Goal: Information Seeking & Learning: Learn about a topic

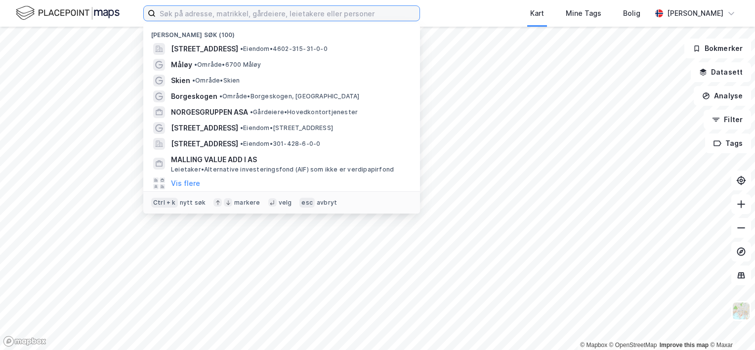
click at [235, 16] on input at bounding box center [288, 13] width 264 height 15
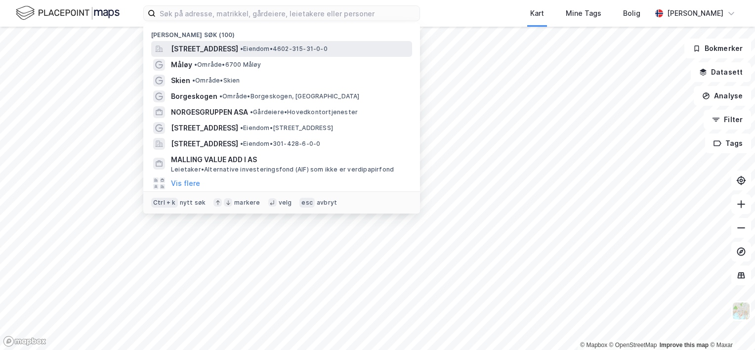
click at [229, 47] on span "[STREET_ADDRESS]" at bounding box center [204, 49] width 67 height 12
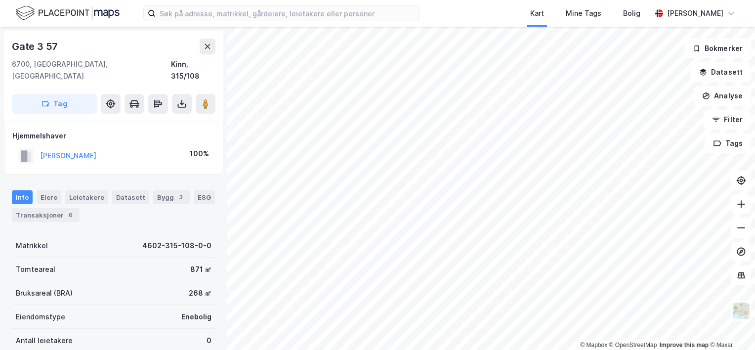
click at [35, 47] on div "Gate 3 57" at bounding box center [36, 47] width 48 height 16
copy div "Gate 3 57"
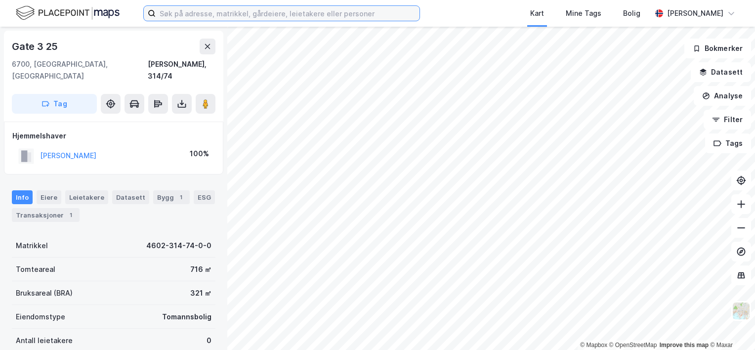
click at [242, 17] on input at bounding box center [288, 13] width 264 height 15
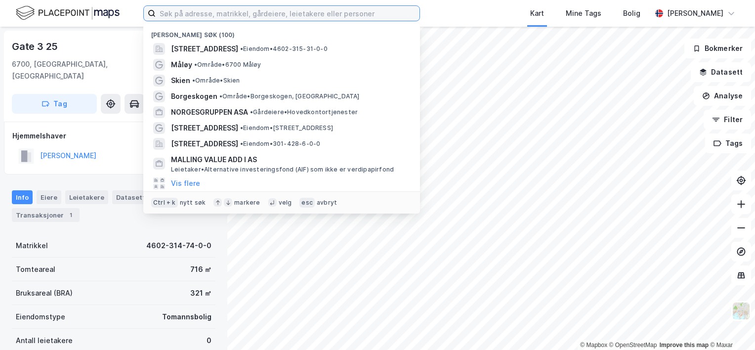
paste input "Øvre [STREET_ADDRESS]"
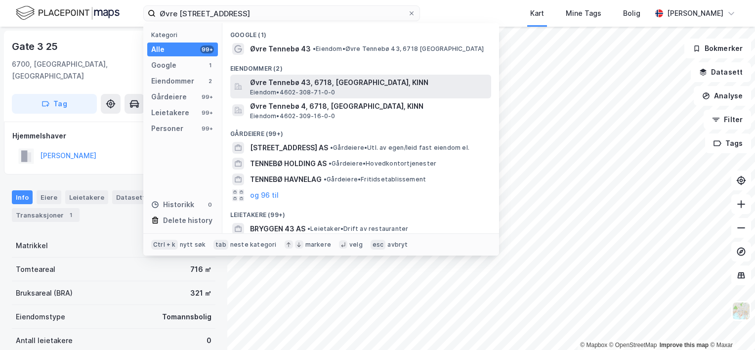
click at [257, 82] on span "Øvre Tennebø 43, 6718, [GEOGRAPHIC_DATA], KINN" at bounding box center [368, 83] width 237 height 12
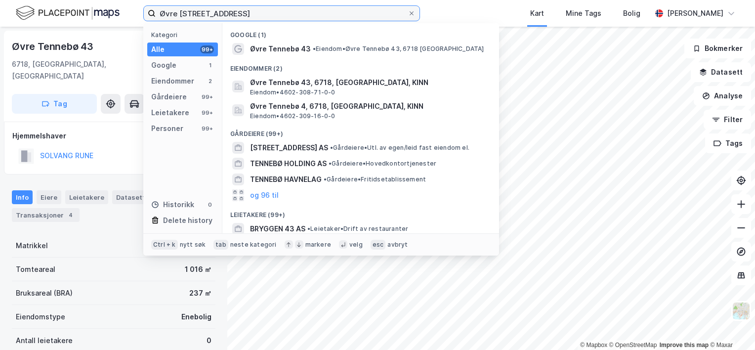
drag, startPoint x: 298, startPoint y: 18, endPoint x: 112, endPoint y: 20, distance: 186.2
click at [112, 20] on div "Øvre Tennebø 43, 6718 Deknepollen Kategori Alle 99+ Google 1 Eiendommer 2 Gårde…" at bounding box center [377, 13] width 755 height 27
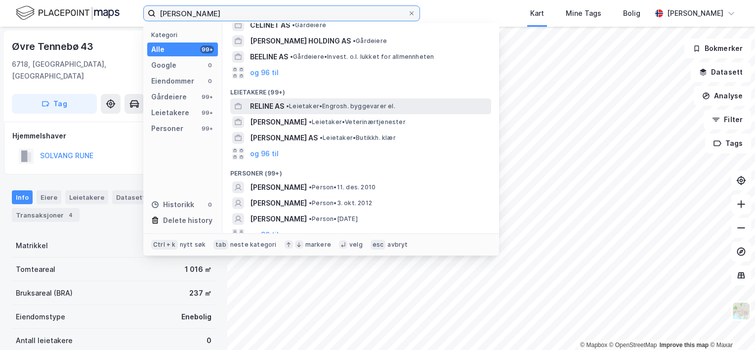
scroll to position [33, 0]
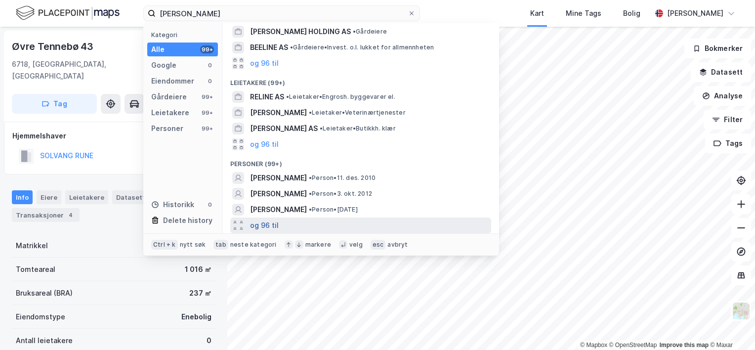
click at [267, 225] on button "og 96 til" at bounding box center [264, 225] width 29 height 12
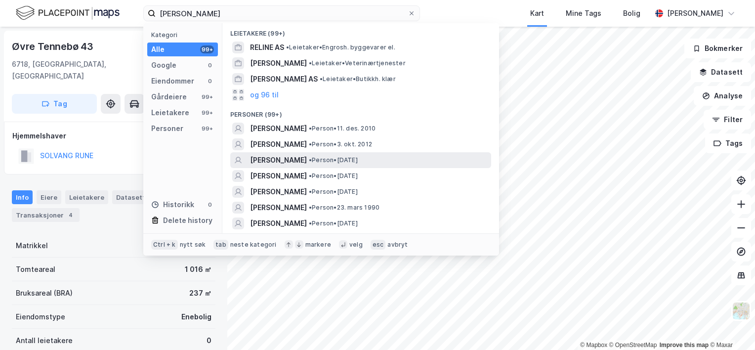
scroll to position [132, 0]
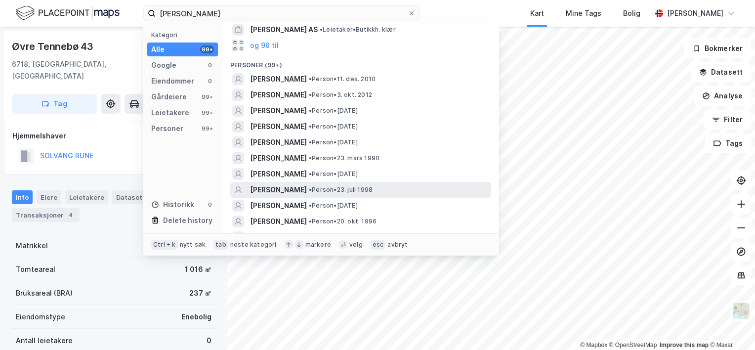
click at [276, 190] on span "[PERSON_NAME]" at bounding box center [278, 190] width 57 height 12
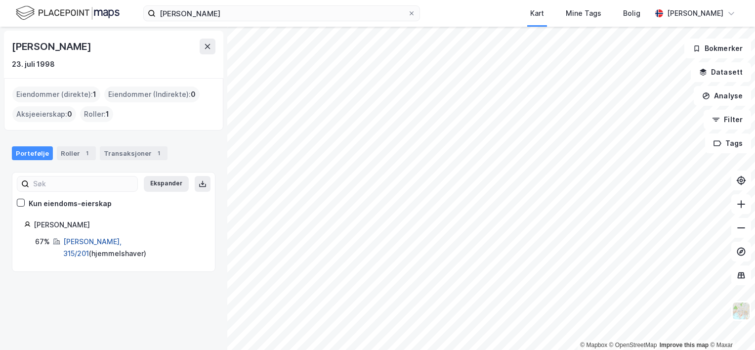
click at [85, 240] on link "[PERSON_NAME], 315/201" at bounding box center [92, 247] width 58 height 20
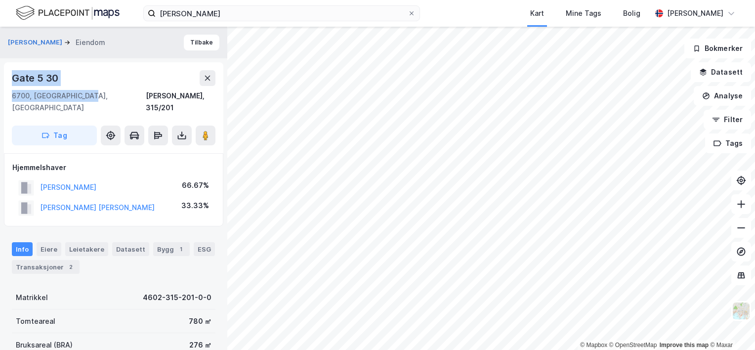
drag, startPoint x: 88, startPoint y: 91, endPoint x: 9, endPoint y: 76, distance: 80.4
click at [9, 76] on div "Gate 5 30 6700, [GEOGRAPHIC_DATA], [GEOGRAPHIC_DATA][PERSON_NAME], 315/201 Tag" at bounding box center [113, 107] width 219 height 91
copy div "Gate 5 30 6700, [GEOGRAPHIC_DATA], [GEOGRAPHIC_DATA]"
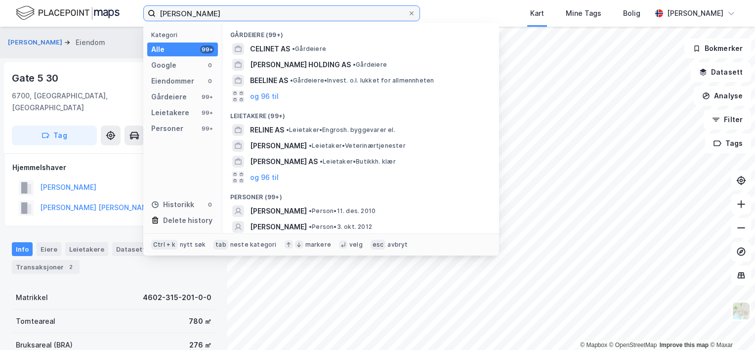
drag, startPoint x: 207, startPoint y: 13, endPoint x: 113, endPoint y: 22, distance: 95.2
click at [113, 22] on div "[PERSON_NAME] Kategori Alle 99+ Google 0 Eiendommer 0 Gårdeiere 99+ Leietakere …" at bounding box center [377, 13] width 755 height 27
paste input "[PERSON_NAME]"
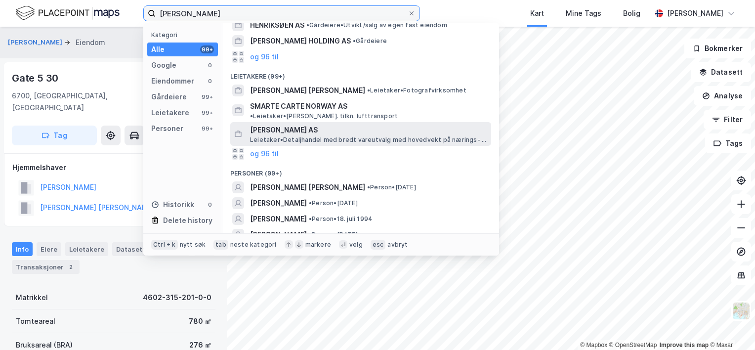
scroll to position [49, 0]
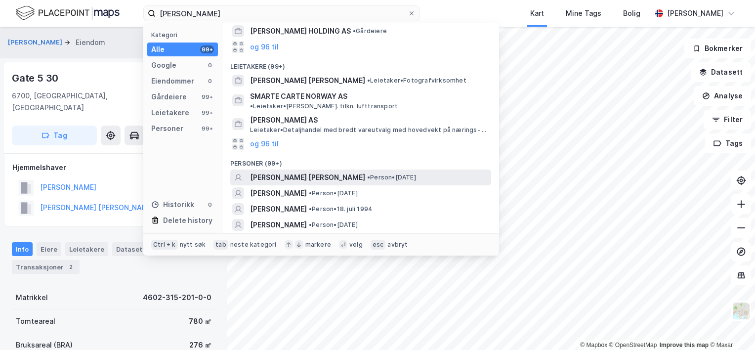
click at [288, 171] on span "[PERSON_NAME] [PERSON_NAME]" at bounding box center [307, 177] width 115 height 12
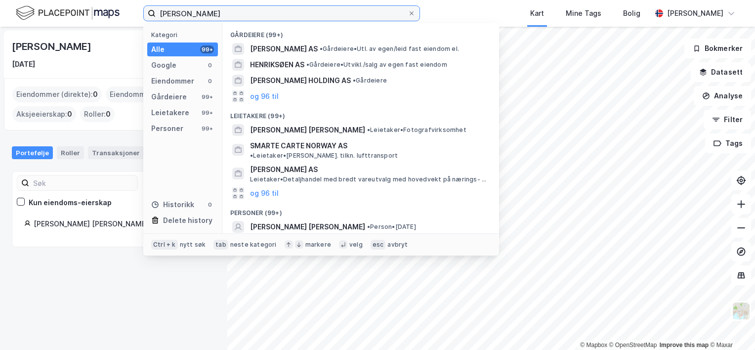
drag, startPoint x: 233, startPoint y: 16, endPoint x: 95, endPoint y: -2, distance: 138.9
click at [95, 0] on html "[PERSON_NAME] Kategori Alle 99+ Google 0 Eiendommer 0 Gårdeiere 99+ Leietakere …" at bounding box center [377, 175] width 755 height 350
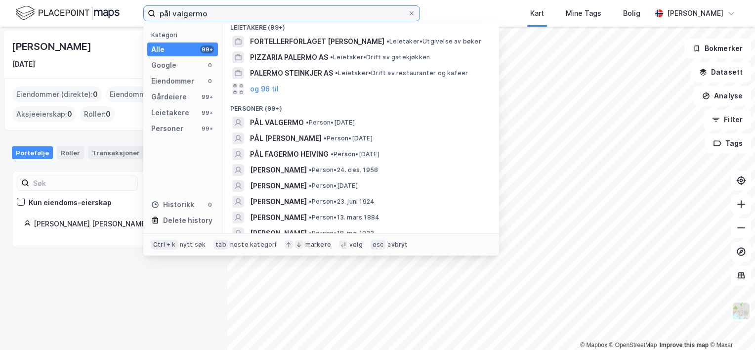
scroll to position [100, 0]
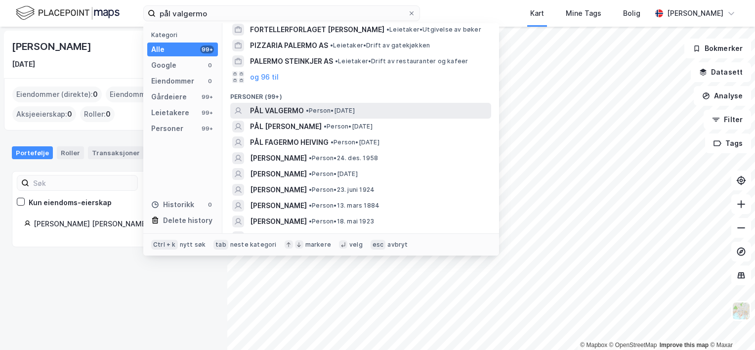
click at [288, 114] on span "PÅL VALGERMO" at bounding box center [277, 111] width 54 height 12
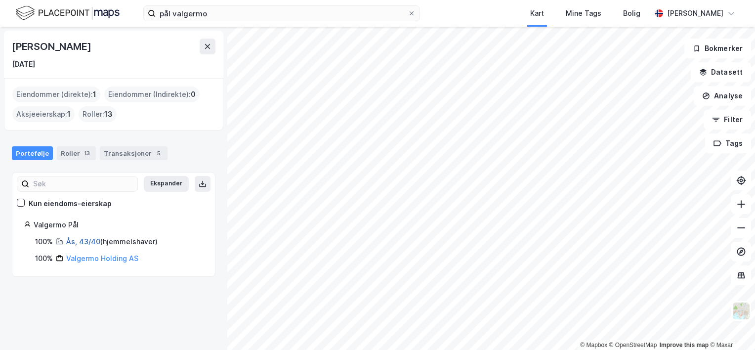
click at [81, 243] on link "Ås, 43/40" at bounding box center [83, 241] width 34 height 8
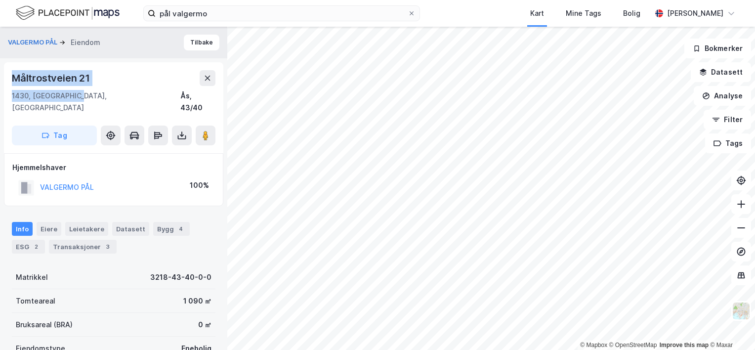
drag, startPoint x: 78, startPoint y: 98, endPoint x: 8, endPoint y: 74, distance: 73.3
click at [8, 74] on div "Måltrostveien 21 1430, Ås, Akershus Ås, 43/40 Tag" at bounding box center [113, 107] width 219 height 91
copy div "Måltrostveien 21 1430, [GEOGRAPHIC_DATA], [GEOGRAPHIC_DATA]"
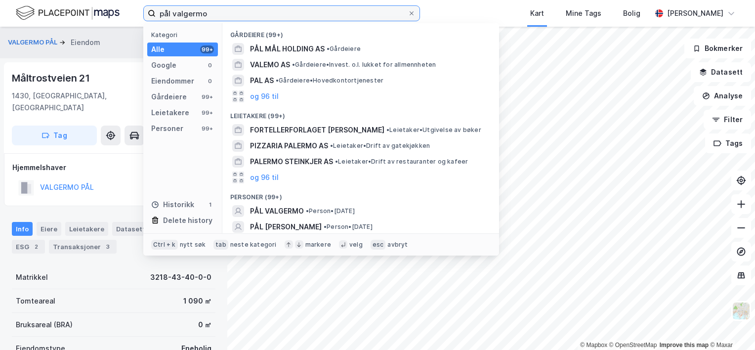
drag, startPoint x: 213, startPoint y: 13, endPoint x: 118, endPoint y: 12, distance: 95.3
click at [118, 12] on div "pål valgermo Kategori Alle 99+ Google 0 Eiendommer 0 Gårdeiere 99+ Leietakere 9…" at bounding box center [377, 13] width 755 height 27
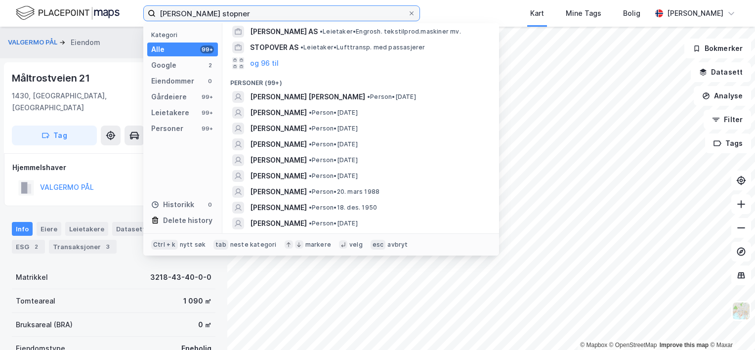
scroll to position [151, 0]
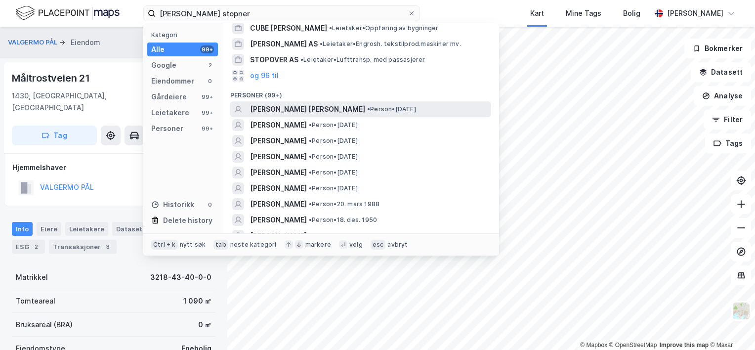
click at [296, 106] on span "[PERSON_NAME] [PERSON_NAME]" at bounding box center [307, 109] width 115 height 12
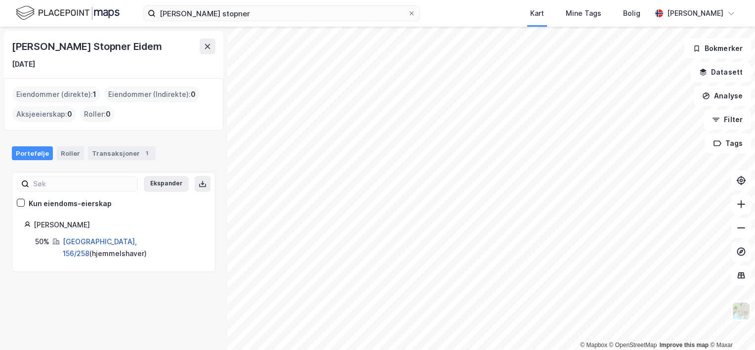
click at [93, 242] on link "[GEOGRAPHIC_DATA], 156/258" at bounding box center [100, 247] width 74 height 20
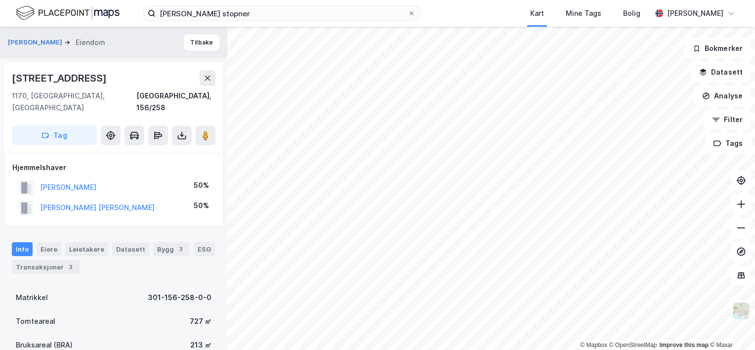
click at [65, 81] on div "[STREET_ADDRESS]" at bounding box center [60, 78] width 97 height 16
click at [65, 80] on div "[STREET_ADDRESS]" at bounding box center [60, 78] width 97 height 16
click at [65, 77] on div "[STREET_ADDRESS]" at bounding box center [60, 78] width 97 height 16
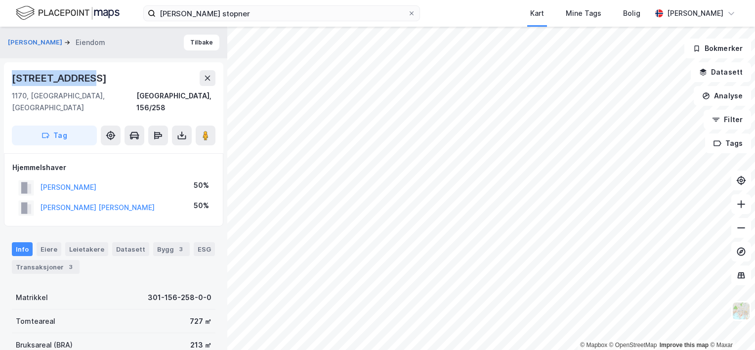
click at [65, 77] on div "[STREET_ADDRESS]" at bounding box center [60, 78] width 97 height 16
click at [99, 74] on div "[STREET_ADDRESS]" at bounding box center [113, 78] width 203 height 16
drag, startPoint x: 92, startPoint y: 79, endPoint x: 4, endPoint y: 81, distance: 87.9
click at [4, 81] on div "[STREET_ADDRESS] Tag" at bounding box center [113, 107] width 219 height 91
copy div "[STREET_ADDRESS]"
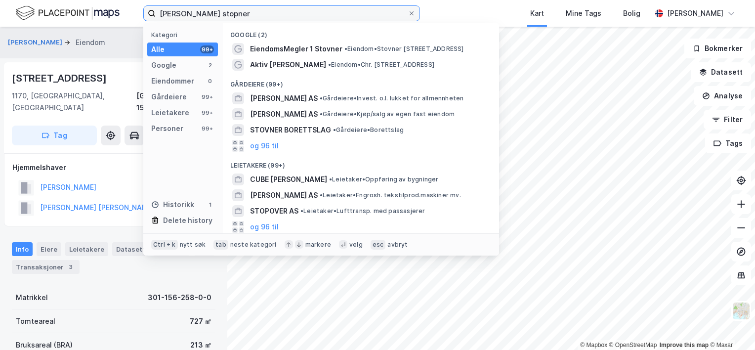
drag, startPoint x: 187, startPoint y: 16, endPoint x: 151, endPoint y: 15, distance: 36.1
click at [150, 17] on label "[PERSON_NAME] stopner" at bounding box center [281, 13] width 277 height 16
paste input "[PERSON_NAME]"
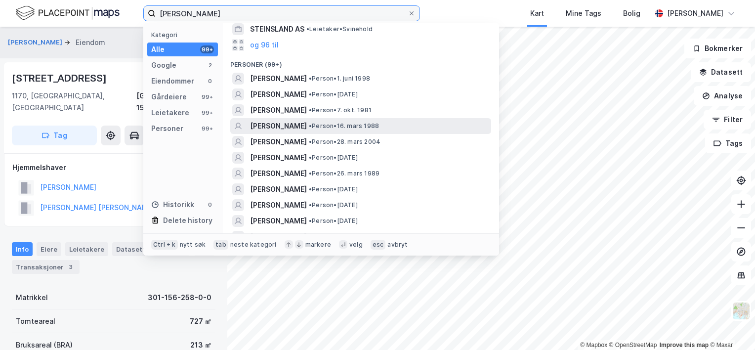
scroll to position [198, 0]
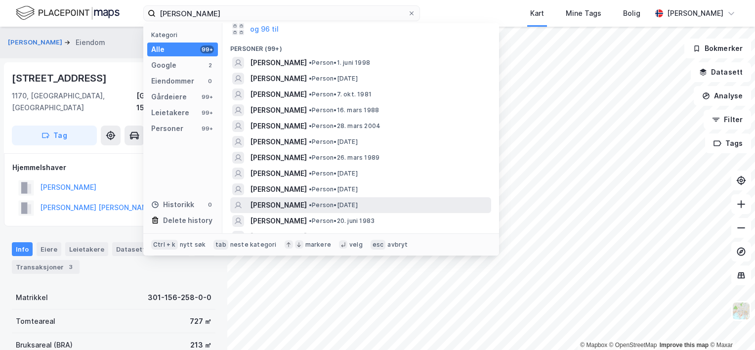
click at [282, 204] on span "[PERSON_NAME]" at bounding box center [278, 205] width 57 height 12
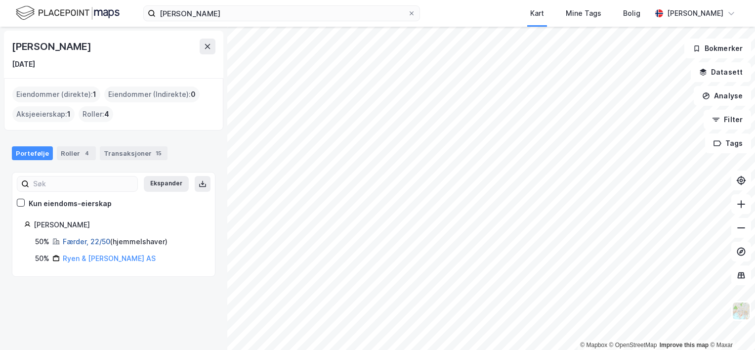
click at [89, 242] on link "Færder, 22/50" at bounding box center [86, 241] width 47 height 8
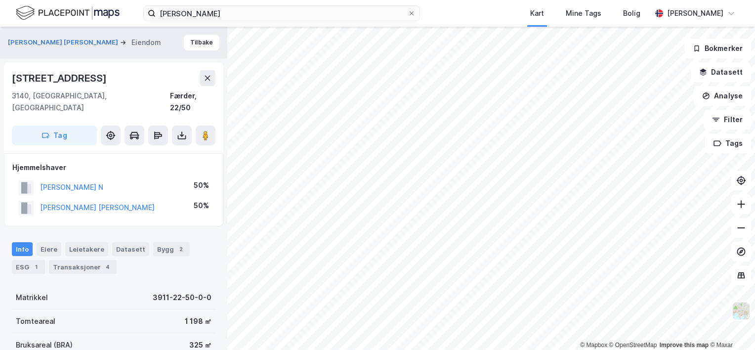
click at [75, 81] on div "[STREET_ADDRESS]" at bounding box center [60, 78] width 97 height 16
click at [73, 81] on div "[STREET_ADDRESS]" at bounding box center [60, 78] width 97 height 16
click at [63, 76] on div "[STREET_ADDRESS]" at bounding box center [60, 78] width 97 height 16
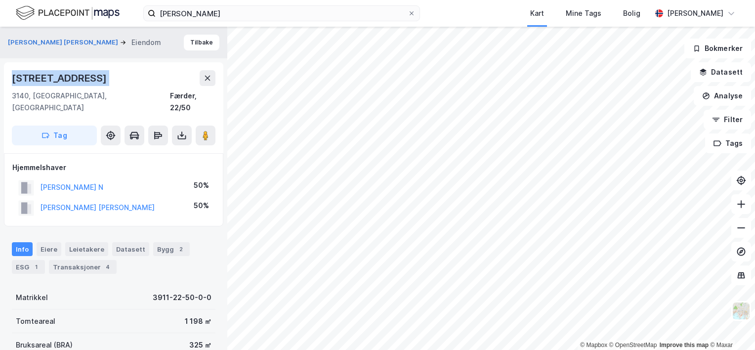
click at [63, 77] on div "[STREET_ADDRESS]" at bounding box center [60, 78] width 97 height 16
copy div "[STREET_ADDRESS]"
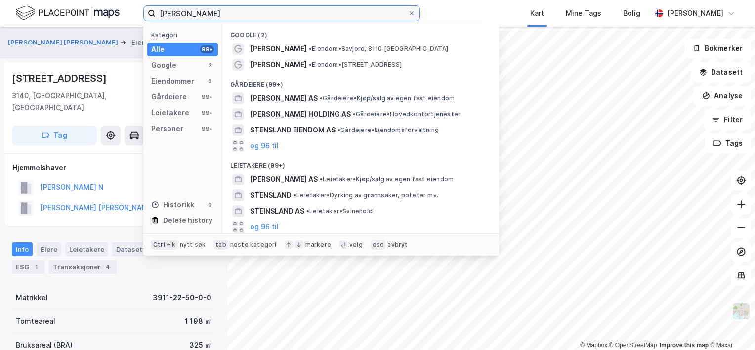
drag, startPoint x: 225, startPoint y: 11, endPoint x: 94, endPoint y: 16, distance: 131.0
click at [94, 16] on div "[PERSON_NAME] Kategori Alle 99+ Google 2 Eiendommer 0 Gårdeiere 99+ Leietakere …" at bounding box center [377, 13] width 755 height 27
paste input "[PERSON_NAME]"
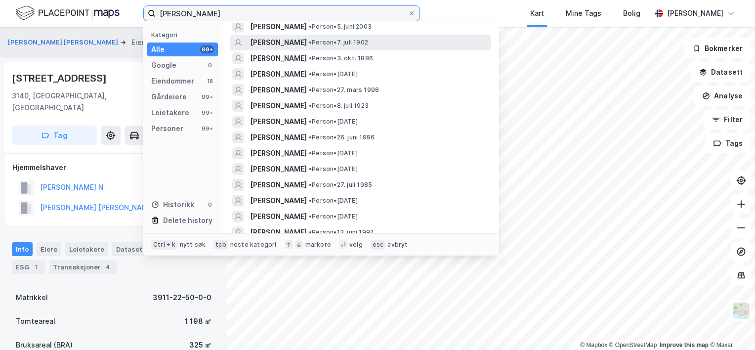
scroll to position [445, 0]
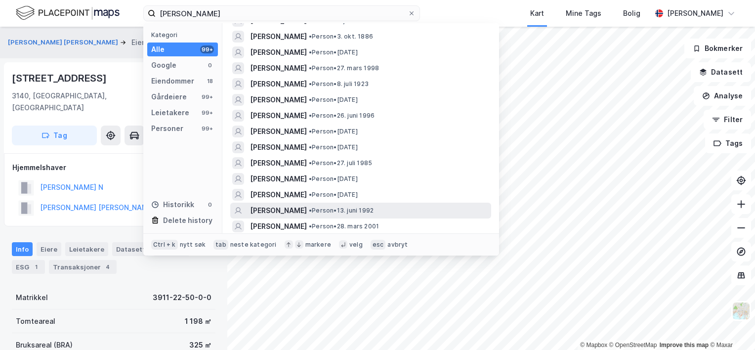
click at [286, 204] on span "[PERSON_NAME]" at bounding box center [278, 210] width 57 height 12
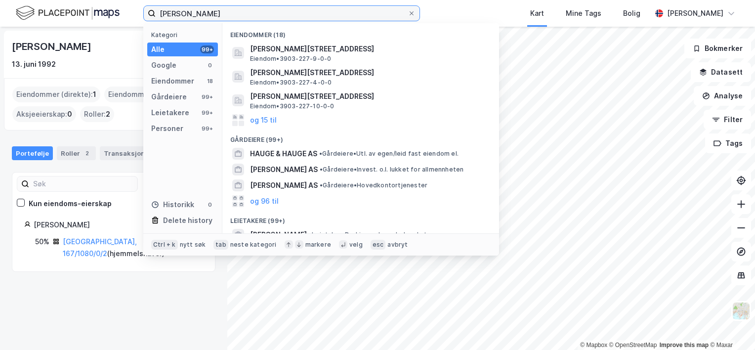
click at [220, 12] on input "[PERSON_NAME]" at bounding box center [282, 13] width 252 height 15
drag, startPoint x: 187, startPoint y: 14, endPoint x: 296, endPoint y: 21, distance: 109.4
click at [295, 21] on div "[PERSON_NAME] Kategori Alle 99+ Google 0 Eiendommer 18 Gårdeiere 99+ Leietakere…" at bounding box center [377, 13] width 755 height 27
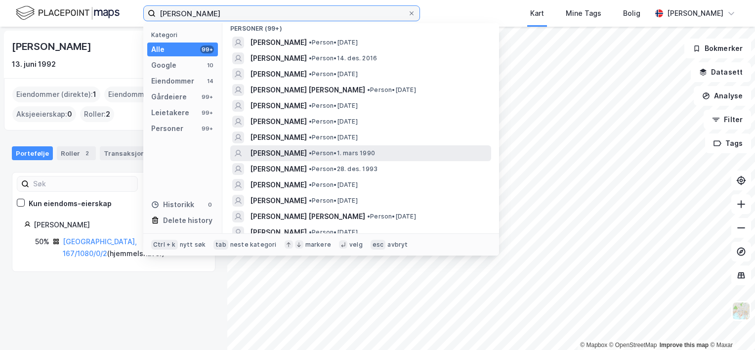
scroll to position [346, 0]
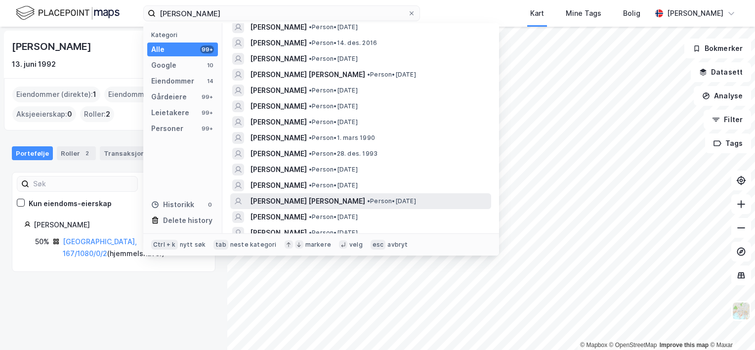
click at [308, 200] on span "[PERSON_NAME] [PERSON_NAME]" at bounding box center [307, 201] width 115 height 12
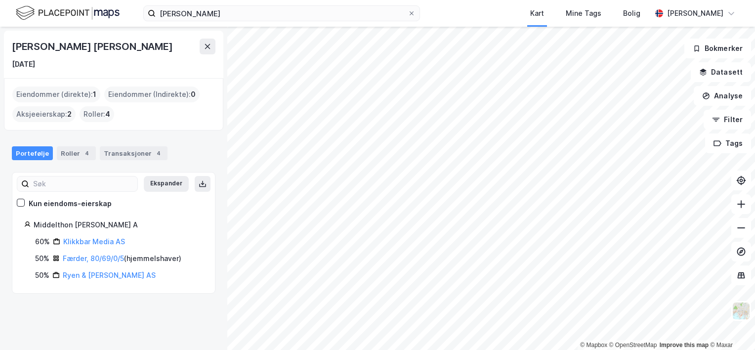
drag, startPoint x: 11, startPoint y: 45, endPoint x: 161, endPoint y: 52, distance: 150.3
click at [161, 53] on div "[PERSON_NAME] [DATE]" at bounding box center [113, 54] width 219 height 47
copy div "[PERSON_NAME] [PERSON_NAME]"
click at [91, 259] on link "Færder, 80/69/0/5" at bounding box center [93, 258] width 61 height 8
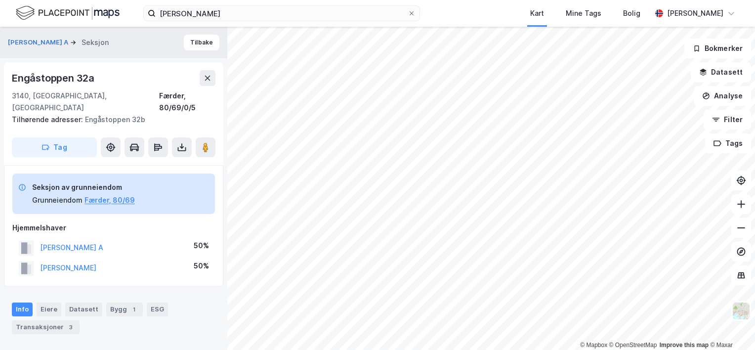
click at [62, 76] on div "Engåstoppen 32a" at bounding box center [54, 78] width 84 height 16
click at [61, 76] on div "Engåstoppen 32a" at bounding box center [54, 78] width 84 height 16
click at [63, 77] on div "Engåstoppen 32a" at bounding box center [54, 78] width 84 height 16
drag, startPoint x: 92, startPoint y: 78, endPoint x: 12, endPoint y: 86, distance: 80.4
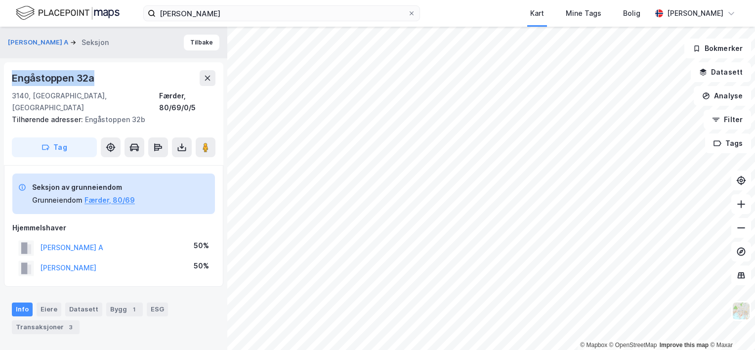
click at [12, 86] on div "[STREET_ADDRESS], 80/69/0/5" at bounding box center [113, 91] width 203 height 43
copy div "Engåstoppen 32a"
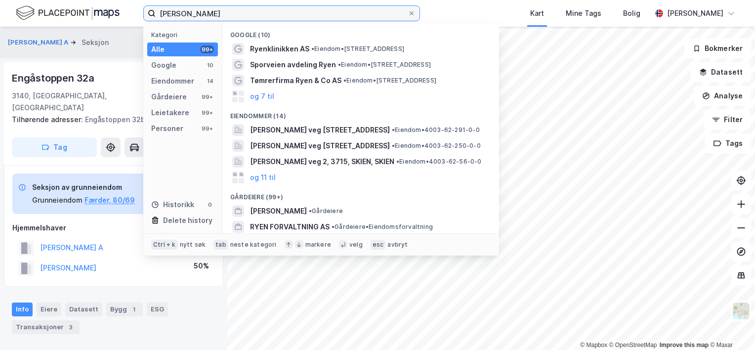
drag, startPoint x: 213, startPoint y: 14, endPoint x: 109, endPoint y: 17, distance: 104.3
click at [109, 17] on div "[PERSON_NAME] Kategori Alle 99+ Google 10 Eiendommer 14 Gårdeiere 99+ Leietaker…" at bounding box center [377, 13] width 755 height 27
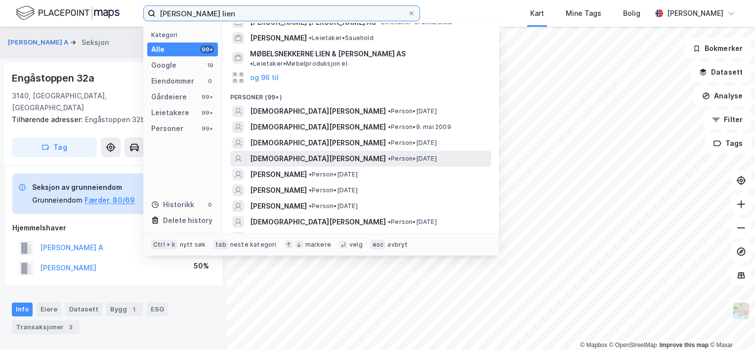
scroll to position [198, 0]
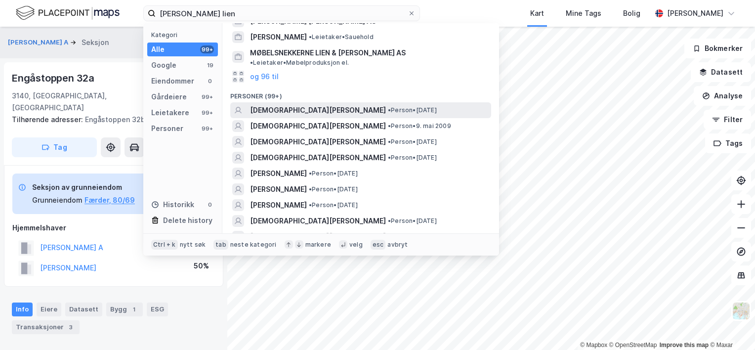
click at [290, 104] on span "[DEMOGRAPHIC_DATA][PERSON_NAME]" at bounding box center [318, 110] width 136 height 12
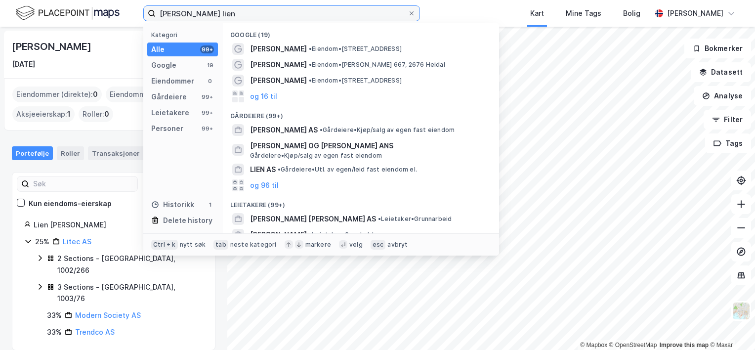
drag, startPoint x: 241, startPoint y: 15, endPoint x: 55, endPoint y: 15, distance: 185.7
click at [55, 15] on div "[PERSON_NAME] lien Kategori Alle 99+ Google 19 Eiendommer 0 Gårdeiere 99+ Leiet…" at bounding box center [377, 13] width 755 height 27
paste input "[PERSON_NAME]"
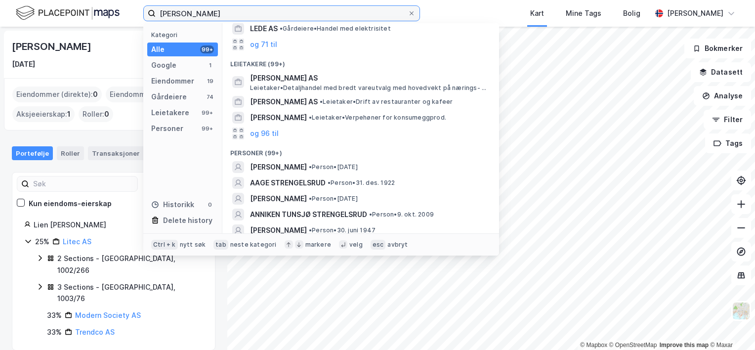
scroll to position [247, 0]
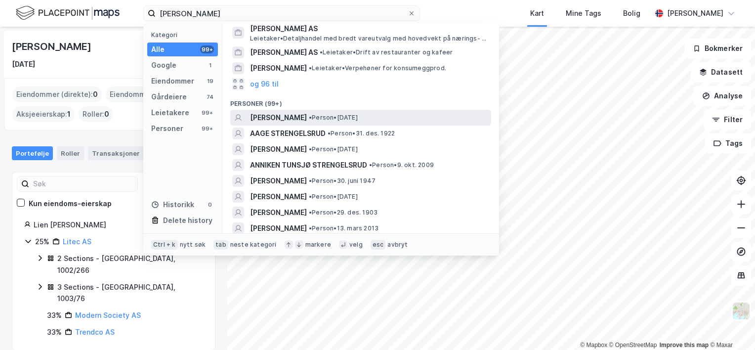
click at [278, 118] on span "[PERSON_NAME]" at bounding box center [278, 118] width 57 height 12
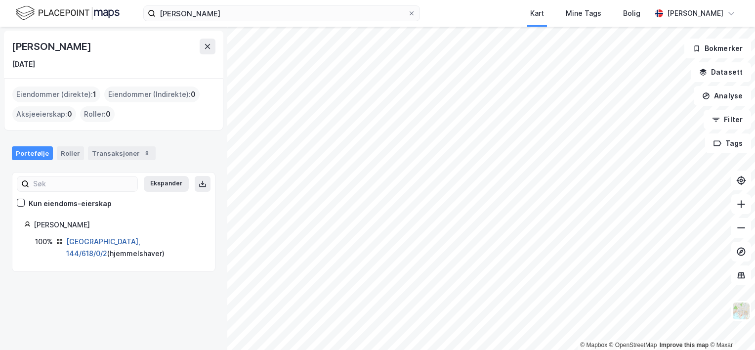
click at [95, 242] on link "[GEOGRAPHIC_DATA], 144/618/0/2" at bounding box center [103, 247] width 74 height 20
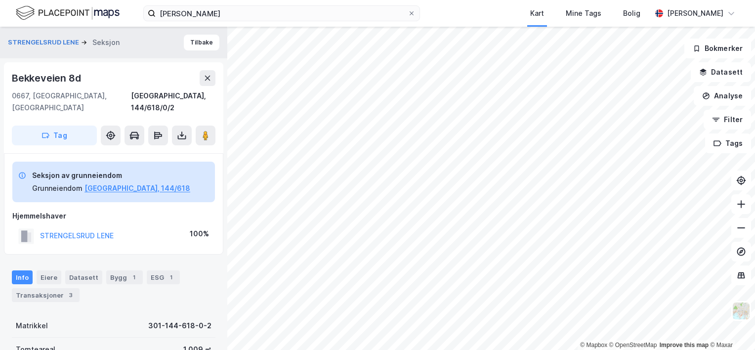
click at [37, 77] on div "Bekkeveien 8d" at bounding box center [47, 78] width 71 height 16
copy div "Bekkeveien 8d"
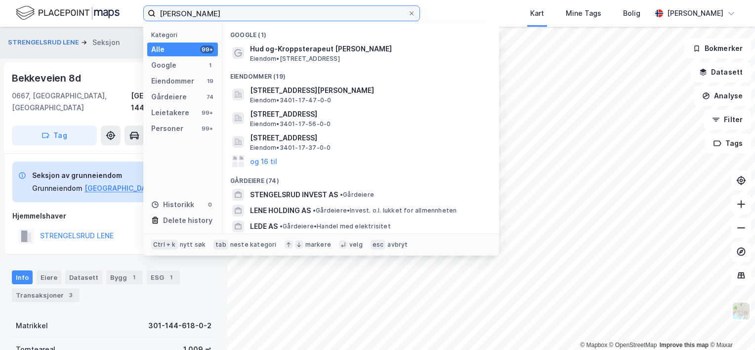
drag, startPoint x: 206, startPoint y: 20, endPoint x: 107, endPoint y: 18, distance: 99.8
click at [107, 20] on div "[PERSON_NAME] Kategori Alle 99+ Google 1 Eiendommer 19 Gårdeiere 74 Leietakere …" at bounding box center [377, 13] width 755 height 27
paste input "[PERSON_NAME]"
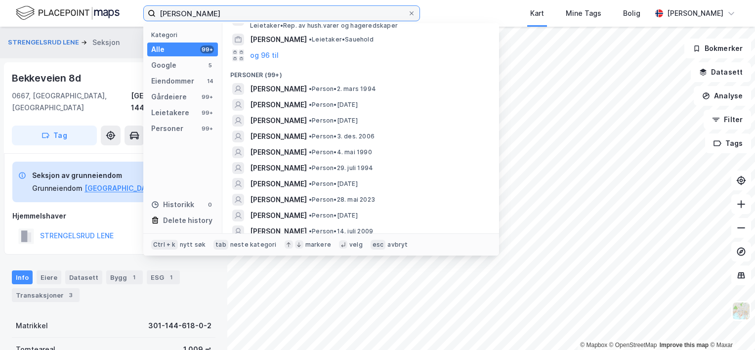
scroll to position [346, 0]
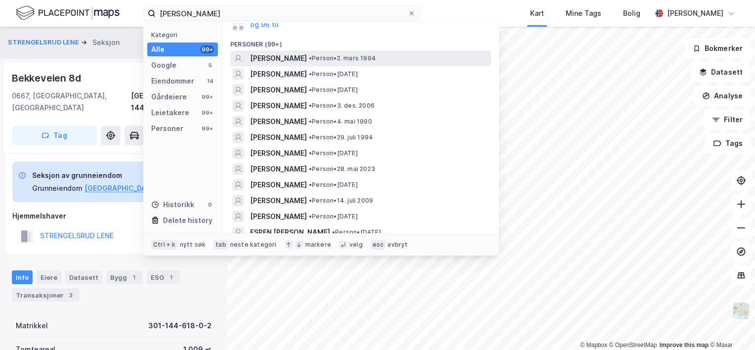
click at [278, 53] on span "[PERSON_NAME]" at bounding box center [278, 58] width 57 height 12
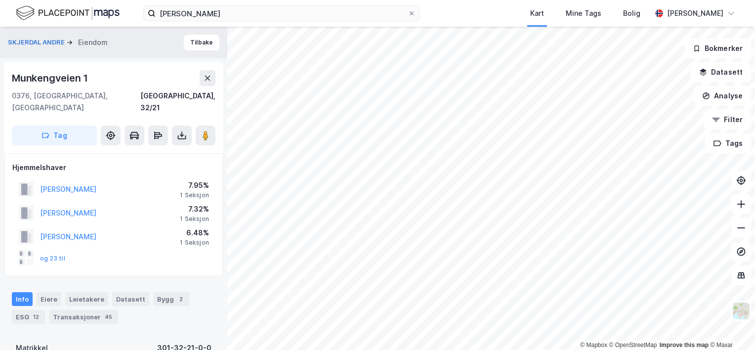
click at [55, 80] on div "Munkengveien 1" at bounding box center [51, 78] width 78 height 16
copy div "Munkengveien 1"
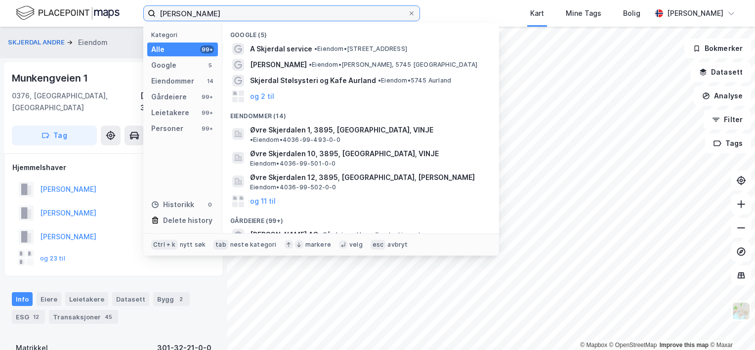
drag, startPoint x: 198, startPoint y: 16, endPoint x: 104, endPoint y: 16, distance: 93.4
click at [104, 16] on div "[PERSON_NAME] Kategori Alle 99+ Google 5 Eiendommer 14 Gårdeiere 99+ Leietakere…" at bounding box center [377, 13] width 755 height 27
paste input "larsen"
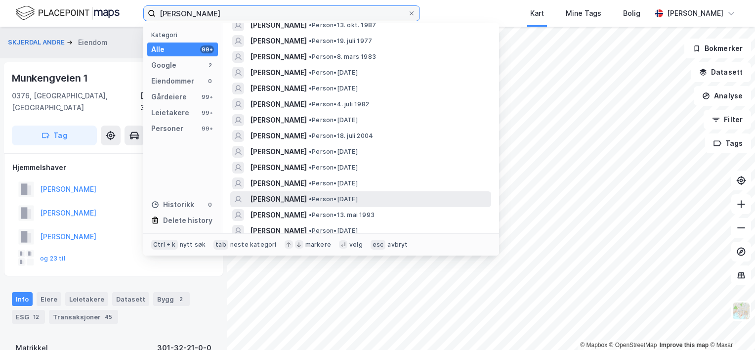
scroll to position [395, 0]
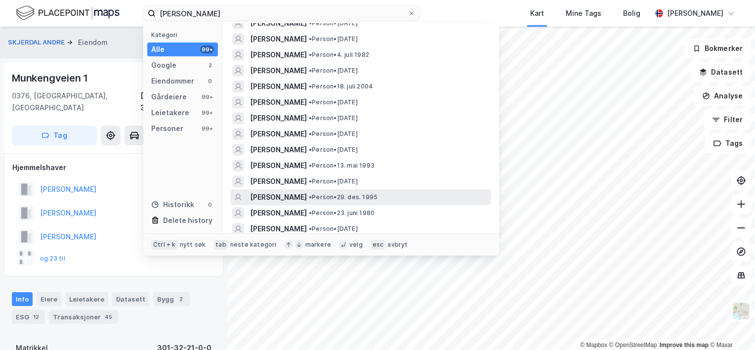
click at [263, 195] on span "[PERSON_NAME]" at bounding box center [278, 197] width 57 height 12
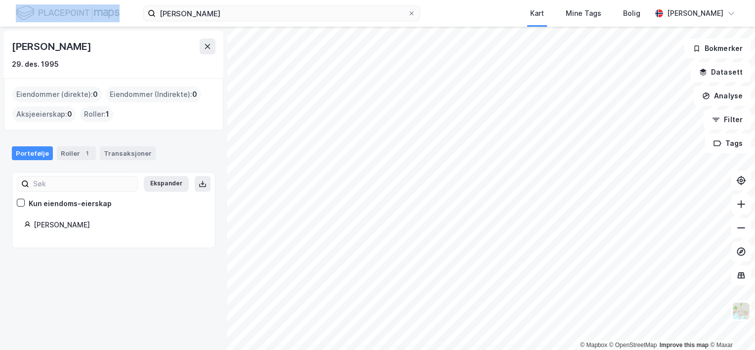
drag, startPoint x: 222, startPoint y: 22, endPoint x: 69, endPoint y: 10, distance: 153.0
click at [69, 10] on div "[PERSON_NAME] Kart Mine Tags [PERSON_NAME] [PERSON_NAME]" at bounding box center [377, 13] width 755 height 27
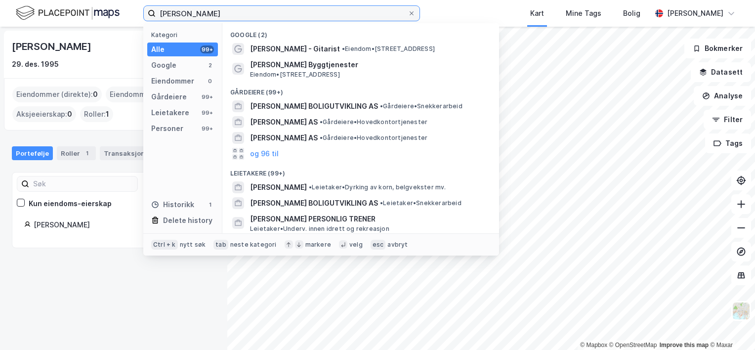
drag, startPoint x: 121, startPoint y: 15, endPoint x: 61, endPoint y: 16, distance: 59.3
click at [61, 16] on div "[PERSON_NAME] Kategori Alle 99+ Google 2 Eiendommer 0 Gårdeiere 99+ Leietakere …" at bounding box center [377, 13] width 755 height 27
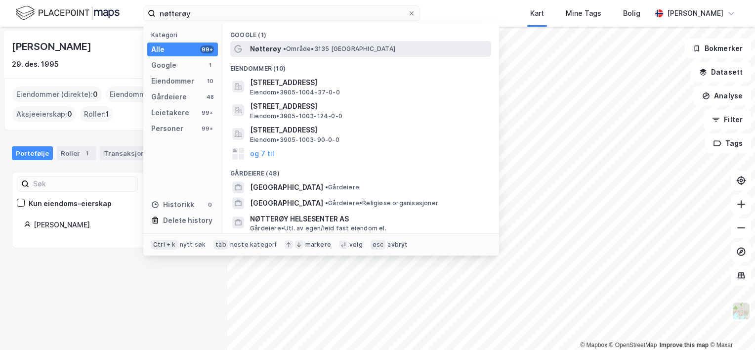
click at [283, 46] on span "•" at bounding box center [284, 48] width 3 height 7
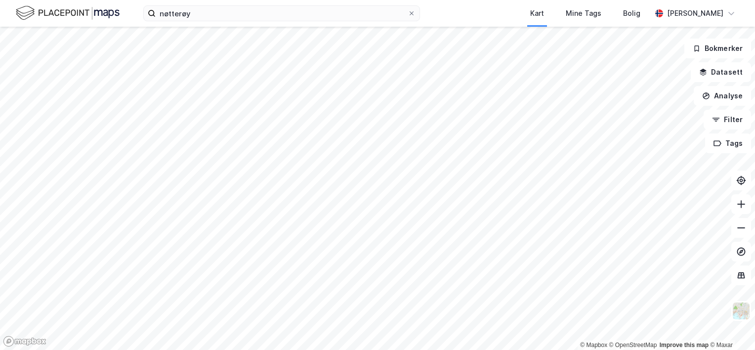
click at [283, 349] on html "nøtterøy Kart Mine Tags [PERSON_NAME] [PERSON_NAME] © Mapbox © OpenStreetMap Im…" at bounding box center [377, 175] width 755 height 350
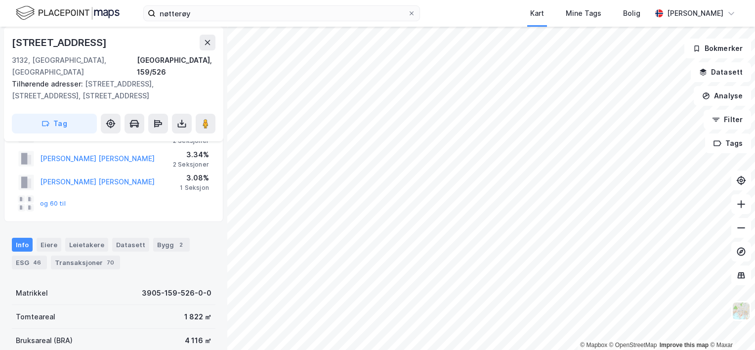
scroll to position [99, 0]
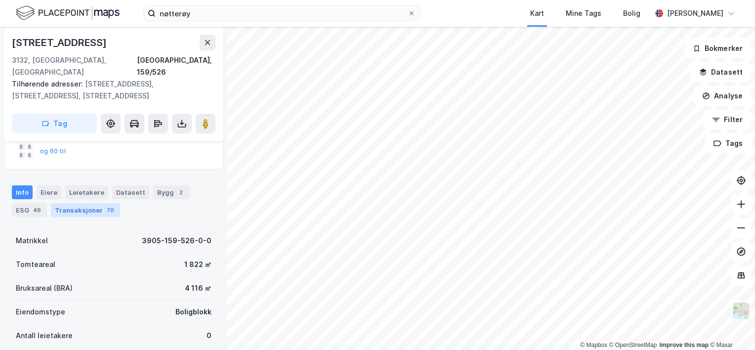
click at [94, 203] on div "Transaksjoner 70" at bounding box center [85, 210] width 69 height 14
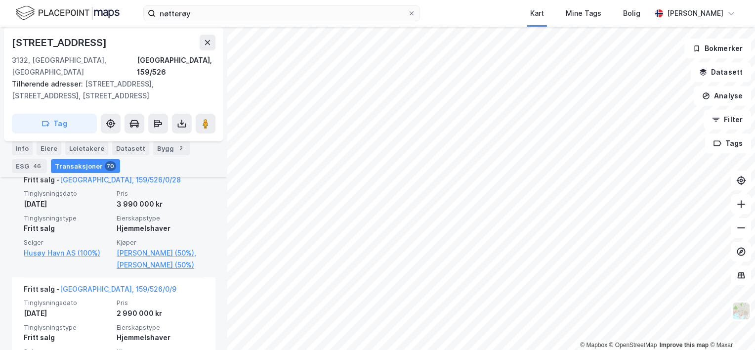
scroll to position [4053, 0]
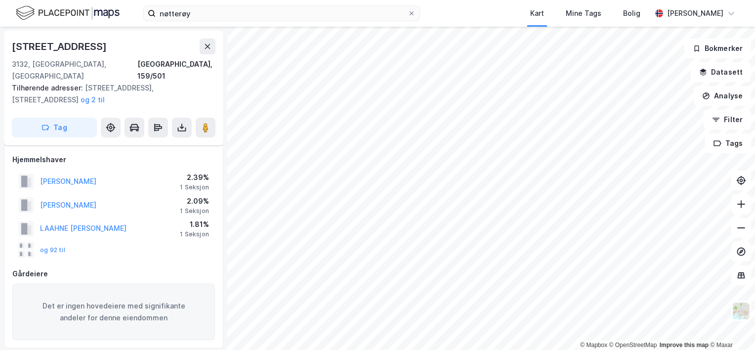
scroll to position [230, 0]
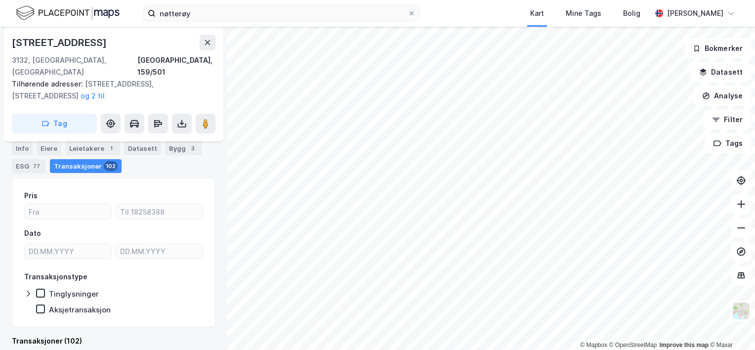
click at [43, 41] on div "[STREET_ADDRESS]" at bounding box center [60, 43] width 97 height 16
click at [42, 41] on div "[STREET_ADDRESS]" at bounding box center [60, 43] width 97 height 16
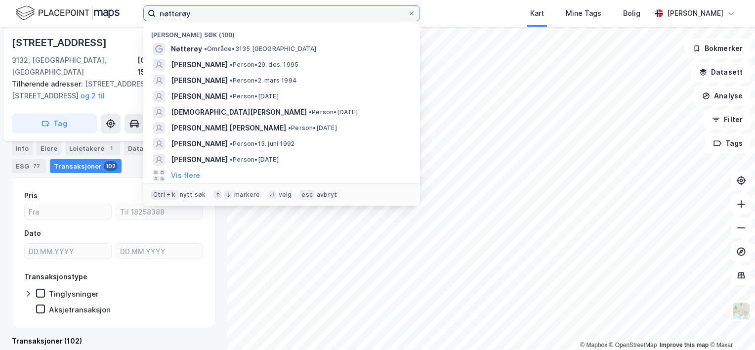
drag, startPoint x: 223, startPoint y: 14, endPoint x: 43, endPoint y: 24, distance: 179.5
click at [43, 24] on div "nøtterøy Nylige søk (100) [GEOGRAPHIC_DATA] • Område • 3135 Nøtterøy [PERSON_NA…" at bounding box center [377, 13] width 755 height 27
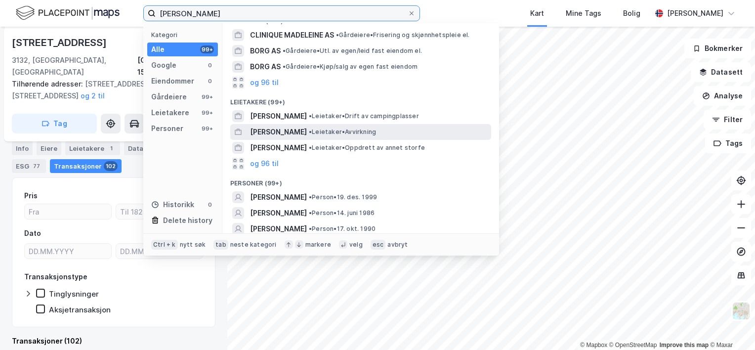
scroll to position [49, 0]
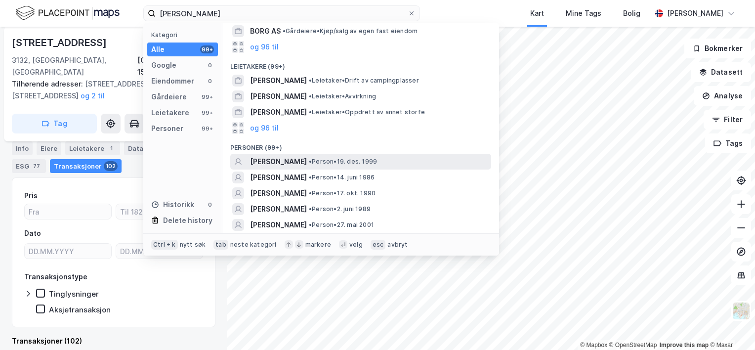
click at [284, 164] on span "[PERSON_NAME]" at bounding box center [278, 162] width 57 height 12
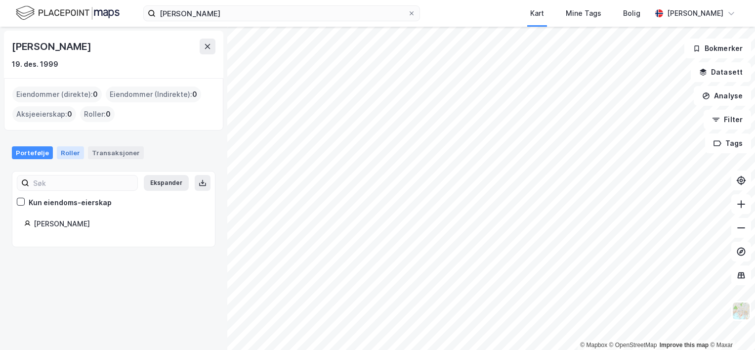
click at [70, 147] on div "Roller" at bounding box center [70, 152] width 27 height 13
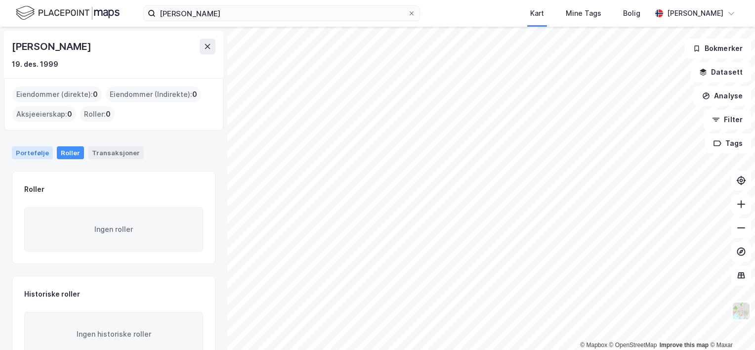
click at [36, 152] on div "Portefølje" at bounding box center [32, 152] width 41 height 13
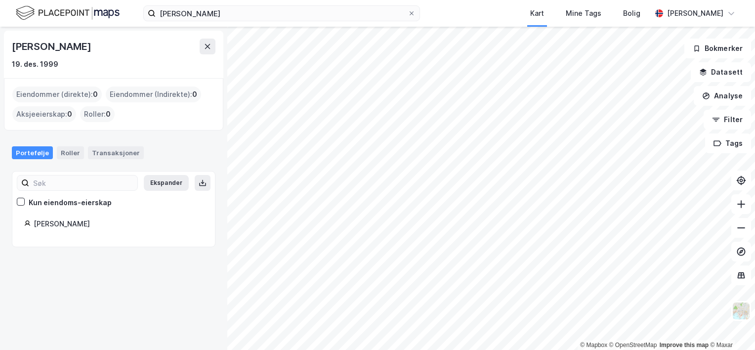
click at [51, 48] on div "[PERSON_NAME]" at bounding box center [52, 47] width 81 height 16
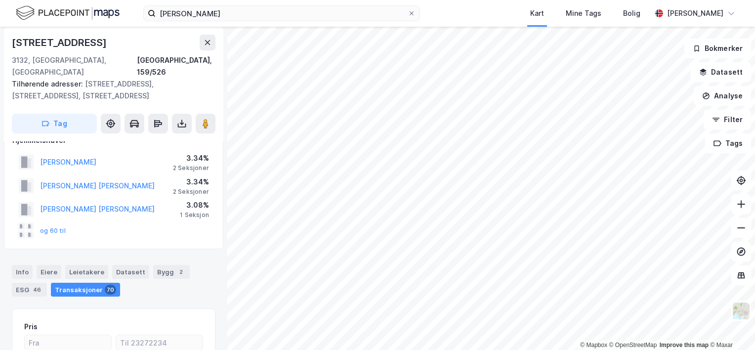
scroll to position [2, 0]
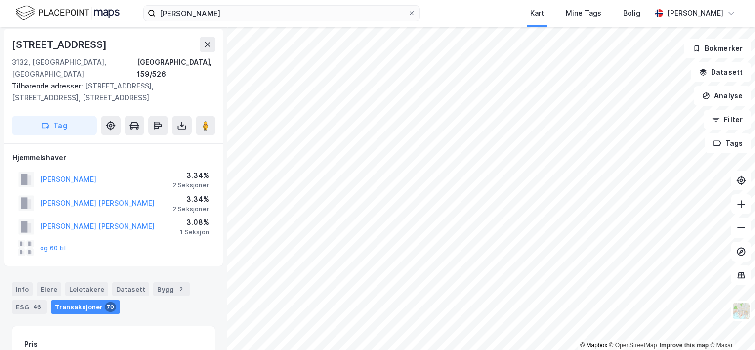
click at [604, 349] on html "[PERSON_NAME] Kart Mine Tags [PERSON_NAME] [PERSON_NAME] © Mapbox © OpenStreetM…" at bounding box center [377, 175] width 755 height 350
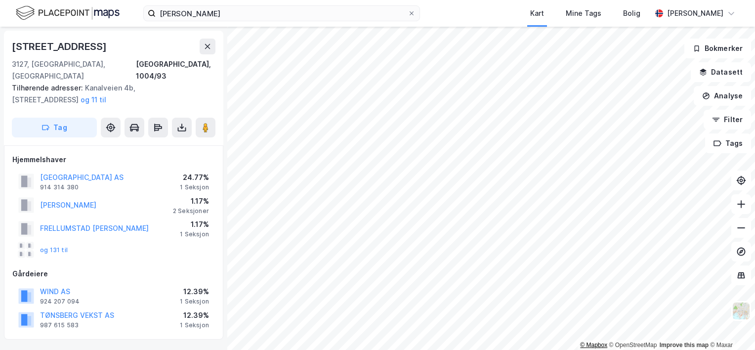
scroll to position [2, 0]
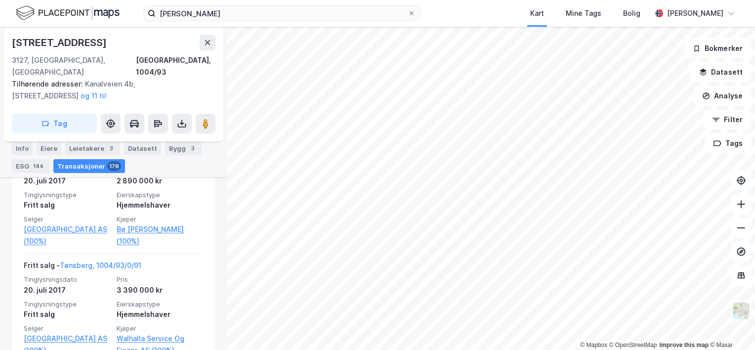
scroll to position [14130, 0]
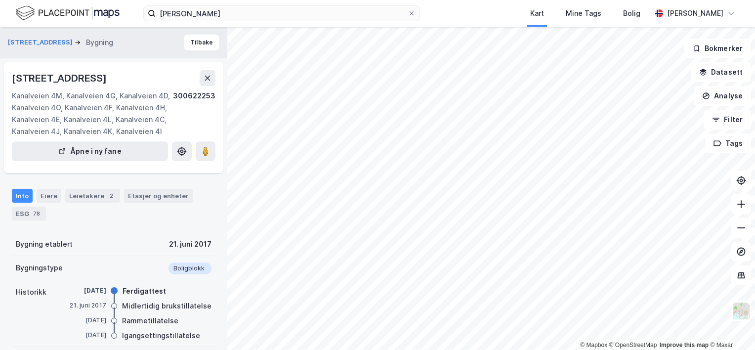
scroll to position [144, 0]
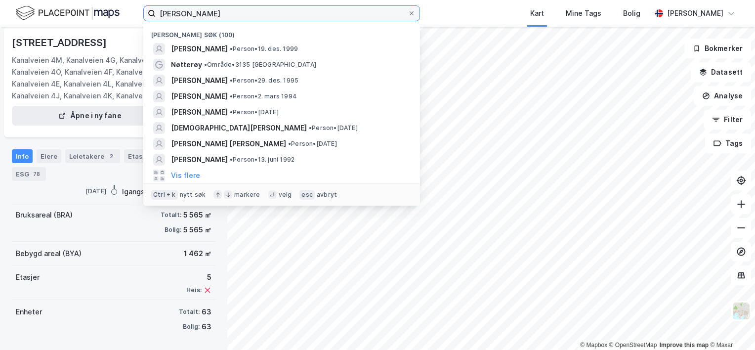
drag, startPoint x: 236, startPoint y: 14, endPoint x: 101, endPoint y: 13, distance: 135.3
click at [101, 13] on div "[PERSON_NAME] søk (100) [PERSON_NAME] • Person • [DATE] [GEOGRAPHIC_DATA] • Omr…" at bounding box center [377, 13] width 755 height 27
paste input "[PERSON_NAME]"
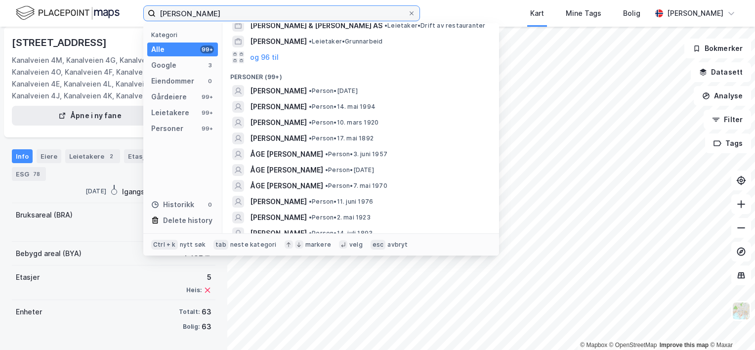
scroll to position [198, 0]
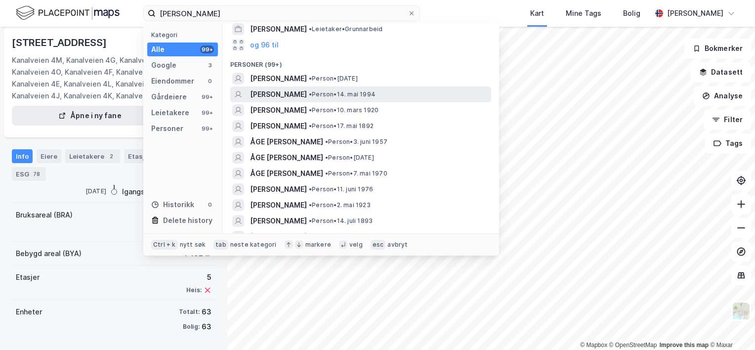
click at [284, 97] on span "[PERSON_NAME]" at bounding box center [278, 94] width 57 height 12
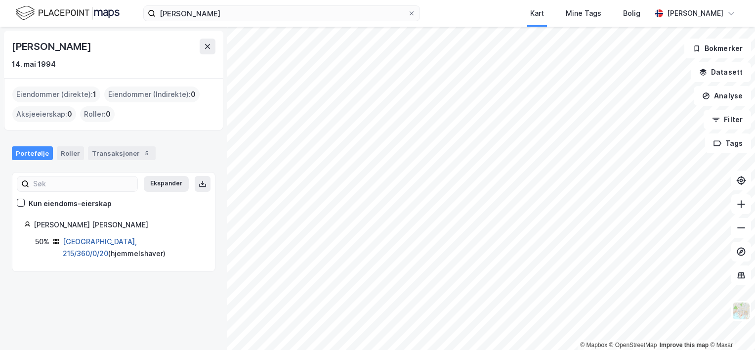
click at [104, 242] on link "[GEOGRAPHIC_DATA], 215/360/0/20" at bounding box center [100, 247] width 74 height 20
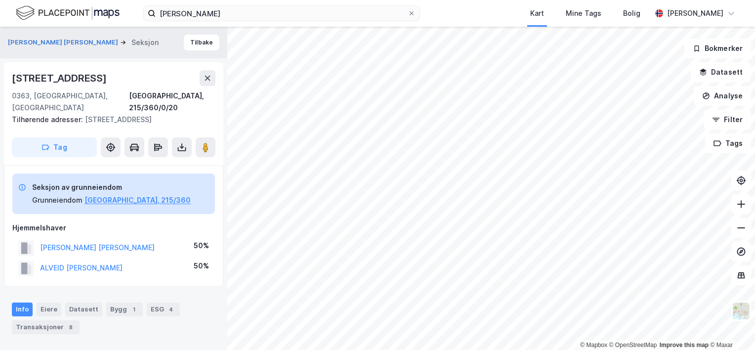
click at [59, 76] on div "[STREET_ADDRESS]" at bounding box center [60, 78] width 97 height 16
click at [59, 75] on div "[STREET_ADDRESS]" at bounding box center [60, 78] width 97 height 16
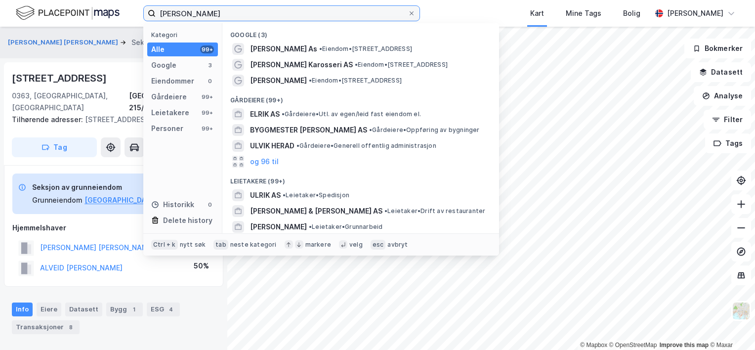
drag, startPoint x: 212, startPoint y: 18, endPoint x: 162, endPoint y: 12, distance: 50.7
click at [143, 17] on label "[PERSON_NAME]" at bounding box center [281, 13] width 277 height 16
paste input "[PERSON_NAME]"
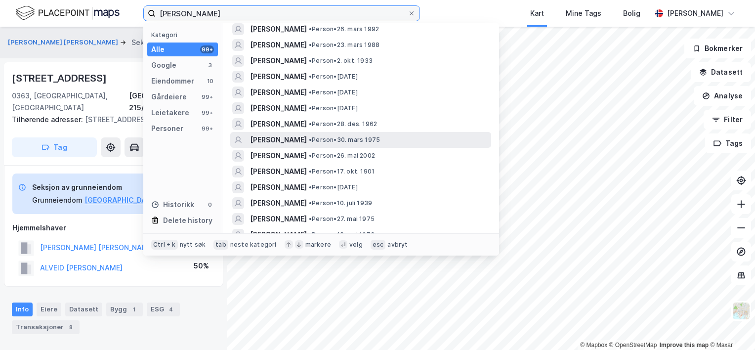
scroll to position [938, 0]
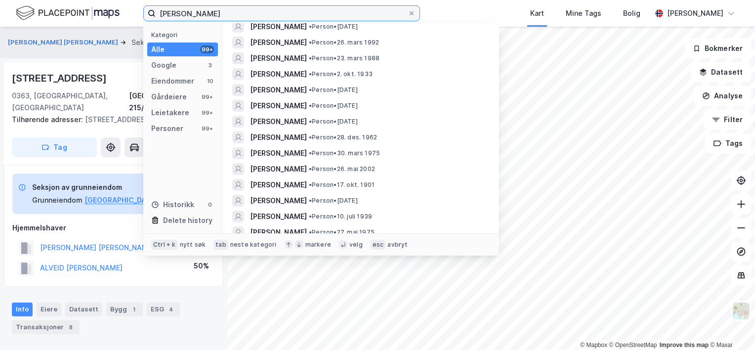
drag, startPoint x: 217, startPoint y: 13, endPoint x: 118, endPoint y: 17, distance: 99.9
click at [118, 17] on div "[PERSON_NAME] Kategori Alle 99+ Google 3 Eiendommer 10 Gårdeiere 99+ Leietakere…" at bounding box center [377, 13] width 755 height 27
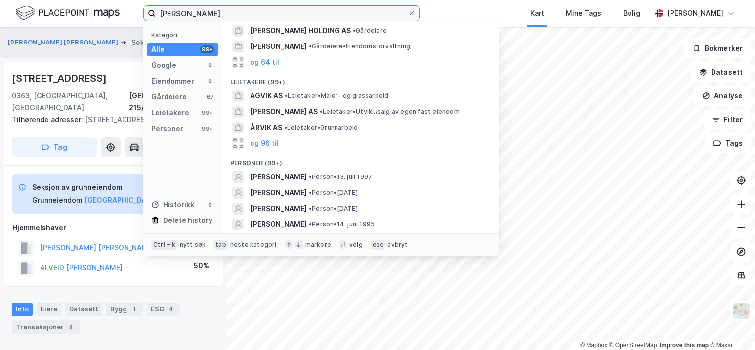
scroll to position [49, 0]
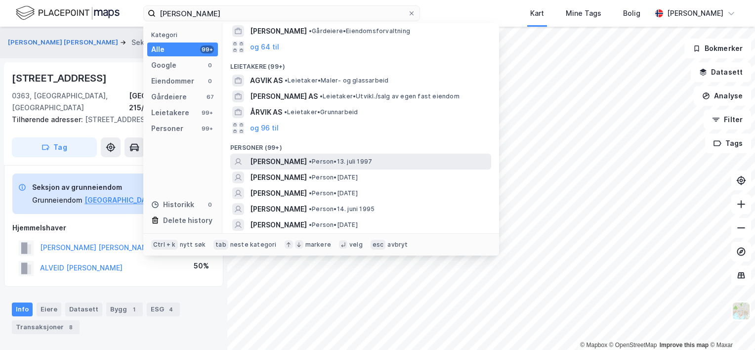
click at [307, 162] on span "[PERSON_NAME]" at bounding box center [278, 162] width 57 height 12
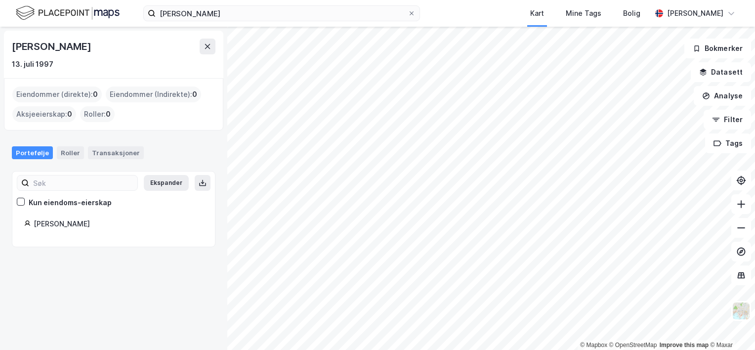
click at [75, 47] on div "[PERSON_NAME]" at bounding box center [52, 47] width 81 height 16
drag, startPoint x: 75, startPoint y: 47, endPoint x: 49, endPoint y: 46, distance: 25.7
click at [49, 46] on div "[PERSON_NAME]" at bounding box center [52, 47] width 81 height 16
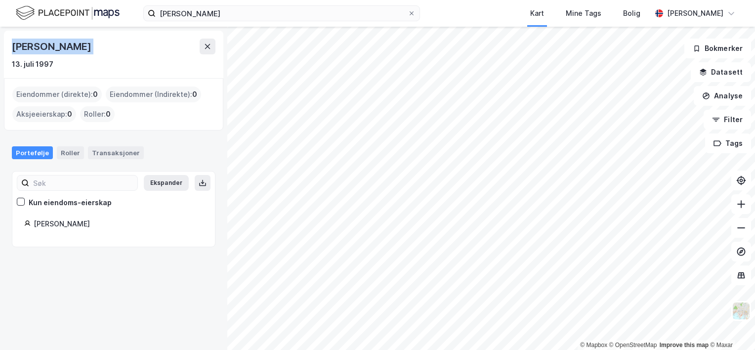
click at [49, 46] on div "[PERSON_NAME]" at bounding box center [52, 47] width 81 height 16
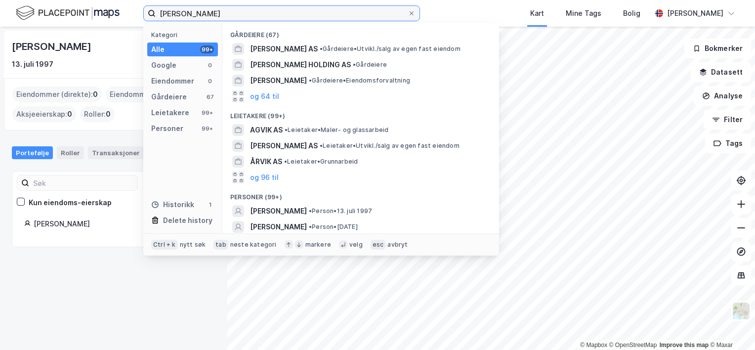
drag, startPoint x: 241, startPoint y: 14, endPoint x: 89, endPoint y: 15, distance: 152.1
click at [89, 16] on div "[PERSON_NAME] åkvik Kategori Alle 99+ Google 0 Eiendommer 0 Gårdeiere 67 Leieta…" at bounding box center [377, 13] width 755 height 27
paste input "Tuva Blankert"
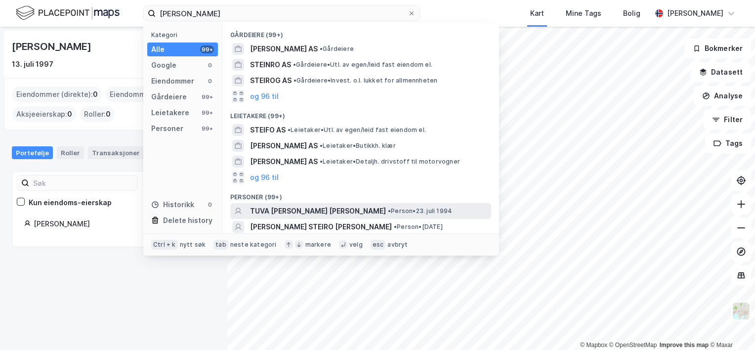
click at [310, 210] on span "TUVA [PERSON_NAME] [PERSON_NAME]" at bounding box center [318, 211] width 136 height 12
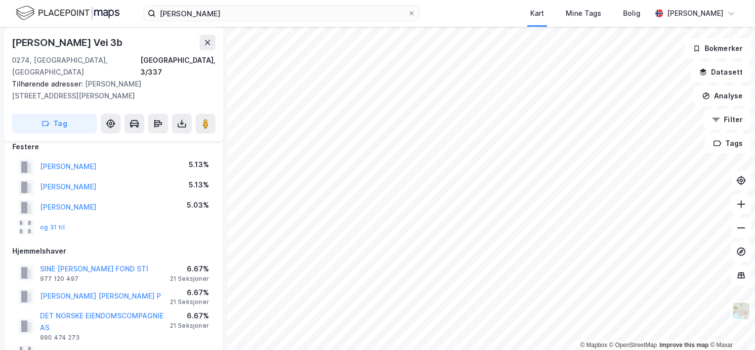
scroll to position [101, 0]
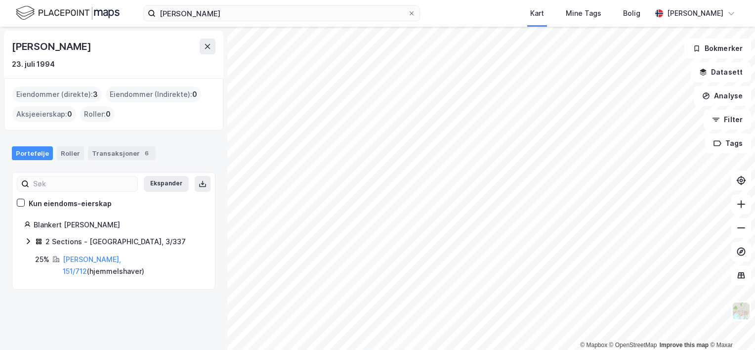
click at [67, 47] on div "[PERSON_NAME]" at bounding box center [52, 47] width 81 height 16
click at [66, 47] on div "[PERSON_NAME]" at bounding box center [52, 47] width 81 height 16
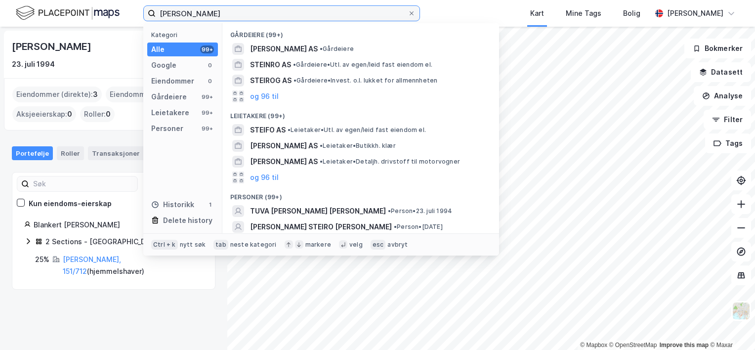
drag, startPoint x: 265, startPoint y: 14, endPoint x: 115, endPoint y: 23, distance: 150.9
click at [115, 23] on div "[PERSON_NAME] Kategori Alle 99+ Google 0 Eiendommer 0 Gårdeiere 99+ Leietakere …" at bounding box center [377, 13] width 755 height 27
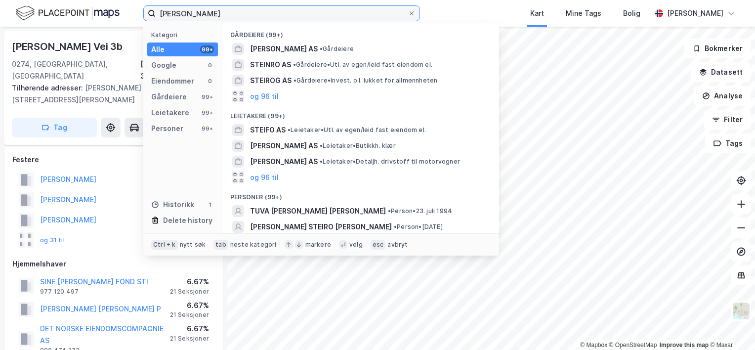
scroll to position [101, 0]
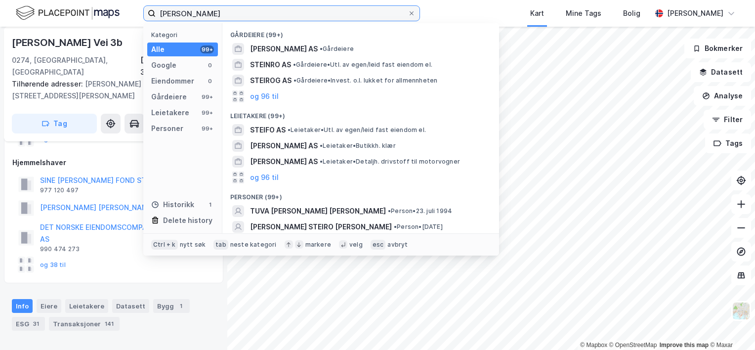
paste input "[PERSON_NAME] [PERSON_NAME]"
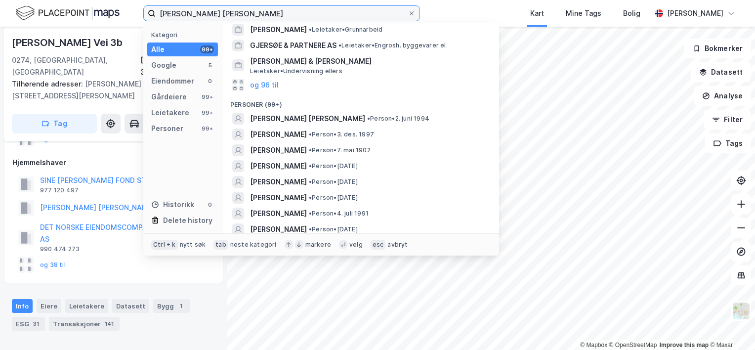
scroll to position [198, 0]
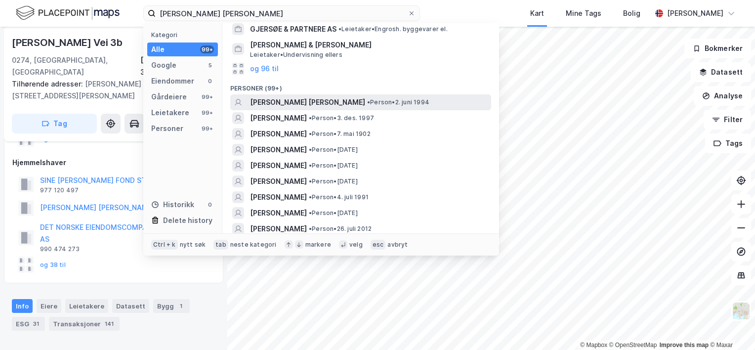
click at [320, 102] on span "[PERSON_NAME] [PERSON_NAME]" at bounding box center [307, 102] width 115 height 12
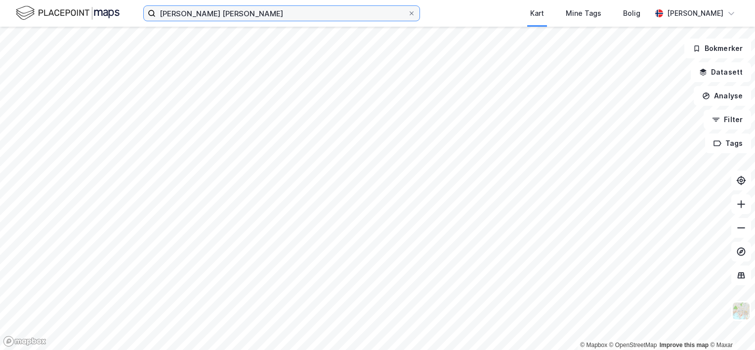
click at [252, 15] on input "[PERSON_NAME] [PERSON_NAME]" at bounding box center [282, 13] width 252 height 15
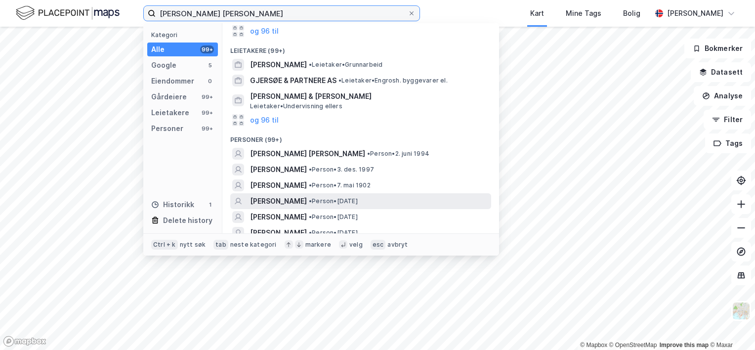
scroll to position [148, 0]
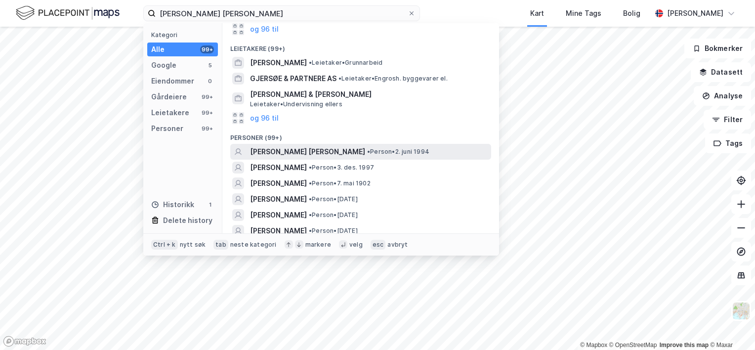
click at [298, 149] on span "[PERSON_NAME] [PERSON_NAME]" at bounding box center [307, 152] width 115 height 12
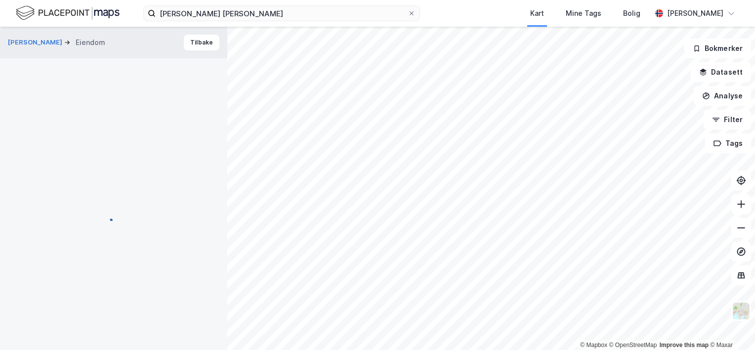
scroll to position [101, 0]
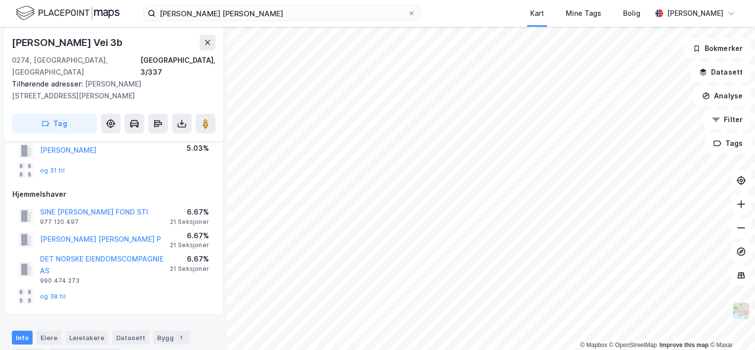
click at [78, 41] on div "[PERSON_NAME] Vei 3b" at bounding box center [68, 43] width 113 height 16
drag, startPoint x: 125, startPoint y: 43, endPoint x: 5, endPoint y: 45, distance: 120.0
click at [5, 45] on div "[PERSON_NAME][STREET_ADDRESS], 3/337 Tilhørende adresser: Gustav [STREET_ADDRES…" at bounding box center [113, 84] width 219 height 115
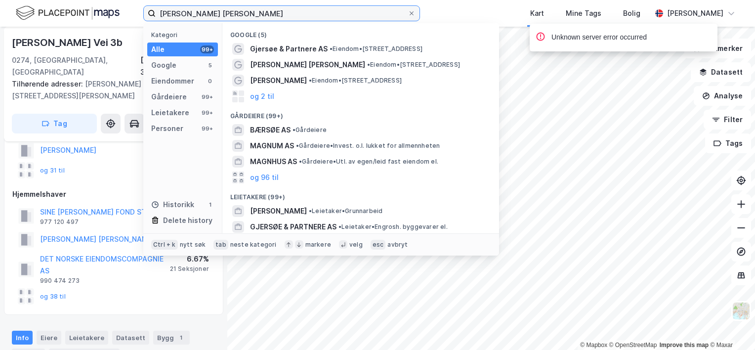
drag, startPoint x: 245, startPoint y: 13, endPoint x: 114, endPoint y: 11, distance: 131.4
click at [114, 11] on div "[PERSON_NAME] [PERSON_NAME] Kategori Alle 99+ Google 5 Eiendommer 0 Gårdeiere 9…" at bounding box center [377, 13] width 755 height 27
paste input "[PERSON_NAME]"
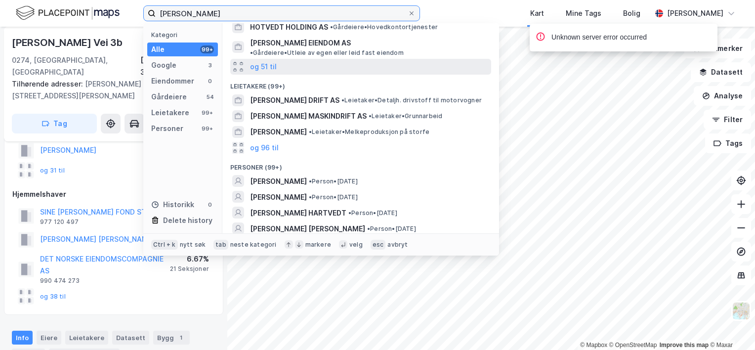
scroll to position [148, 0]
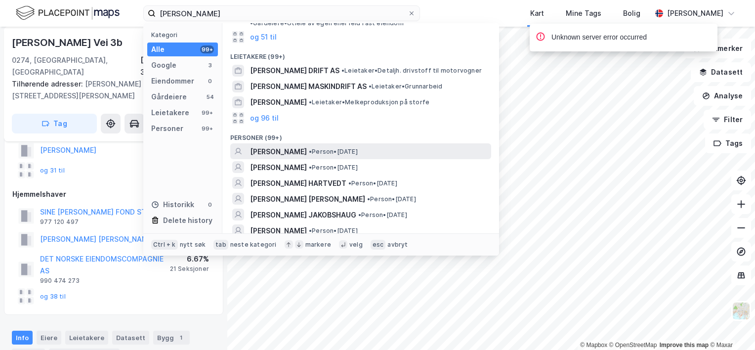
click at [323, 148] on span "• Person • [DATE]" at bounding box center [333, 152] width 49 height 8
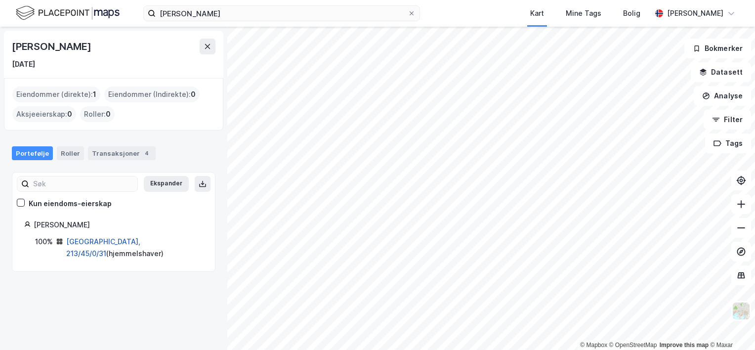
click at [102, 241] on link "[GEOGRAPHIC_DATA], 213/45/0/31" at bounding box center [103, 247] width 74 height 20
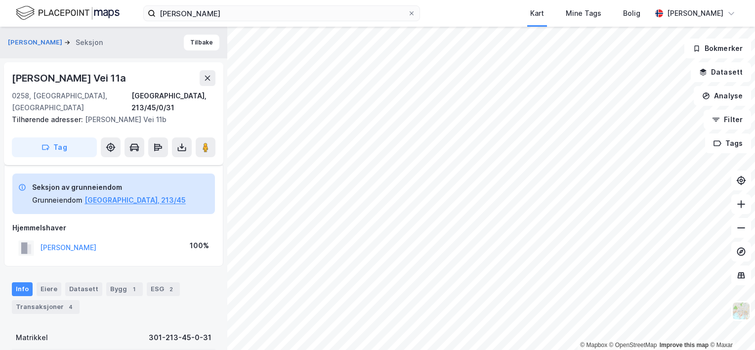
scroll to position [101, 0]
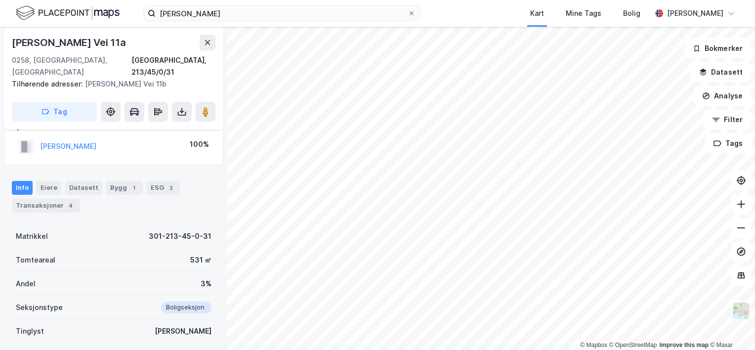
drag, startPoint x: 13, startPoint y: 42, endPoint x: 118, endPoint y: 43, distance: 104.7
click at [118, 43] on div "[PERSON_NAME] Vei 11a" at bounding box center [70, 43] width 116 height 16
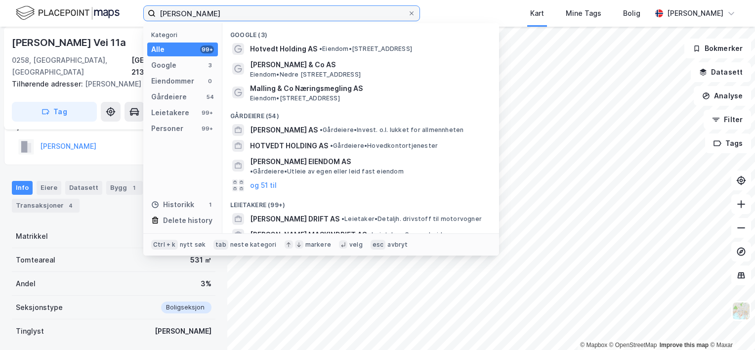
drag, startPoint x: 232, startPoint y: 12, endPoint x: 142, endPoint y: 15, distance: 89.5
click at [142, 15] on div "[PERSON_NAME] Kategori Alle 99+ Google 3 Eiendommer 0 Gårdeiere 54 Leietakere 9…" at bounding box center [377, 13] width 755 height 27
paste input "[PERSON_NAME]"
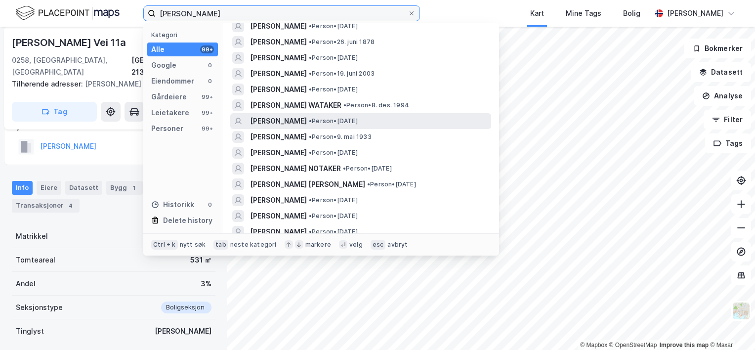
scroll to position [198, 0]
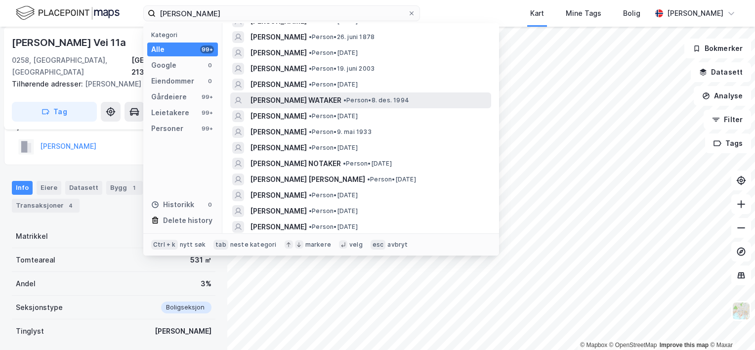
click at [341, 94] on span "[PERSON_NAME] WATAKER" at bounding box center [295, 100] width 91 height 12
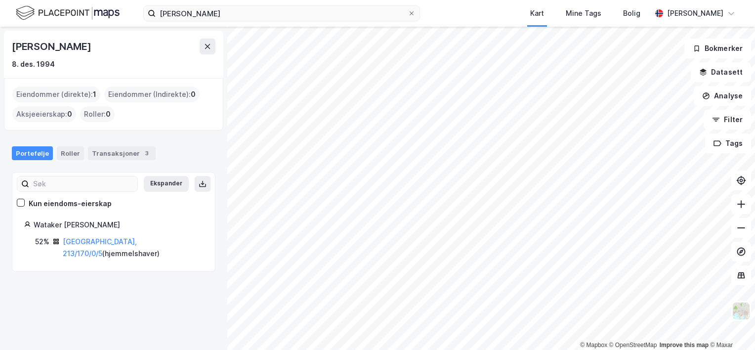
click at [93, 49] on div "[PERSON_NAME]" at bounding box center [52, 47] width 81 height 16
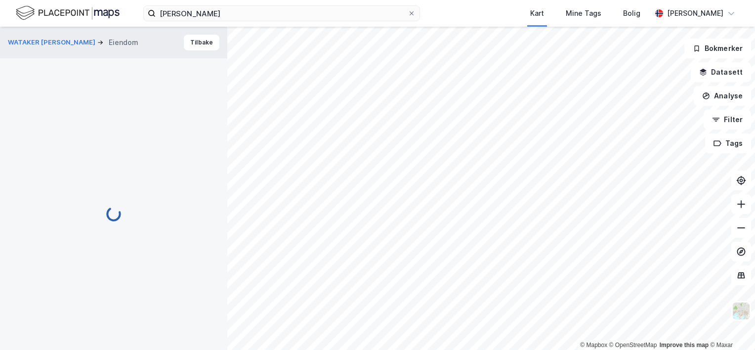
scroll to position [101, 0]
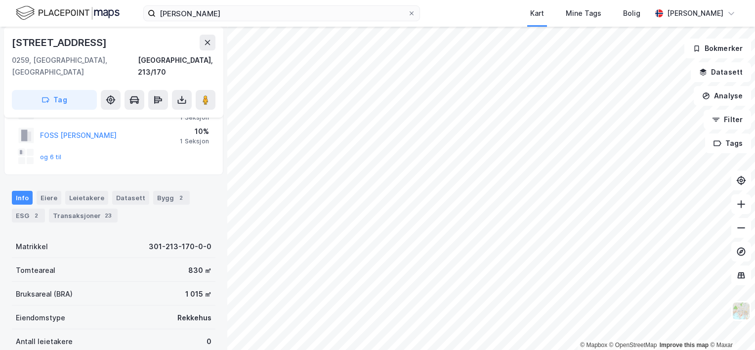
click at [52, 40] on div "[STREET_ADDRESS]" at bounding box center [60, 43] width 97 height 16
click at [60, 208] on div "Transaksjoner 23" at bounding box center [83, 215] width 69 height 14
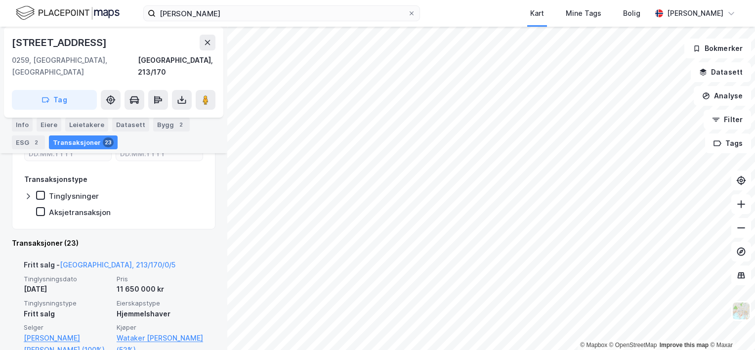
scroll to position [356, 0]
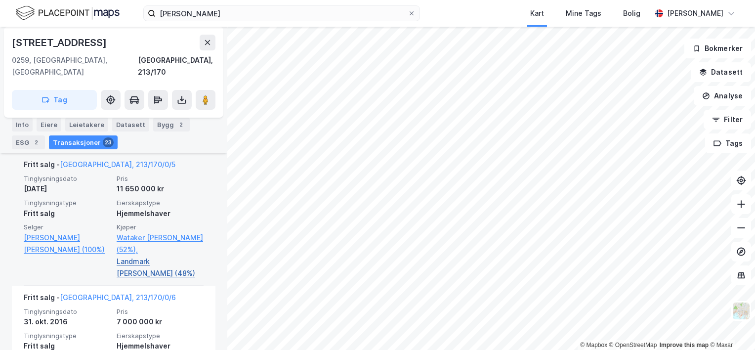
click at [141, 255] on link "Landmark [PERSON_NAME] (48%)" at bounding box center [160, 267] width 87 height 24
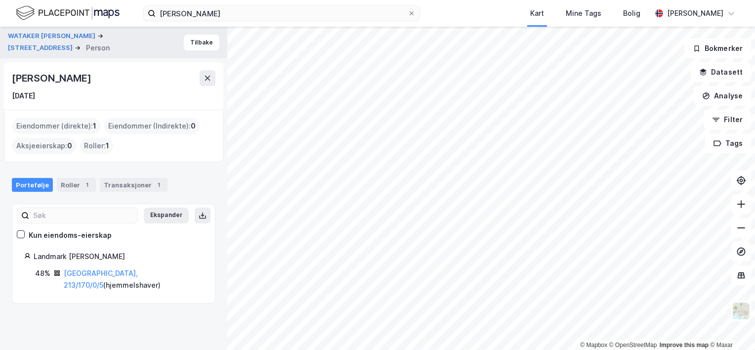
click at [71, 77] on div "[PERSON_NAME]" at bounding box center [52, 78] width 81 height 16
click at [71, 78] on div "[PERSON_NAME]" at bounding box center [52, 78] width 81 height 16
click at [70, 78] on div "[PERSON_NAME]" at bounding box center [52, 78] width 81 height 16
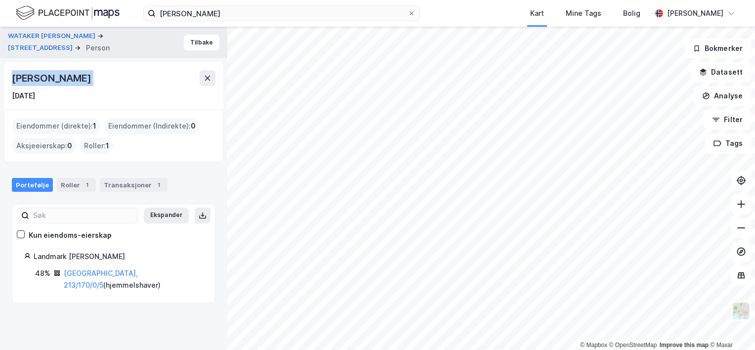
click at [70, 78] on div "[PERSON_NAME]" at bounding box center [52, 78] width 81 height 16
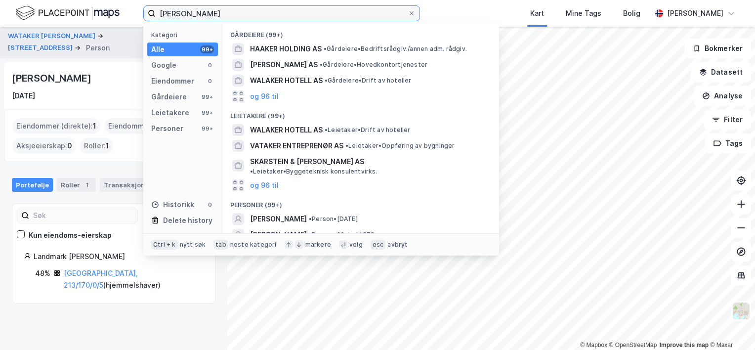
drag, startPoint x: 240, startPoint y: 19, endPoint x: 116, endPoint y: 16, distance: 124.0
click at [116, 16] on div "[PERSON_NAME] Kategori Alle 99+ Google 0 Eiendommer 0 Gårdeiere 99+ Leietakere …" at bounding box center [377, 13] width 755 height 27
paste input "Gate 3 25, 6700 [PERSON_NAME]"
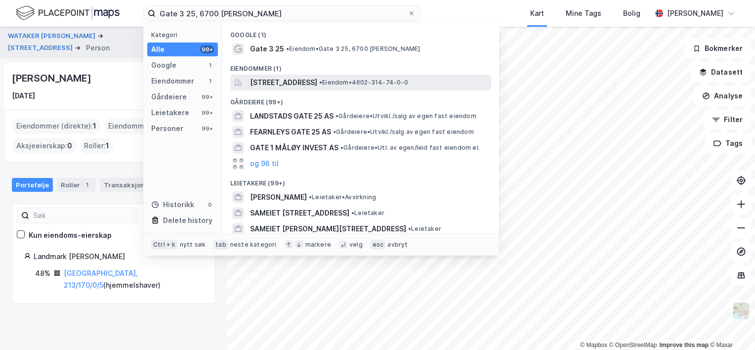
click at [290, 84] on span "[STREET_ADDRESS]" at bounding box center [283, 83] width 67 height 12
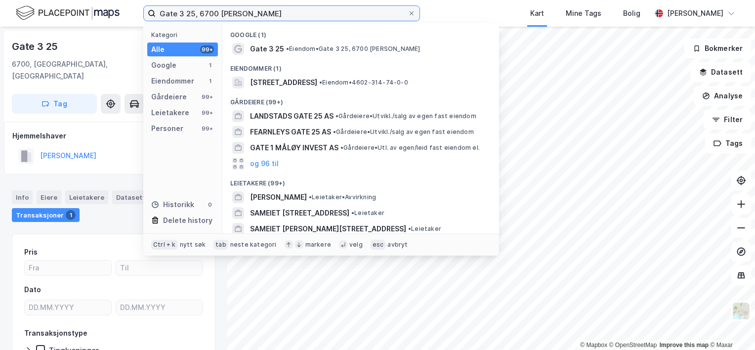
drag, startPoint x: 180, startPoint y: 16, endPoint x: 109, endPoint y: 18, distance: 71.6
click at [109, 19] on div "Gate 3 25, 6700 [PERSON_NAME] Kategori Alle 99+ Google 1 Eiendommer 1 Gårdeiere…" at bounding box center [377, 13] width 755 height 27
paste input "[PERSON_NAME]"
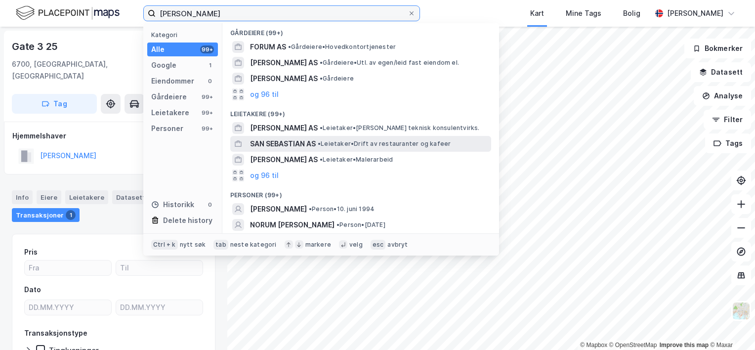
scroll to position [99, 0]
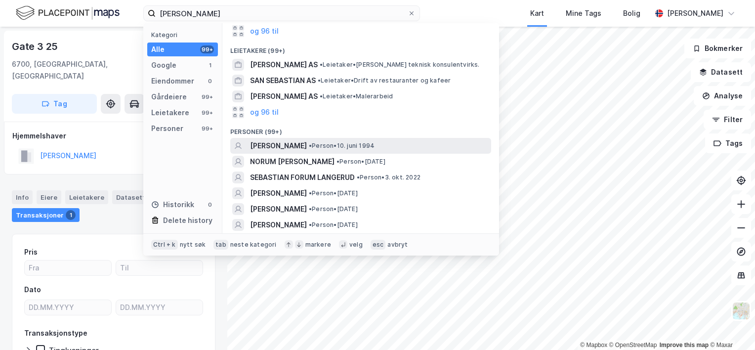
click at [300, 144] on span "[PERSON_NAME]" at bounding box center [278, 146] width 57 height 12
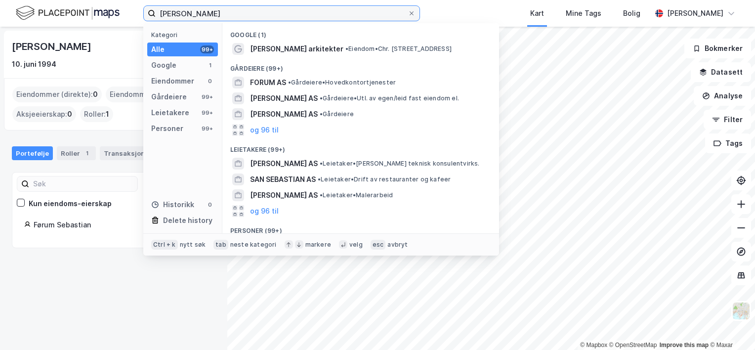
drag, startPoint x: 247, startPoint y: 12, endPoint x: 103, endPoint y: 13, distance: 144.7
click at [103, 13] on div "[PERSON_NAME] Kategori Alle 99+ Google 1 Eiendommer 0 Gårdeiere 99+ Leietakere …" at bounding box center [377, 13] width 755 height 27
paste input "[PERSON_NAME]"
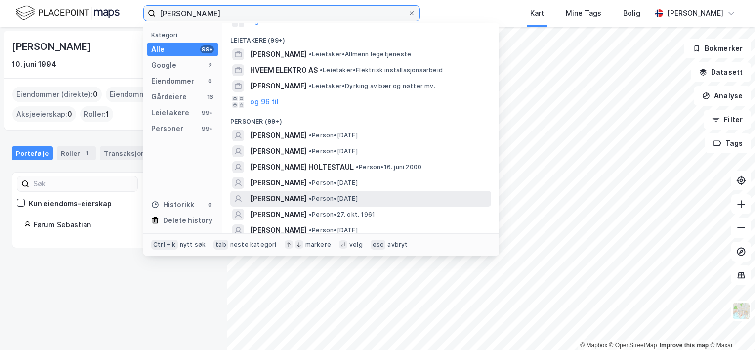
scroll to position [148, 0]
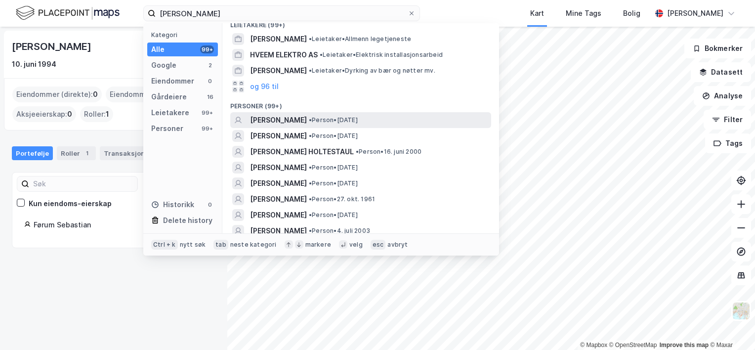
click at [307, 122] on span "[PERSON_NAME]" at bounding box center [278, 120] width 57 height 12
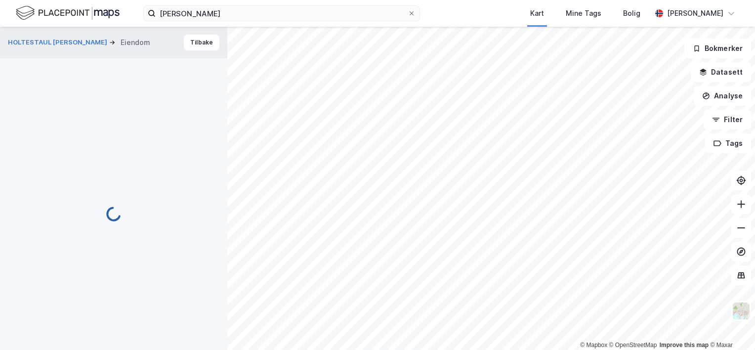
scroll to position [1, 0]
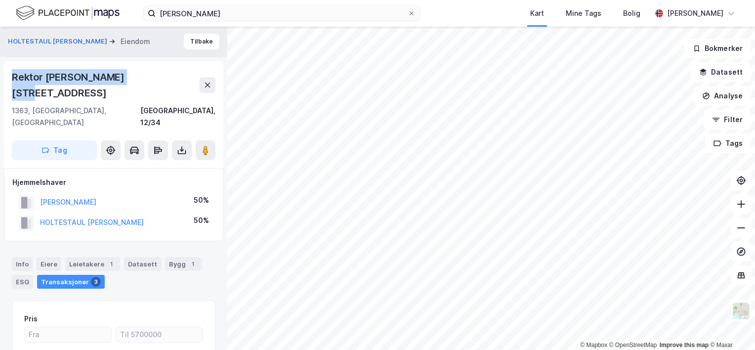
drag, startPoint x: 13, startPoint y: 77, endPoint x: 127, endPoint y: 81, distance: 114.2
click at [127, 81] on div "Rektor [PERSON_NAME][STREET_ADDRESS]" at bounding box center [106, 85] width 188 height 32
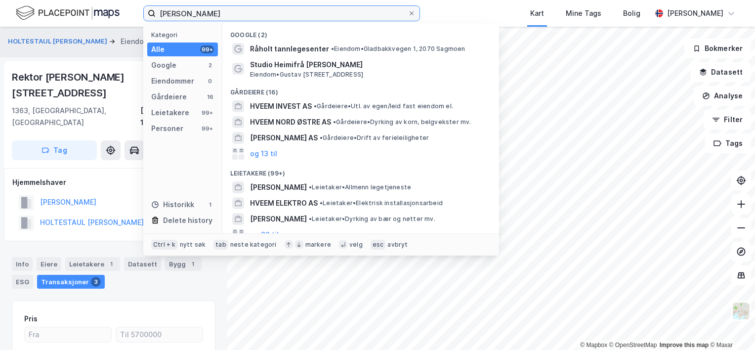
drag, startPoint x: 213, startPoint y: 12, endPoint x: 132, endPoint y: 7, distance: 81.2
click at [132, 7] on div "[PERSON_NAME] Kategori Alle 99+ Google 2 Eiendommer 0 Gårdeiere 16 Leietakere 9…" at bounding box center [377, 13] width 755 height 27
paste input "Line [PERSON_NAME]"
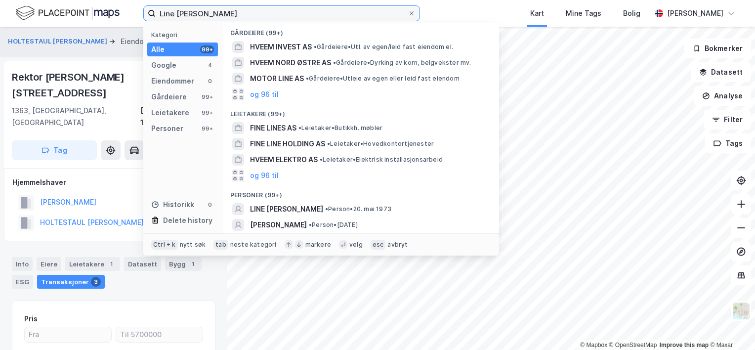
scroll to position [99, 0]
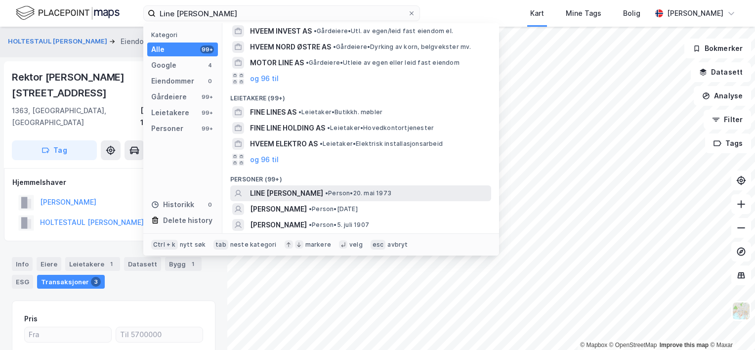
click at [306, 197] on div "LINE [PERSON_NAME] • Person • 20. mai 1973" at bounding box center [369, 193] width 239 height 12
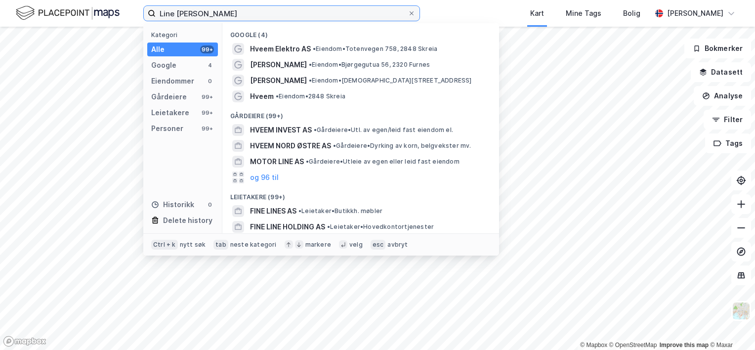
drag, startPoint x: 231, startPoint y: 16, endPoint x: 113, endPoint y: 18, distance: 118.6
click at [113, 18] on div "Line [PERSON_NAME] Kategori Alle 99+ Google 4 Eiendommer 0 Gårdeiere 99+ Leieta…" at bounding box center [377, 13] width 755 height 27
paste input "Rektor [PERSON_NAME][STREET_ADDRESS]"
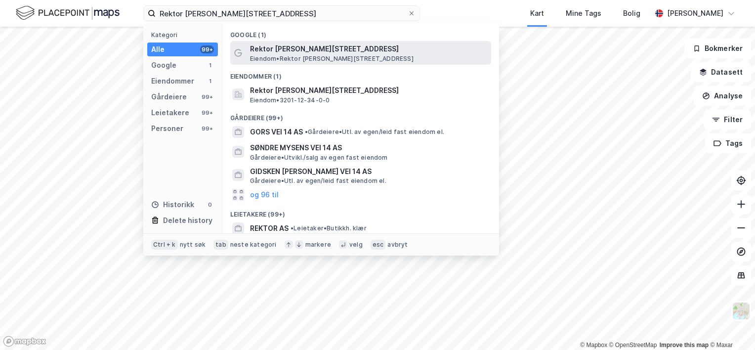
click at [303, 58] on span "Eiendom • [STREET_ADDRESS][PERSON_NAME][PERSON_NAME]" at bounding box center [331, 59] width 163 height 8
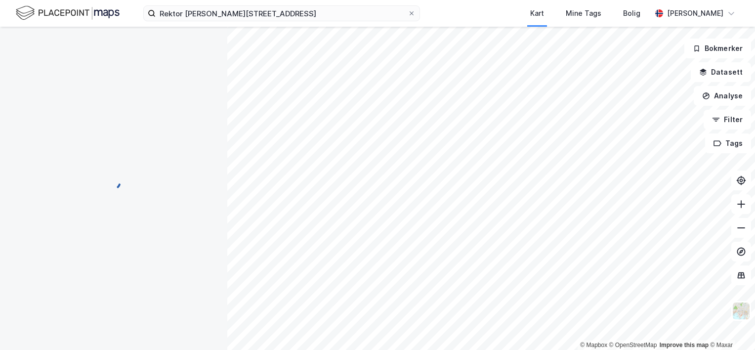
scroll to position [1, 0]
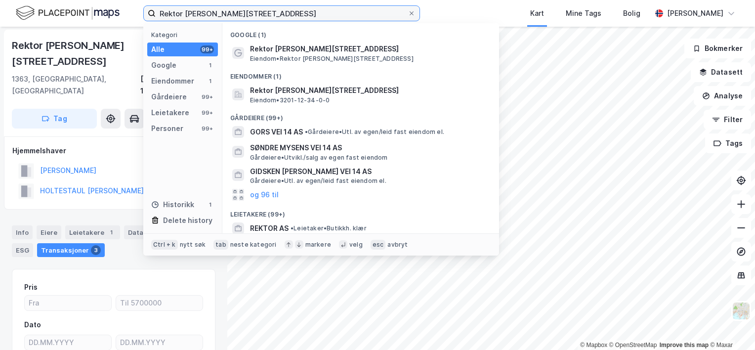
drag, startPoint x: 265, startPoint y: 14, endPoint x: 86, endPoint y: 2, distance: 178.7
click at [87, 2] on div "Rektor Hertzbergs Vei 14 Kategori Alle 99+ Google 1 Eiendommer 1 Gårdeiere 99+ …" at bounding box center [377, 13] width 755 height 27
paste input "Line [PERSON_NAME]"
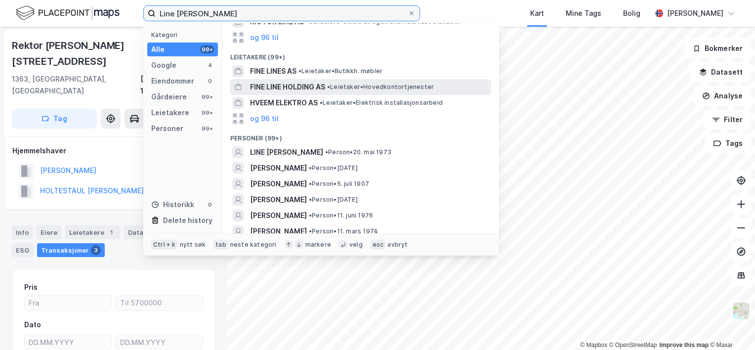
scroll to position [148, 0]
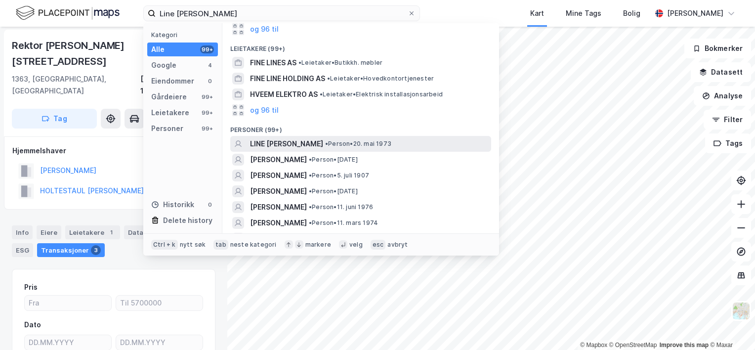
click at [288, 144] on span "LINE [PERSON_NAME]" at bounding box center [286, 144] width 73 height 12
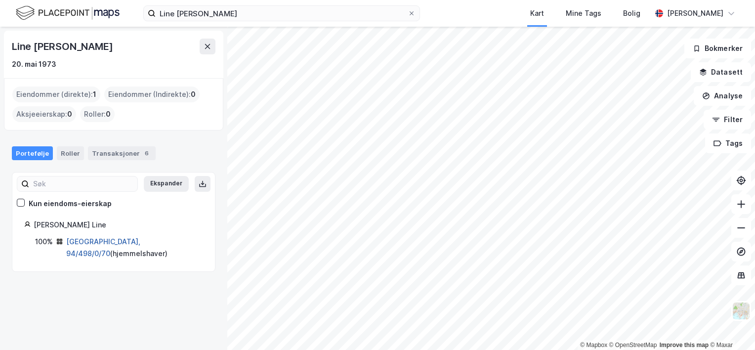
click at [110, 240] on link "[GEOGRAPHIC_DATA], 94/498/0/70" at bounding box center [103, 247] width 74 height 20
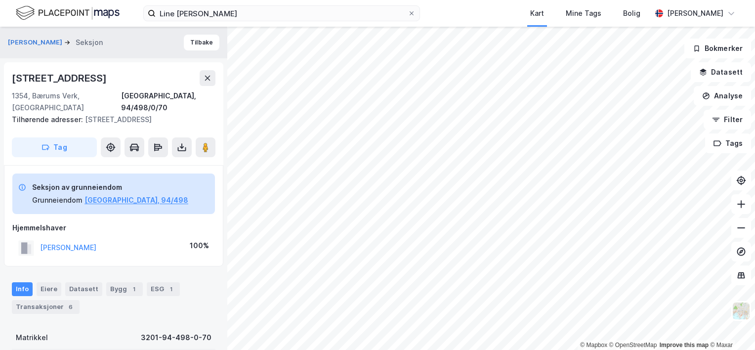
scroll to position [1, 0]
drag, startPoint x: 94, startPoint y: 77, endPoint x: 9, endPoint y: 81, distance: 85.1
click at [9, 81] on div "[STREET_ADDRESS], 94/498/0/70 Tilhørende adresser: [STREET_ADDRESS] Tag" at bounding box center [113, 112] width 219 height 103
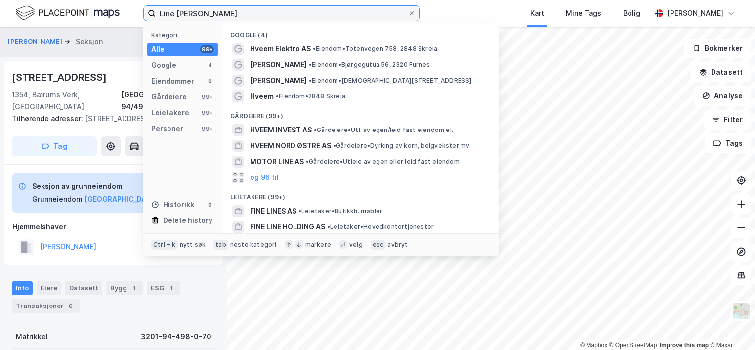
drag, startPoint x: 209, startPoint y: 12, endPoint x: 122, endPoint y: 11, distance: 86.9
click at [122, 11] on div "Line [PERSON_NAME] Kategori Alle 99+ Google 4 Eiendommer 0 Gårdeiere 99+ Leieta…" at bounding box center [377, 13] width 755 height 27
paste input "[PERSON_NAME]"
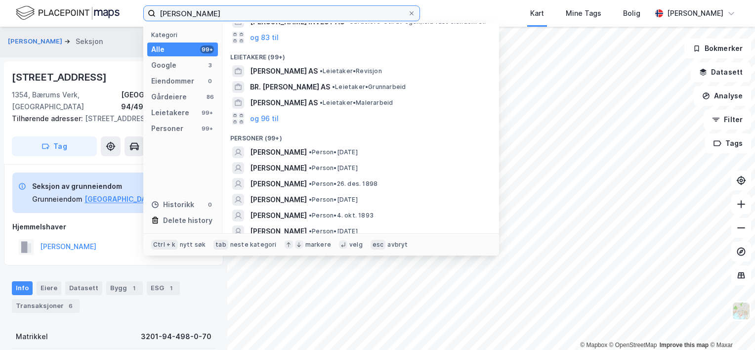
scroll to position [148, 0]
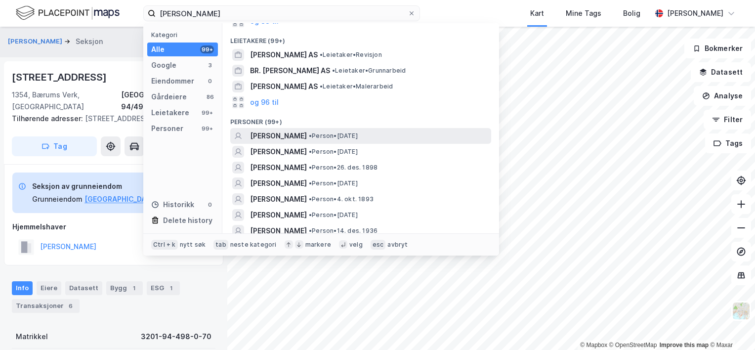
click at [294, 135] on span "[PERSON_NAME]" at bounding box center [278, 136] width 57 height 12
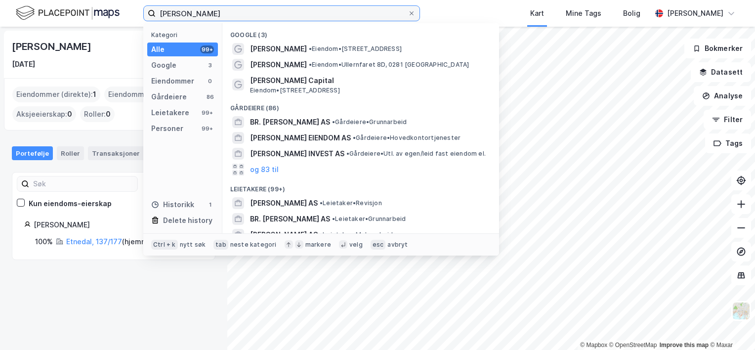
drag, startPoint x: 250, startPoint y: 16, endPoint x: 61, endPoint y: 1, distance: 189.2
click at [61, 1] on div "[PERSON_NAME] Kategori Alle 99+ Google 3 Eiendommer 0 Gårdeiere 86 Leietakere 9…" at bounding box center [377, 13] width 755 height 27
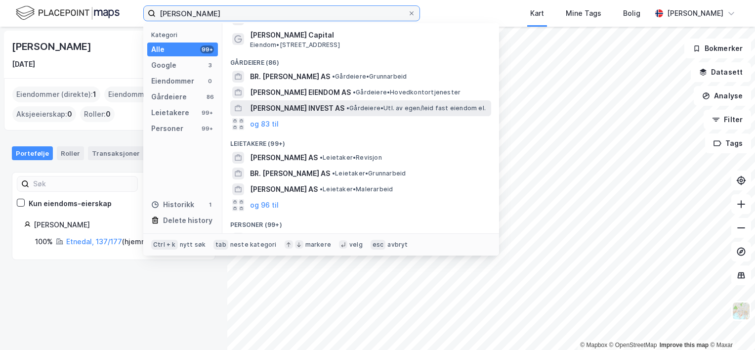
scroll to position [99, 0]
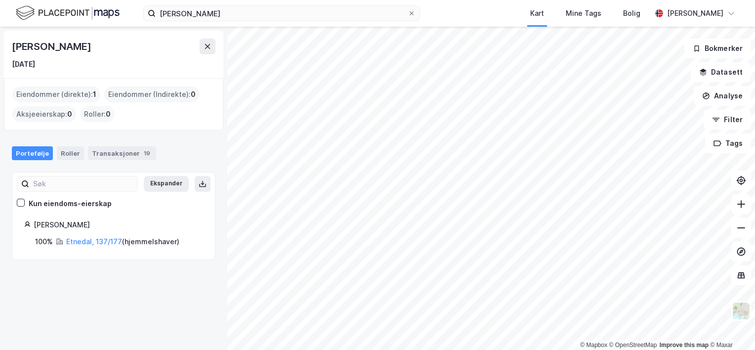
click at [82, 267] on div "[PERSON_NAME] [DATE] Eiendommer (direkte) : 1 Eiendommer (Indirekte) : 0 Aksjee…" at bounding box center [113, 188] width 227 height 323
click at [88, 243] on link "Etnedal, 137/177" at bounding box center [94, 241] width 56 height 8
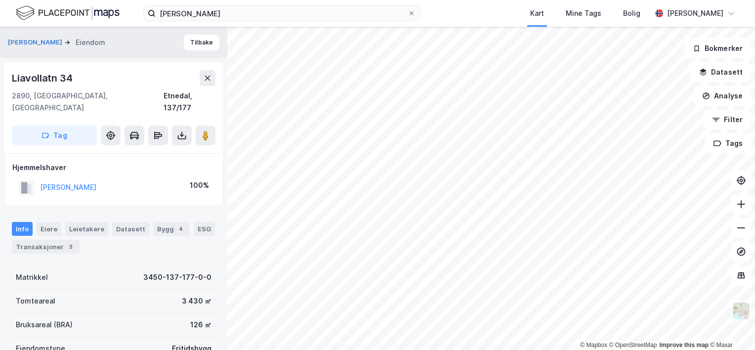
scroll to position [1, 0]
click at [0, 0] on button "[PERSON_NAME]" at bounding box center [0, 0] width 0 height 0
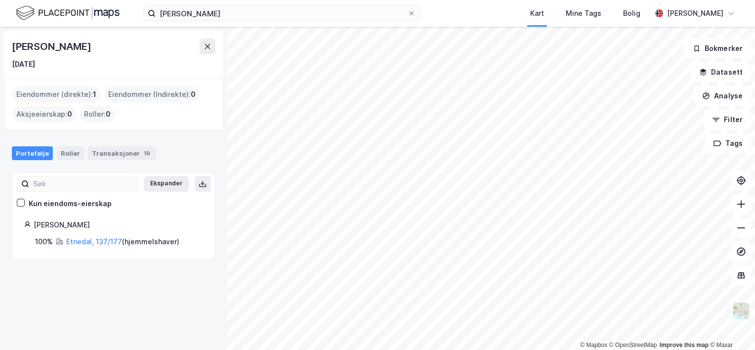
click at [71, 93] on div "Eiendommer (direkte) : 1" at bounding box center [56, 94] width 88 height 16
click at [90, 113] on div "Roller : 0" at bounding box center [97, 114] width 35 height 16
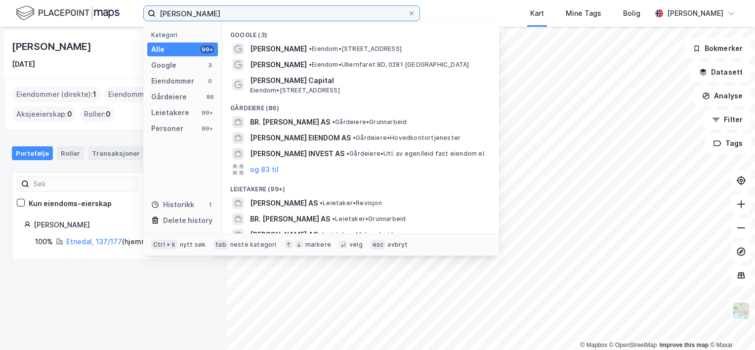
drag, startPoint x: 239, startPoint y: 12, endPoint x: 132, endPoint y: 18, distance: 106.8
click at [132, 18] on div "[PERSON_NAME] Kategori Alle 99+ Google 3 Eiendommer 0 Gårdeiere 86 Leietakere 9…" at bounding box center [377, 13] width 755 height 27
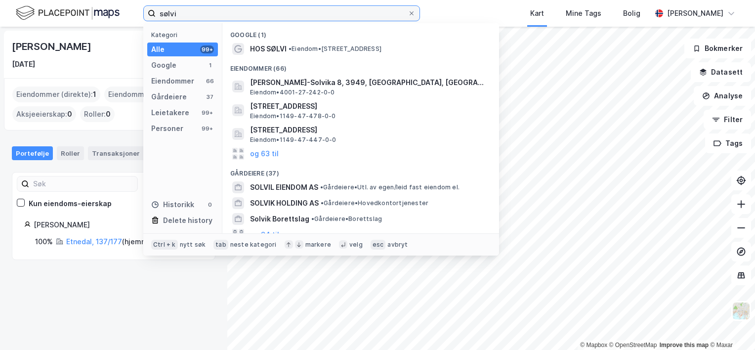
drag, startPoint x: 213, startPoint y: 10, endPoint x: 121, endPoint y: 18, distance: 93.2
click at [121, 18] on div "sølvi Kategori Alle 99+ Google 1 Eiendommer 66 Gårdeiere 37 Leietakere 99+ Pers…" at bounding box center [377, 13] width 755 height 27
paste input "Ridder [PERSON_NAME][STREET_ADDRESS]"
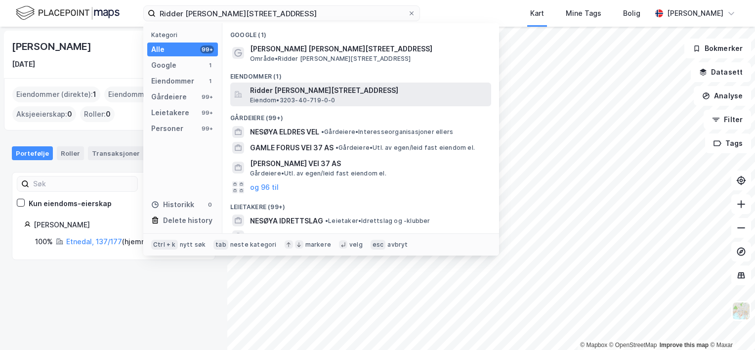
click at [271, 99] on span "Eiendom • 3203-40-719-0-0" at bounding box center [292, 100] width 85 height 8
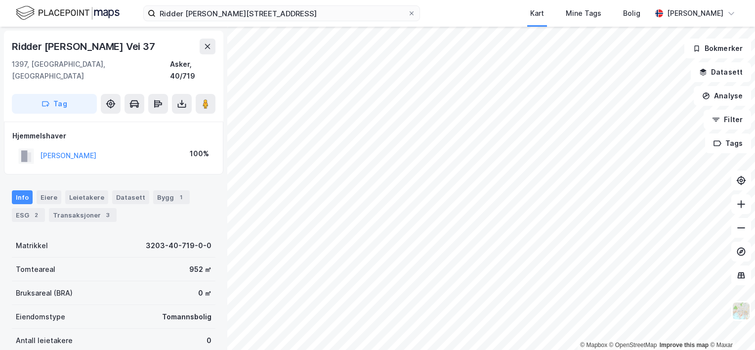
scroll to position [1, 0]
click at [65, 46] on div "Ridder [PERSON_NAME] Vei 37" at bounding box center [84, 46] width 145 height 16
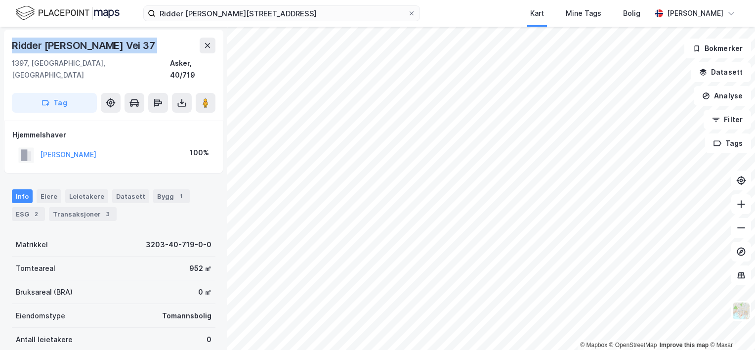
click at [65, 46] on div "Ridder [PERSON_NAME] Vei 37" at bounding box center [84, 46] width 145 height 16
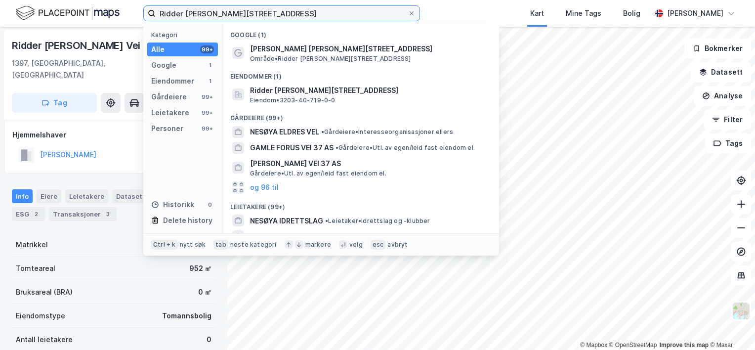
drag, startPoint x: 298, startPoint y: 13, endPoint x: 73, endPoint y: 6, distance: 225.3
click at [54, 6] on div "Ridder [STREET_ADDRESS], 1397 [GEOGRAPHIC_DATA] Kategori Alle 99+ Google 1 Eien…" at bounding box center [377, 13] width 755 height 27
paste input "[PERSON_NAME]"
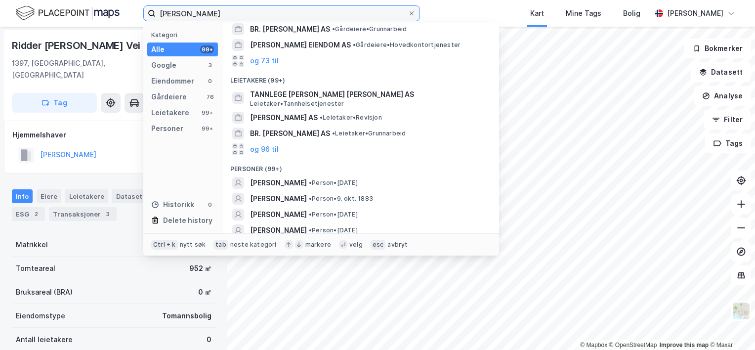
scroll to position [198, 0]
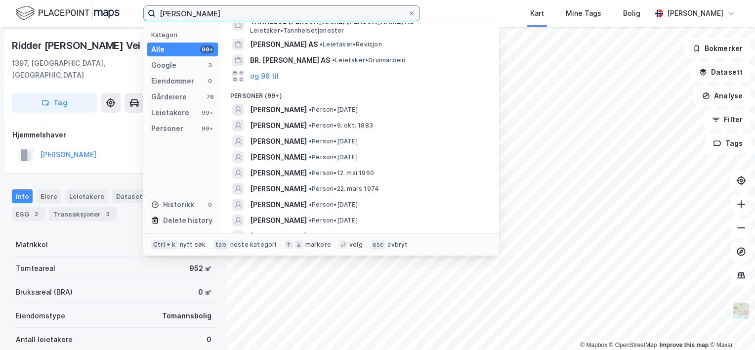
drag, startPoint x: 235, startPoint y: 8, endPoint x: 111, endPoint y: 15, distance: 123.7
click at [111, 15] on div "[PERSON_NAME] Kategori Alle 99+ Google 3 Eiendommer 0 Gårdeiere 76 Leietakere 9…" at bounding box center [377, 13] width 755 height 27
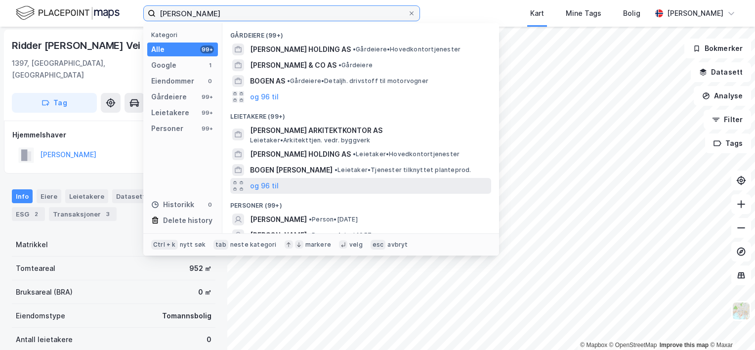
scroll to position [99, 0]
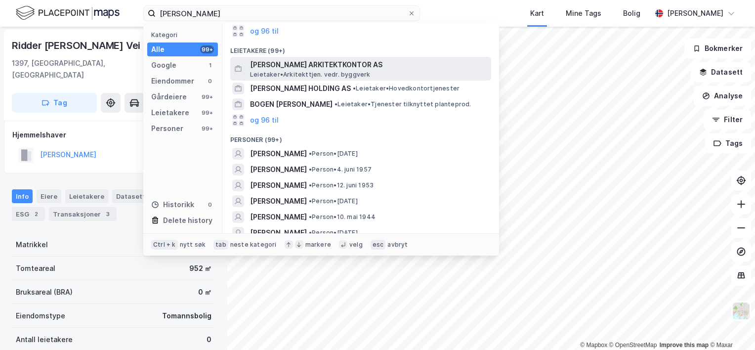
click at [298, 71] on span "Leietaker • Arkitekttjen. vedr. byggverk" at bounding box center [310, 75] width 121 height 8
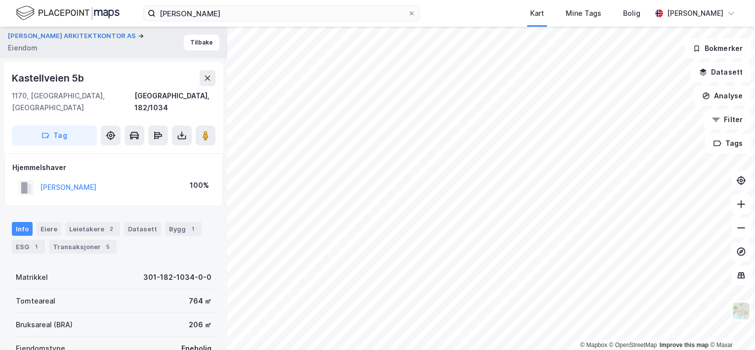
scroll to position [1, 0]
click at [75, 221] on div "Leietakere 2" at bounding box center [92, 228] width 55 height 14
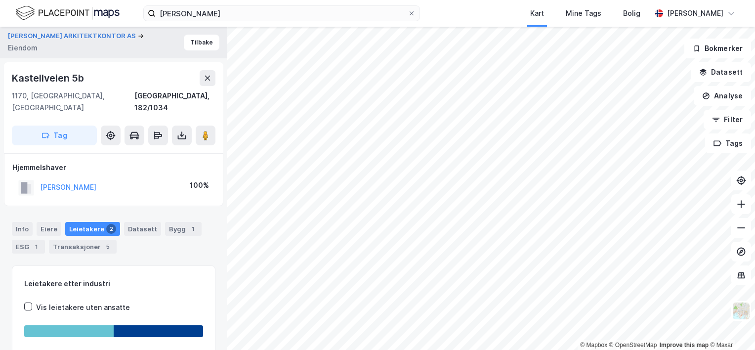
click at [57, 75] on div "Kastellveien 5b" at bounding box center [49, 78] width 74 height 16
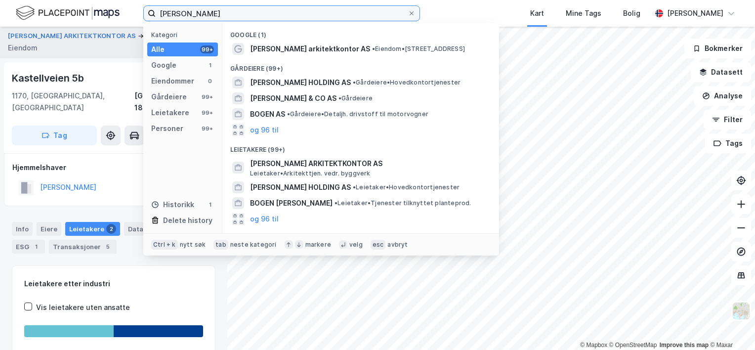
drag, startPoint x: 229, startPoint y: 18, endPoint x: 66, endPoint y: 19, distance: 163.0
click at [66, 19] on div "[PERSON_NAME] Kategori Alle 99+ Google 1 Eiendommer 0 Gårdeiere 99+ Leietakere …" at bounding box center [377, 13] width 755 height 27
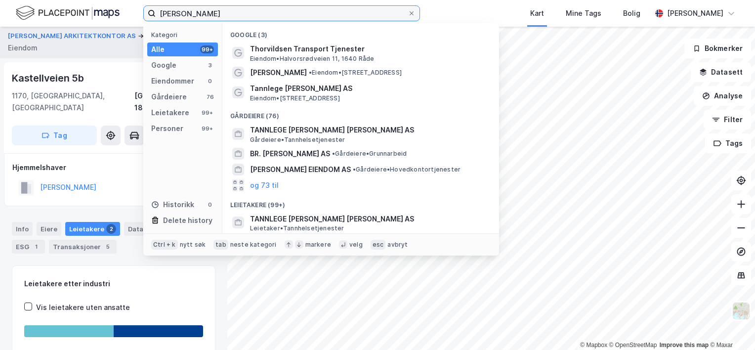
drag, startPoint x: 230, startPoint y: 12, endPoint x: 97, endPoint y: 10, distance: 132.9
click at [97, 10] on div "[PERSON_NAME] Kategori Alle 99+ Google 3 Eiendommer 0 Gårdeiere 76 Leietakere 9…" at bounding box center [377, 13] width 755 height 27
paste input "[PERSON_NAME]"
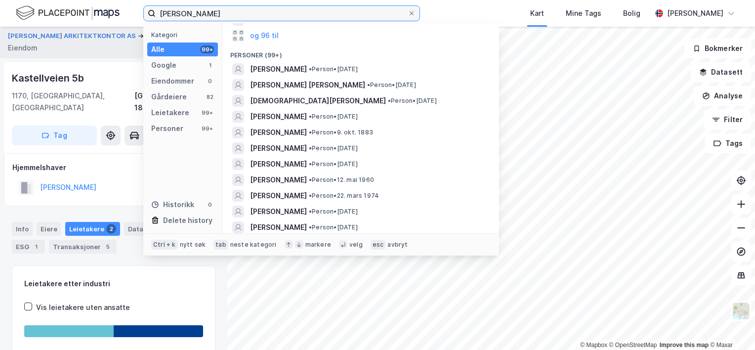
scroll to position [198, 0]
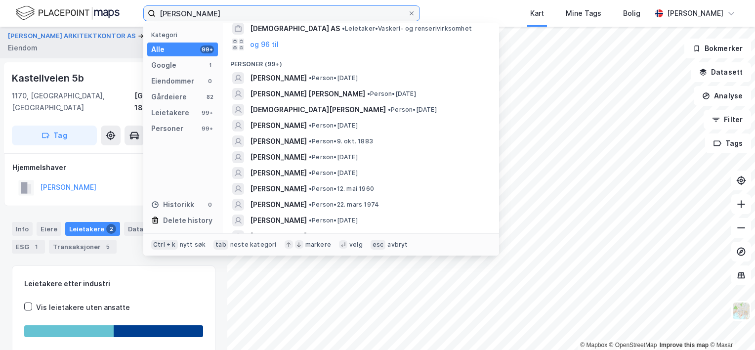
drag, startPoint x: 275, startPoint y: 14, endPoint x: 82, endPoint y: 19, distance: 193.2
click at [82, 19] on div "[PERSON_NAME] Kategori Alle 99+ Google 1 Eiendommer 0 Gårdeiere 82 Leietakere 9…" at bounding box center [377, 13] width 755 height 27
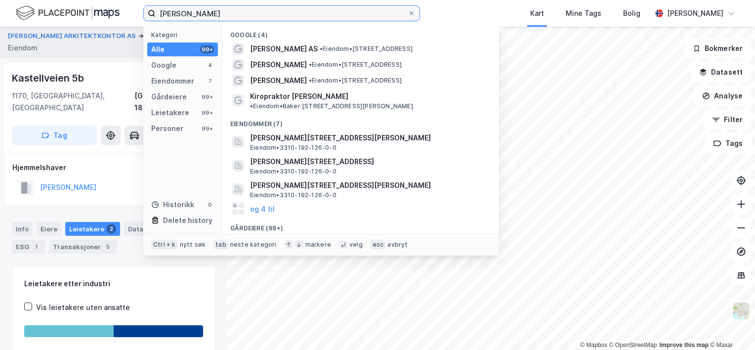
type input "[PERSON_NAME]"
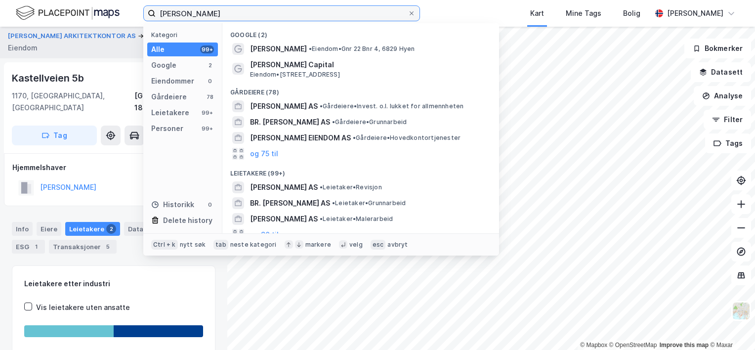
drag, startPoint x: 217, startPoint y: 17, endPoint x: 85, endPoint y: 17, distance: 131.9
click at [85, 17] on div "[PERSON_NAME] Kategori Alle 99+ Google 2 Eiendommer 0 Gårdeiere 78 Leietakere 9…" at bounding box center [377, 13] width 755 height 27
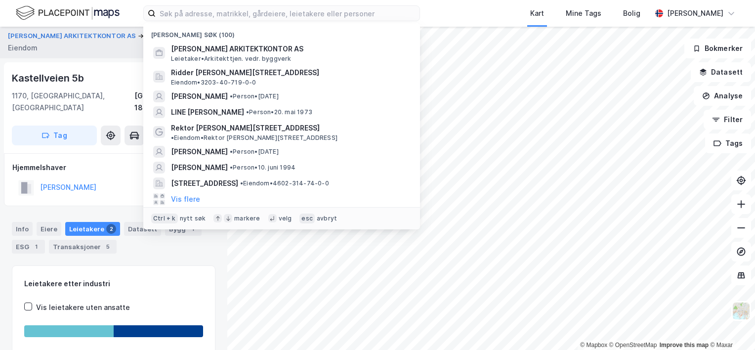
click at [66, 79] on div "Kastellveien 5b" at bounding box center [49, 78] width 74 height 16
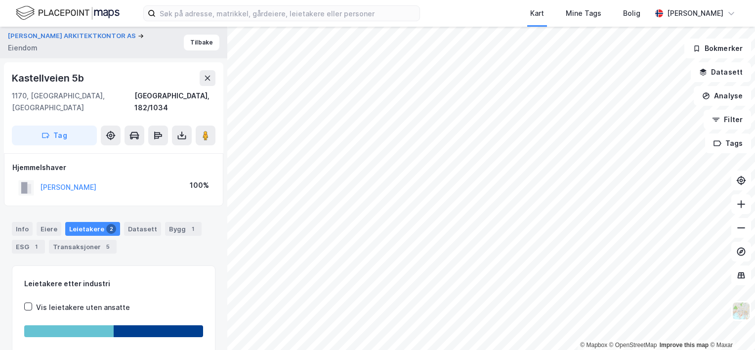
click at [64, 78] on div "Kastellveien 5b" at bounding box center [49, 78] width 74 height 16
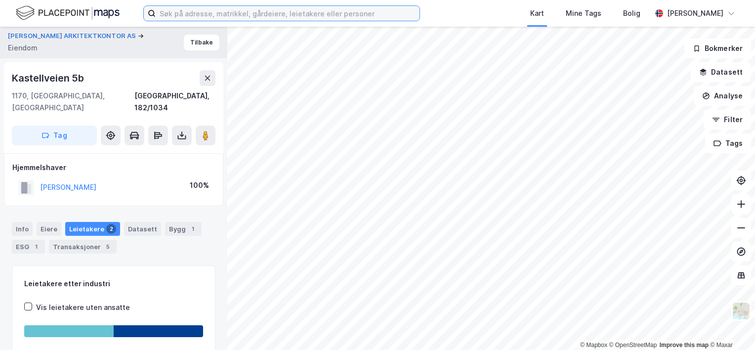
click at [204, 14] on input at bounding box center [288, 13] width 264 height 15
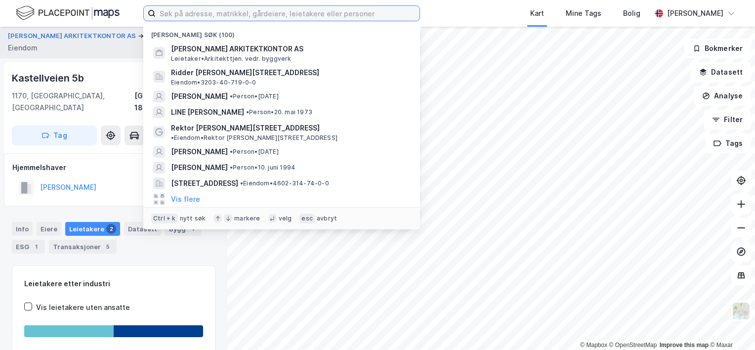
paste input "[PERSON_NAME]"
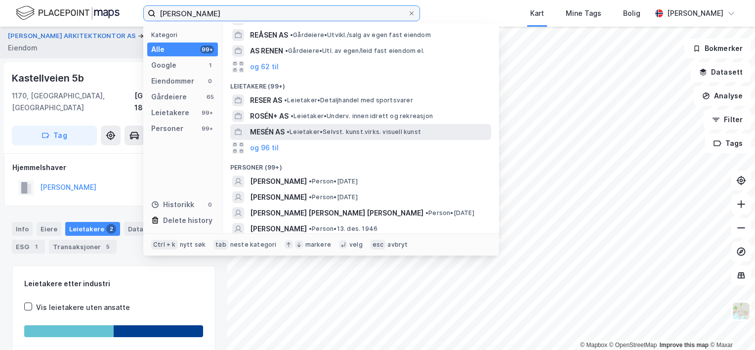
scroll to position [99, 0]
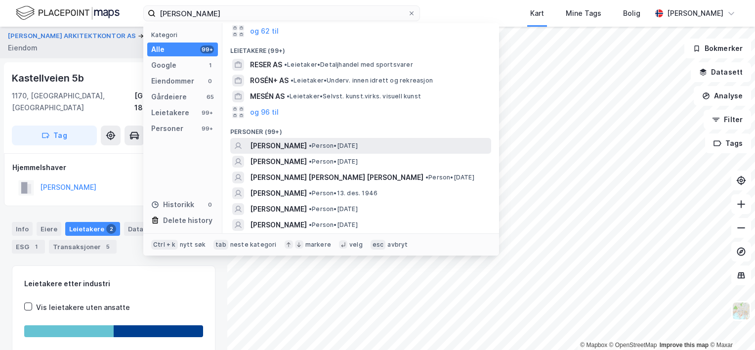
click at [288, 144] on span "[PERSON_NAME]" at bounding box center [278, 146] width 57 height 12
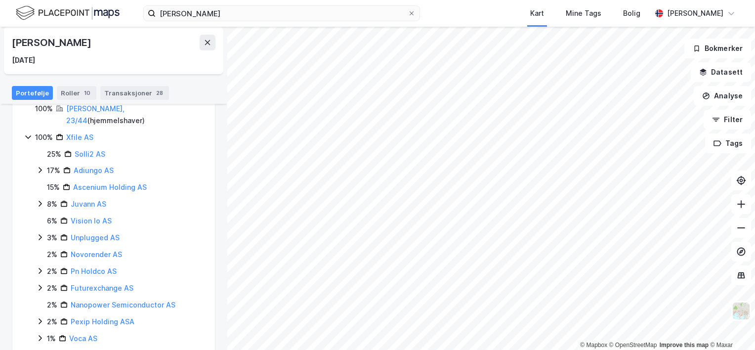
scroll to position [148, 0]
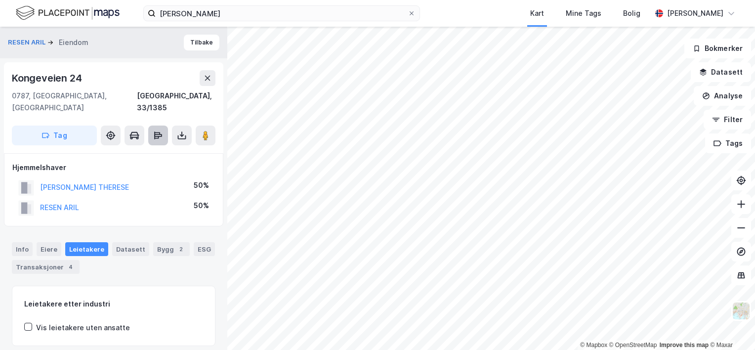
scroll to position [2, 0]
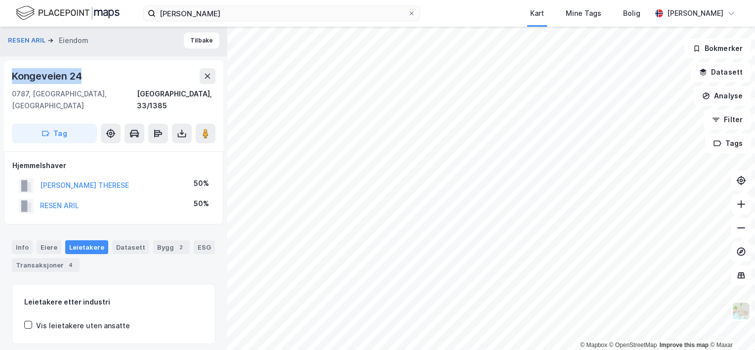
drag, startPoint x: 12, startPoint y: 74, endPoint x: 91, endPoint y: 77, distance: 78.6
click at [91, 77] on div "Kongeveien 24" at bounding box center [113, 76] width 203 height 16
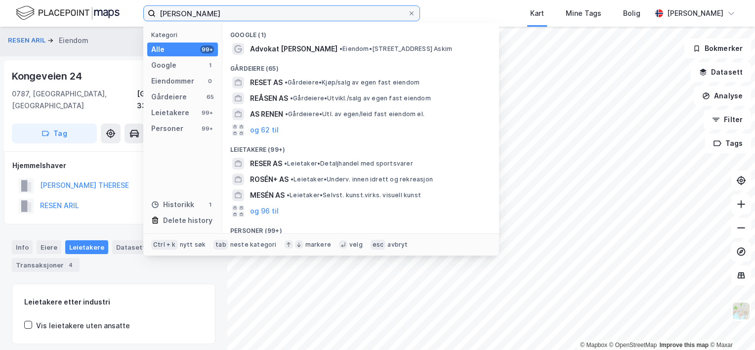
drag, startPoint x: 214, startPoint y: 17, endPoint x: 117, endPoint y: 13, distance: 97.9
click at [117, 13] on div "Aril Resen Kategori Alle 99+ Google 1 Eiendommer 0 Gårdeiere 65 Leietakere 99+ …" at bounding box center [377, 13] width 755 height 27
paste input "[PERSON_NAME]"
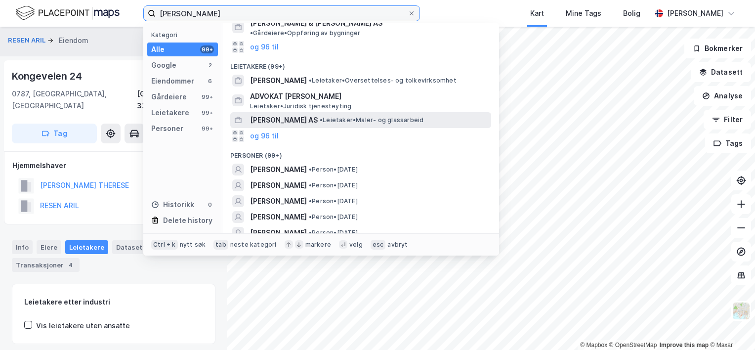
scroll to position [227, 0]
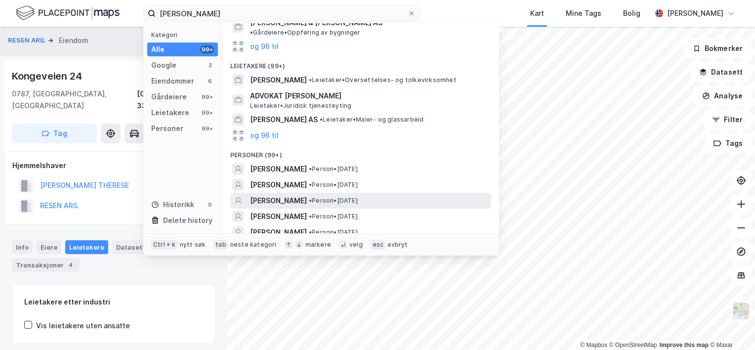
click at [302, 195] on span "[PERSON_NAME]" at bounding box center [278, 201] width 57 height 12
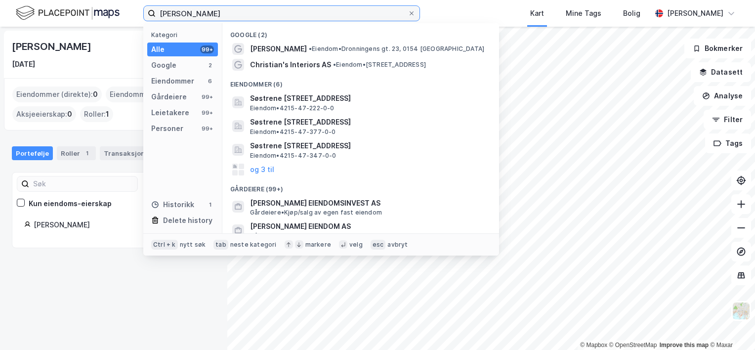
drag, startPoint x: 253, startPoint y: 14, endPoint x: 69, endPoint y: 16, distance: 184.2
click at [69, 16] on div "[PERSON_NAME] Kategori Alle 99+ Google 2 Eiendommer 6 Gårdeiere 99+ Leietakere …" at bounding box center [377, 13] width 755 height 27
paste input "[PERSON_NAME]"
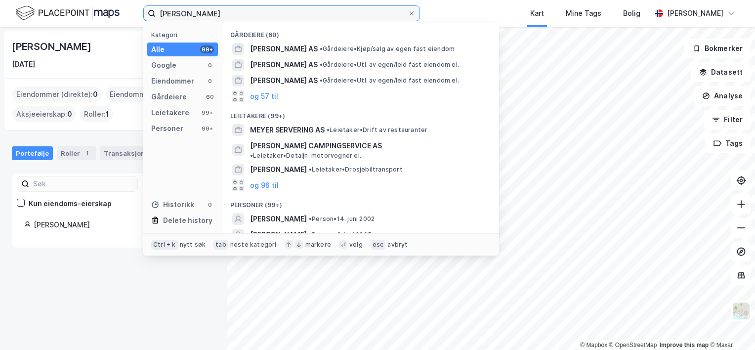
click at [178, 11] on input "[PERSON_NAME]" at bounding box center [282, 13] width 252 height 15
click at [184, 14] on input "[PERSON_NAME] [PERSON_NAME]" at bounding box center [282, 13] width 252 height 15
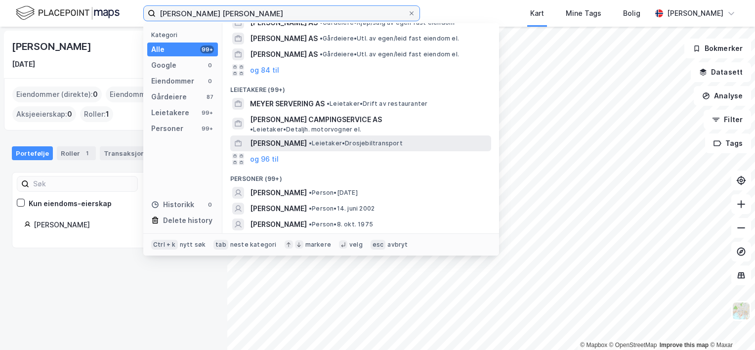
scroll to position [99, 0]
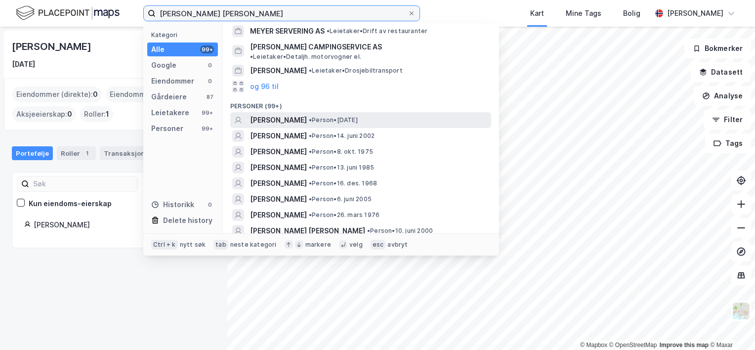
type input "[PERSON_NAME] [PERSON_NAME]"
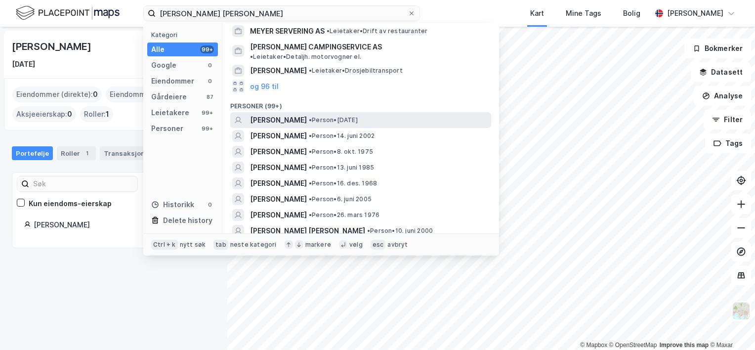
click at [307, 114] on span "[PERSON_NAME]" at bounding box center [278, 120] width 57 height 12
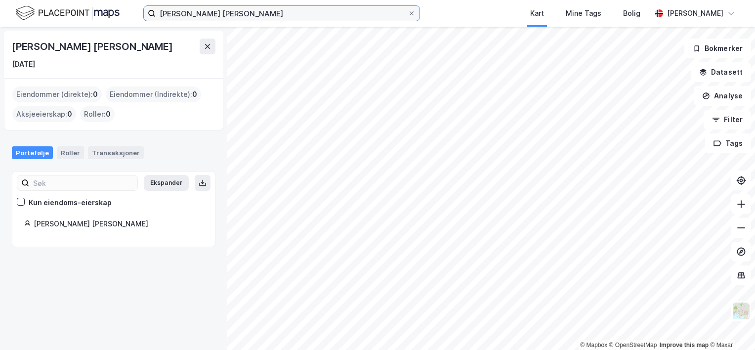
click at [238, 7] on input "[PERSON_NAME] [PERSON_NAME]" at bounding box center [282, 13] width 252 height 15
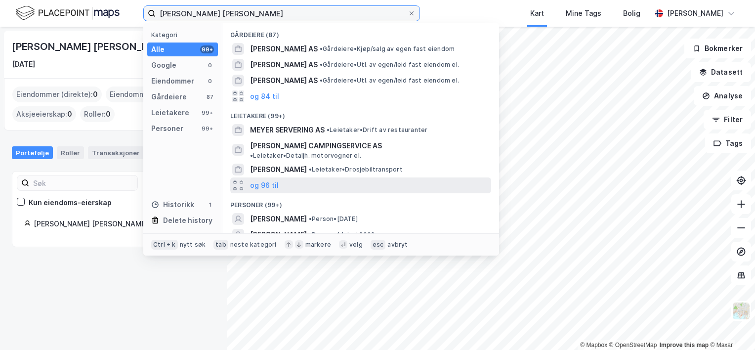
scroll to position [23, 0]
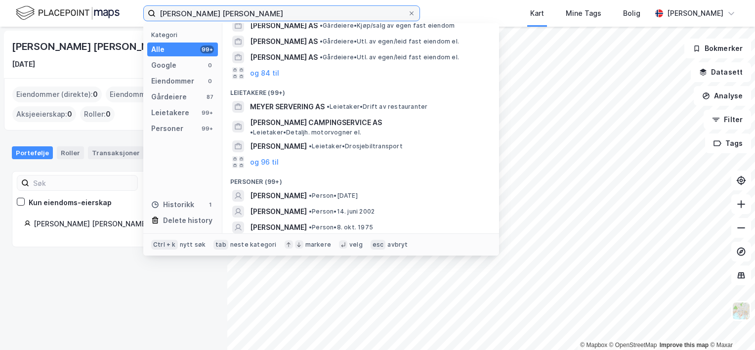
click at [159, 14] on input "[PERSON_NAME] [PERSON_NAME]" at bounding box center [282, 13] width 252 height 15
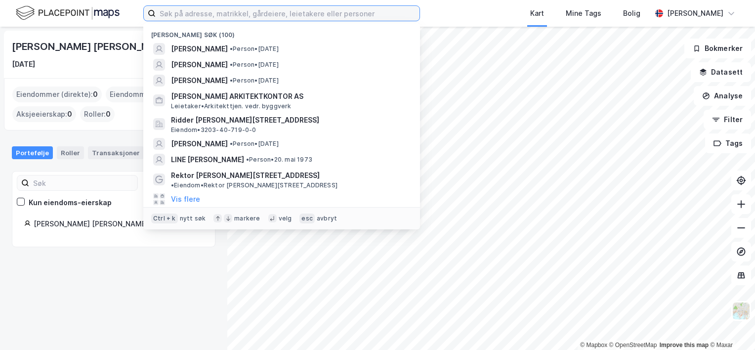
paste input "[PERSON_NAME]"
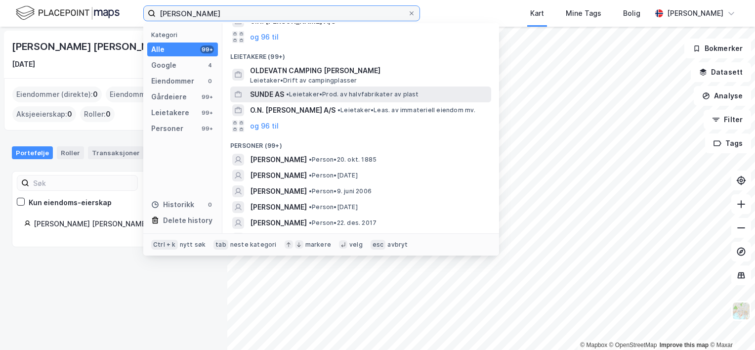
scroll to position [198, 0]
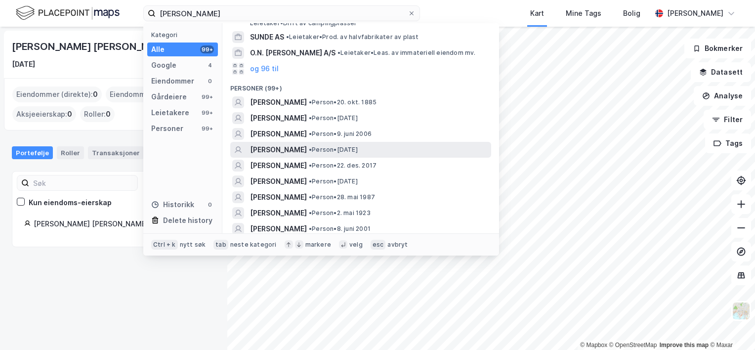
click at [288, 150] on span "[PERSON_NAME]" at bounding box center [278, 150] width 57 height 12
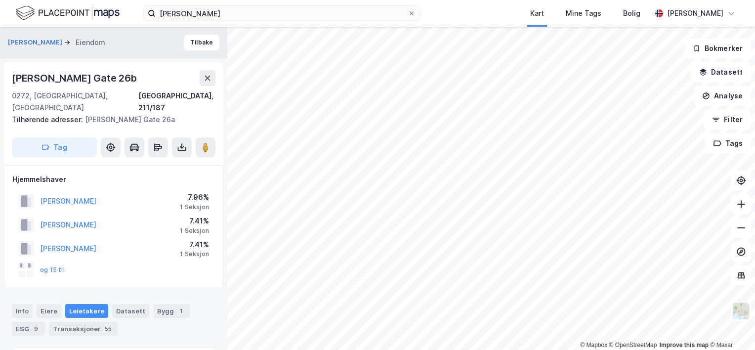
scroll to position [2, 0]
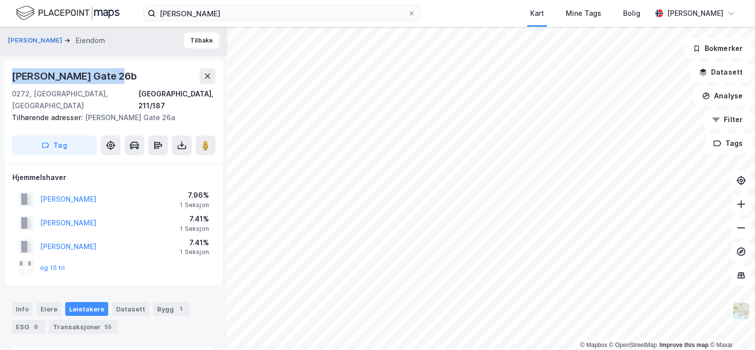
drag, startPoint x: 12, startPoint y: 74, endPoint x: 107, endPoint y: 77, distance: 94.9
click at [107, 77] on div "[PERSON_NAME] Gate 26b" at bounding box center [75, 76] width 127 height 16
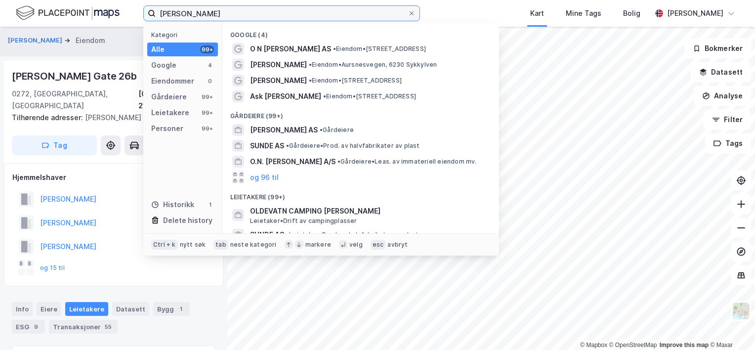
drag, startPoint x: 223, startPoint y: 12, endPoint x: 127, endPoint y: 18, distance: 95.5
click at [127, 18] on div "[PERSON_NAME] Kategori Alle 99+ Google 4 Eiendommer 0 Gårdeiere 99+ Leietakere …" at bounding box center [377, 13] width 755 height 27
paste input "Siri Dons"
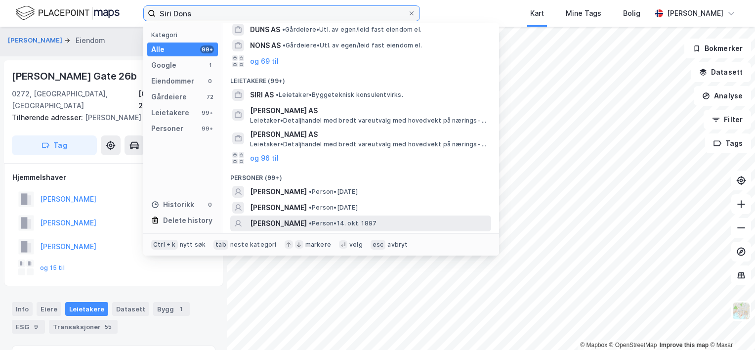
scroll to position [148, 0]
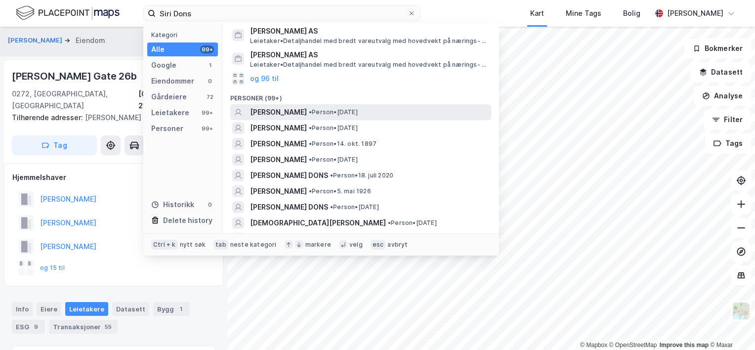
click at [276, 113] on span "[PERSON_NAME]" at bounding box center [278, 112] width 57 height 12
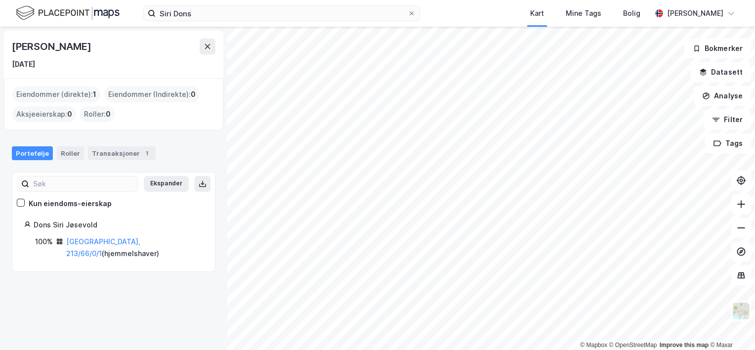
click at [50, 46] on div "[PERSON_NAME]" at bounding box center [52, 47] width 81 height 16
click at [103, 242] on link "[GEOGRAPHIC_DATA], 213/66/0/1" at bounding box center [103, 247] width 74 height 20
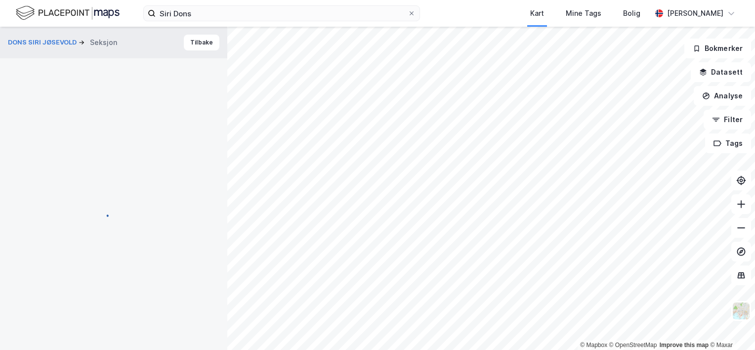
scroll to position [2, 0]
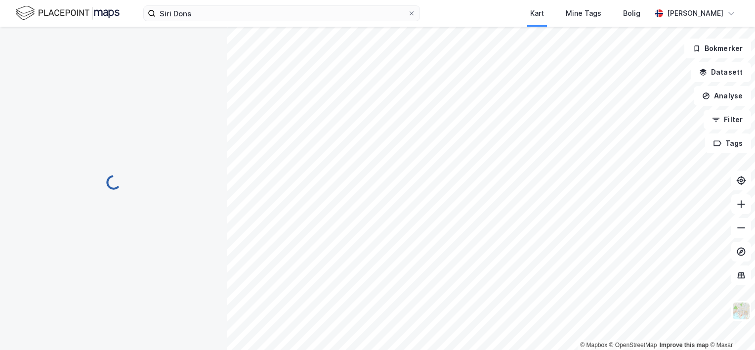
scroll to position [2, 0]
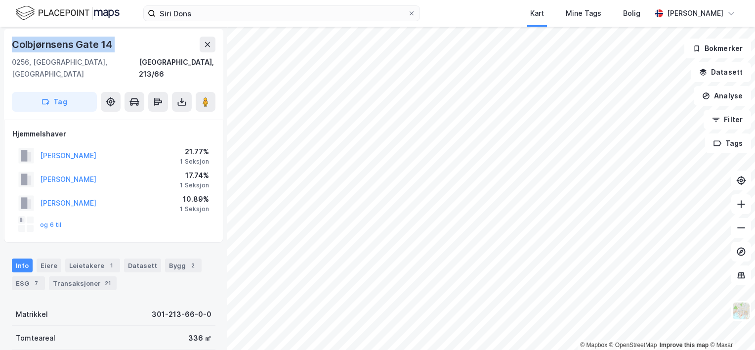
drag, startPoint x: 11, startPoint y: 45, endPoint x: 60, endPoint y: 48, distance: 49.0
click at [60, 48] on div "[STREET_ADDRESS], 213/66 Tag" at bounding box center [113, 74] width 219 height 91
click at [587, 24] on div "[PERSON_NAME] Kart Mine Tags [PERSON_NAME] [PERSON_NAME] © Mapbox © OpenStreetM…" at bounding box center [377, 175] width 755 height 350
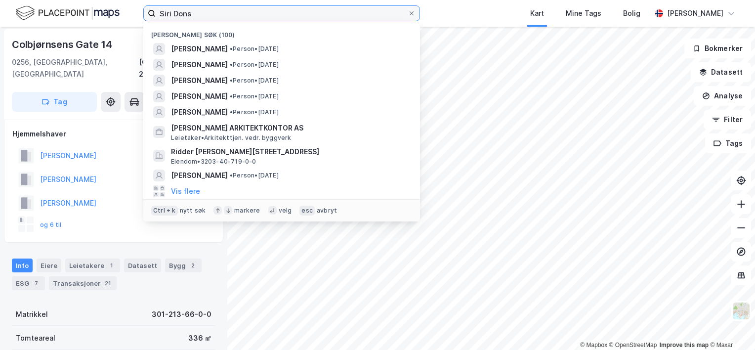
drag, startPoint x: 212, startPoint y: 20, endPoint x: 103, endPoint y: 8, distance: 109.3
click at [95, 12] on div "[PERSON_NAME] søk (100) [PERSON_NAME] • Person • [DATE] [PERSON_NAME] • Person …" at bounding box center [377, 13] width 755 height 27
paste input "[PERSON_NAME]"
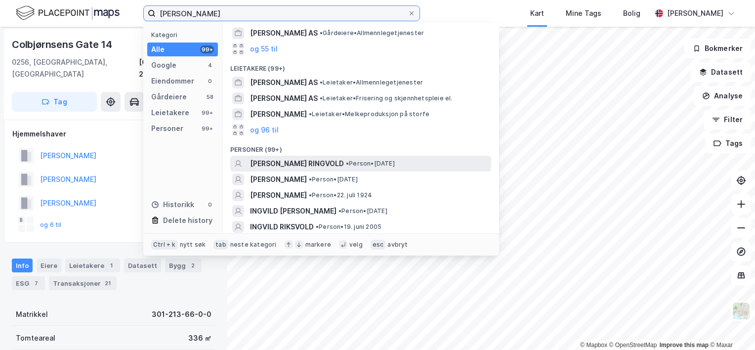
scroll to position [148, 0]
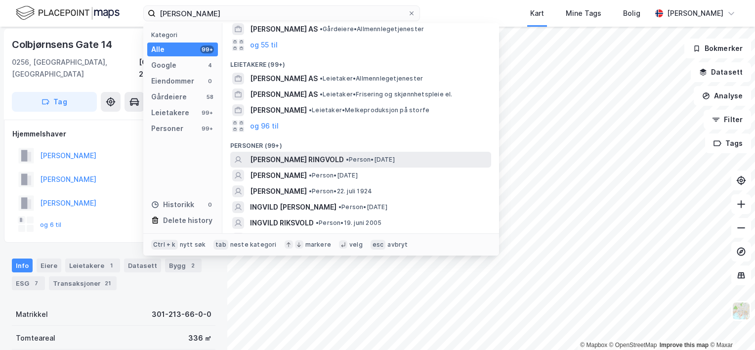
click at [325, 154] on span "[PERSON_NAME] RINGVOLD" at bounding box center [297, 160] width 94 height 12
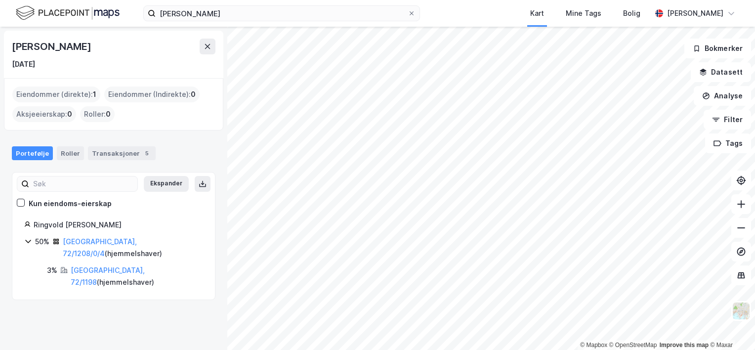
click at [76, 45] on div "[PERSON_NAME]" at bounding box center [52, 47] width 81 height 16
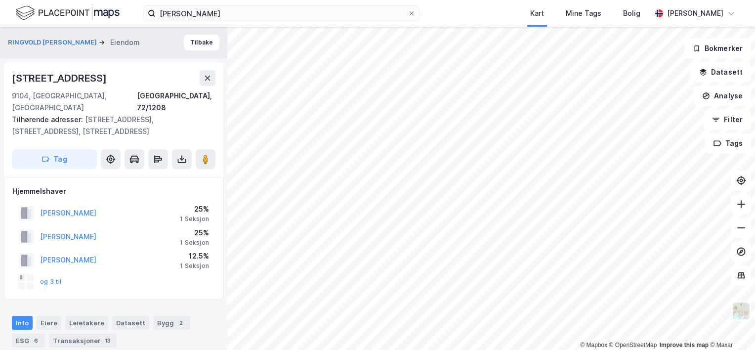
scroll to position [2, 0]
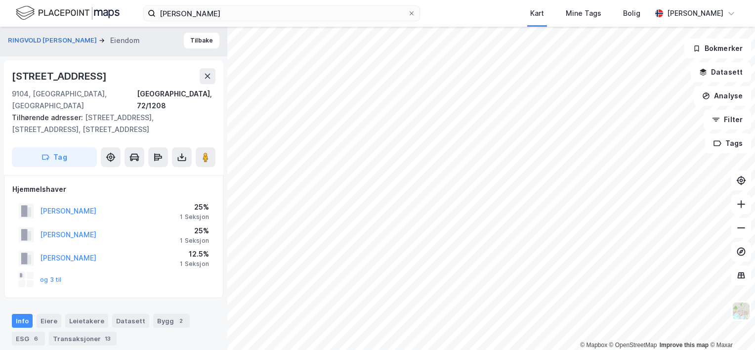
click at [61, 77] on div "[STREET_ADDRESS]" at bounding box center [60, 76] width 97 height 16
click at [203, 152] on image at bounding box center [206, 157] width 6 height 10
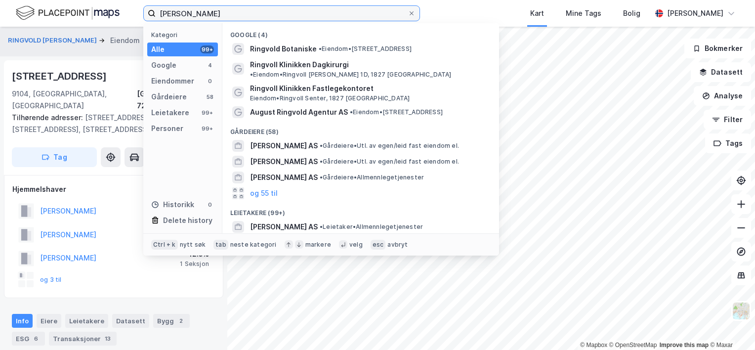
drag, startPoint x: 226, startPoint y: 12, endPoint x: 44, endPoint y: 13, distance: 182.3
click at [41, 14] on div "[PERSON_NAME] Kategori Alle 99+ Google 4 Eiendommer 0 Gårdeiere 58 Leietakere 9…" at bounding box center [377, 13] width 755 height 27
paste input "[PERSON_NAME]"
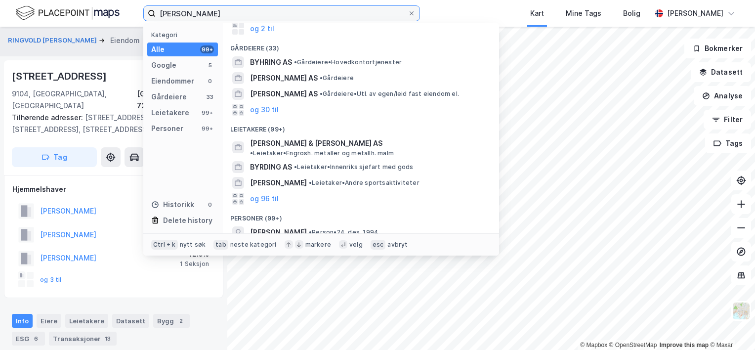
scroll to position [148, 0]
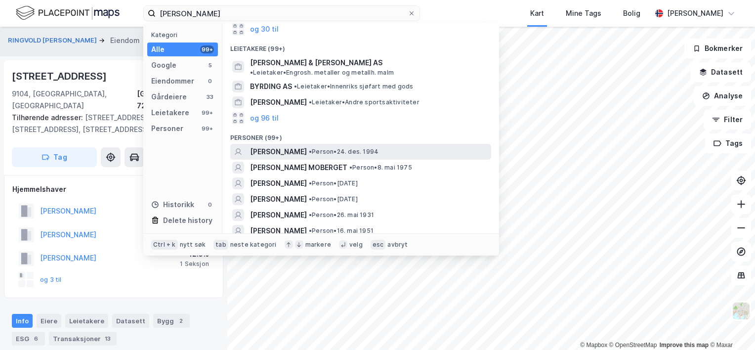
click at [307, 146] on span "[PERSON_NAME]" at bounding box center [278, 152] width 57 height 12
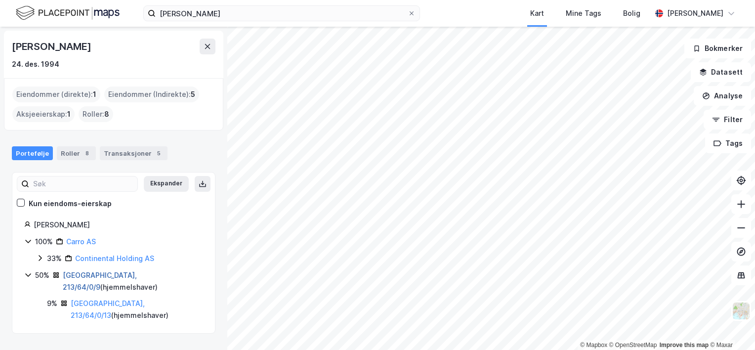
click at [101, 275] on link "[GEOGRAPHIC_DATA], 213/64/0/9" at bounding box center [100, 281] width 74 height 20
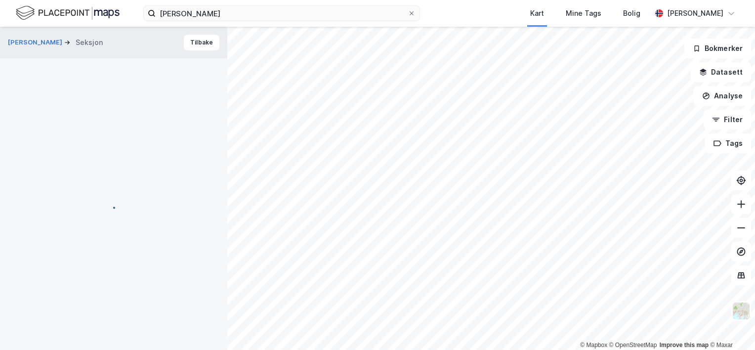
scroll to position [2, 0]
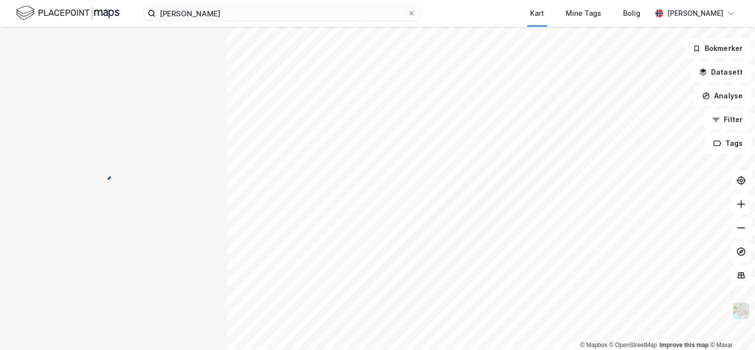
scroll to position [2, 0]
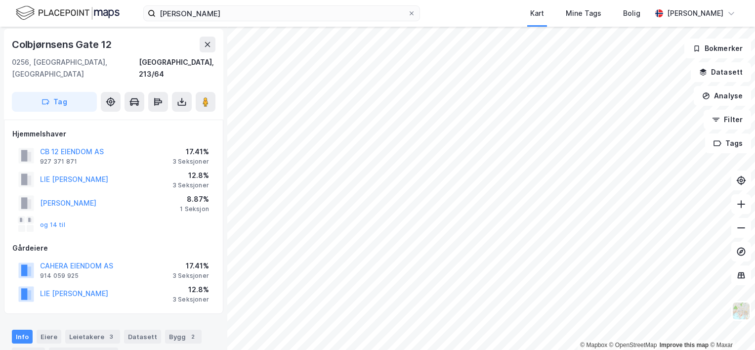
click at [67, 43] on div "Colbjørnsens Gate 12" at bounding box center [63, 45] width 102 height 16
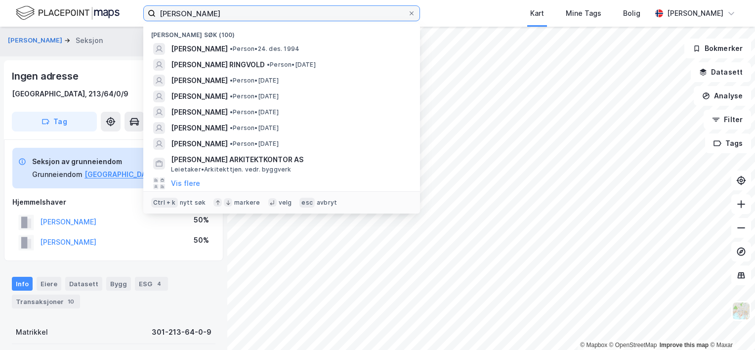
drag, startPoint x: 229, startPoint y: 14, endPoint x: 131, endPoint y: 18, distance: 98.4
click at [131, 18] on div "[PERSON_NAME] søk (100) [PERSON_NAME] • Person • 24. des. 1994 [PERSON_NAME] RI…" at bounding box center [377, 13] width 755 height 27
paste input "[PERSON_NAME]"
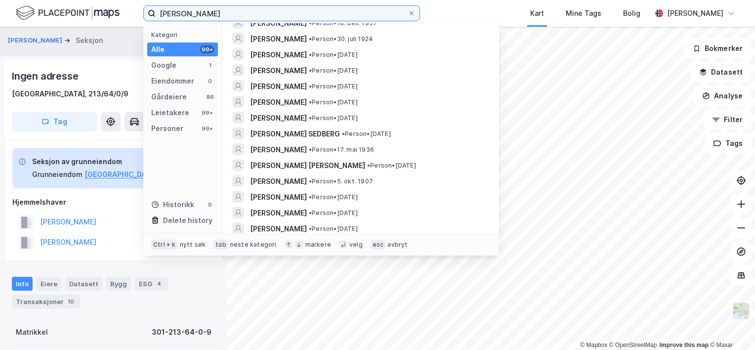
scroll to position [404, 0]
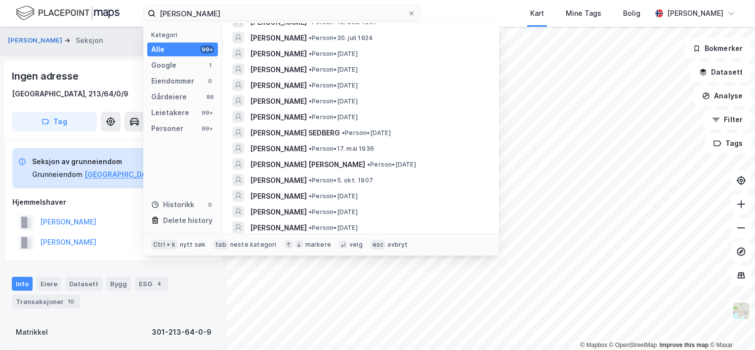
click at [203, 347] on div "Tomteareal 630 ㎡" at bounding box center [113, 356] width 203 height 24
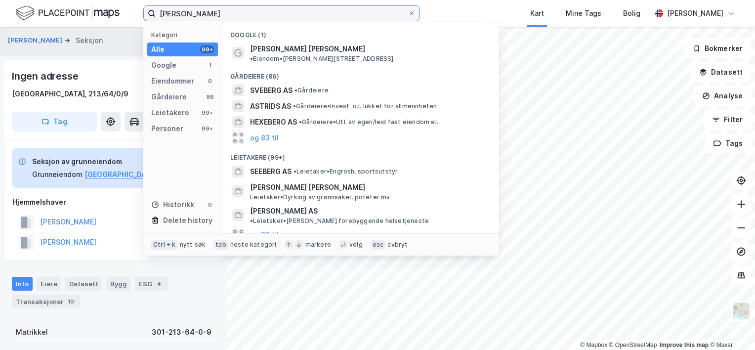
click at [210, 16] on input "[PERSON_NAME]" at bounding box center [282, 13] width 252 height 15
drag, startPoint x: 239, startPoint y: 14, endPoint x: 32, endPoint y: 1, distance: 207.4
click at [41, 0] on div "[PERSON_NAME] Kategori Alle 99+ Google 1 Eiendommer 0 Gårdeiere 86 Leietakere 9…" at bounding box center [377, 13] width 755 height 27
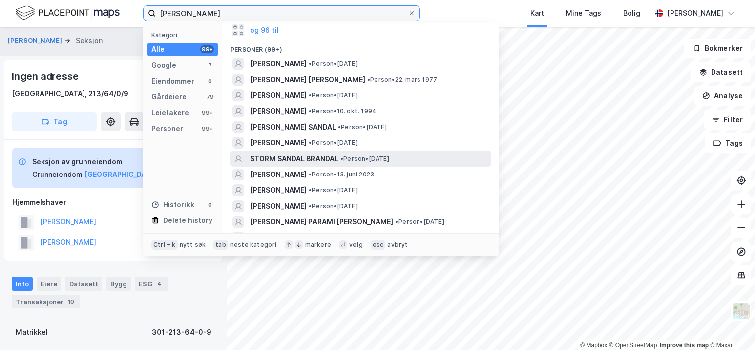
scroll to position [247, 0]
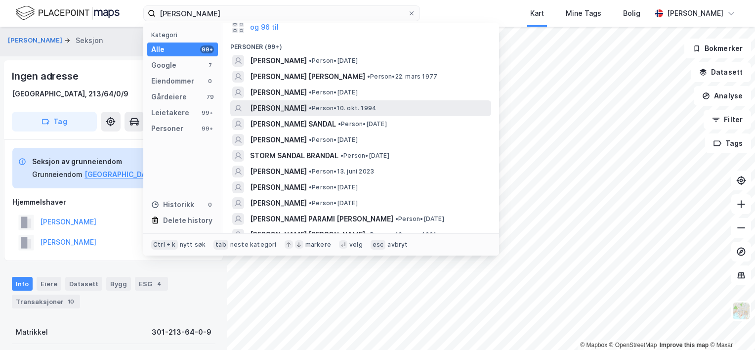
click at [307, 109] on span "[PERSON_NAME]" at bounding box center [278, 108] width 57 height 12
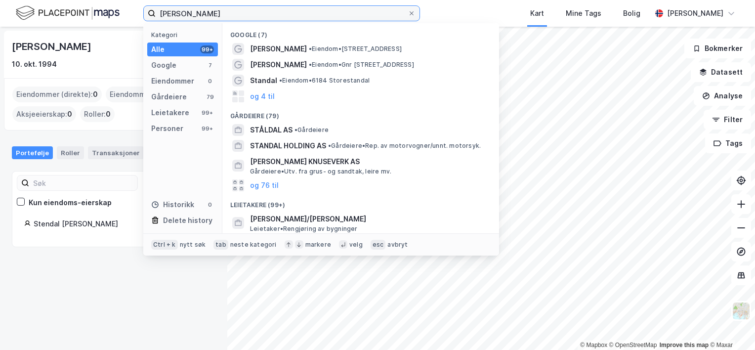
drag, startPoint x: 254, startPoint y: 16, endPoint x: 84, endPoint y: 13, distance: 170.4
click at [86, 14] on div "[PERSON_NAME] Kategori Alle 99+ Google 7 Eiendommer 0 Gårdeiere 79 Leietakere 9…" at bounding box center [377, 13] width 755 height 27
paste input "[PERSON_NAME]"
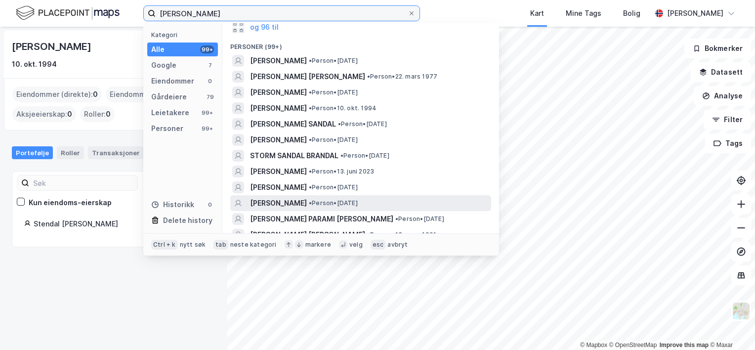
scroll to position [296, 0]
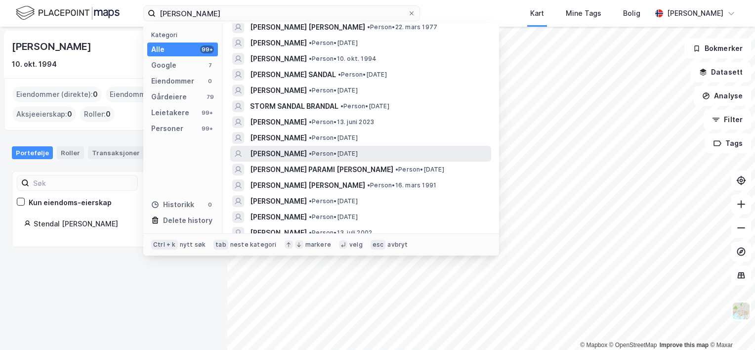
click at [358, 156] on span "• Person • [DATE]" at bounding box center [333, 154] width 49 height 8
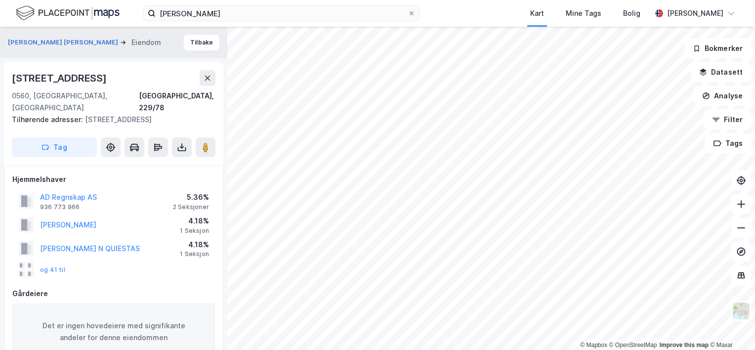
scroll to position [2, 0]
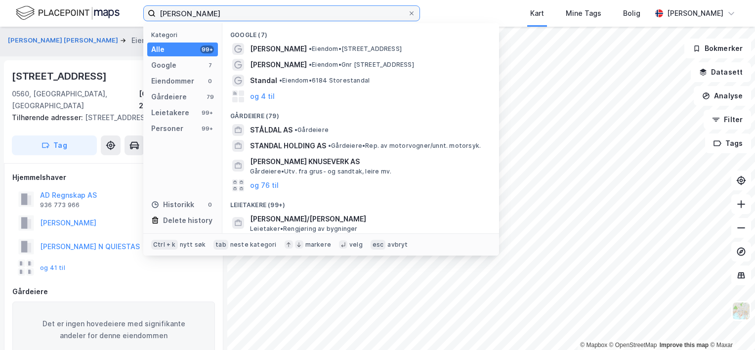
drag, startPoint x: 229, startPoint y: 14, endPoint x: 58, endPoint y: 0, distance: 171.4
click at [58, 0] on div "[PERSON_NAME] Kategori Alle 99+ Google 7 Eiendommer 0 Gårdeiere 79 Leietakere 9…" at bounding box center [377, 13] width 755 height 27
paste input "[PERSON_NAME]"
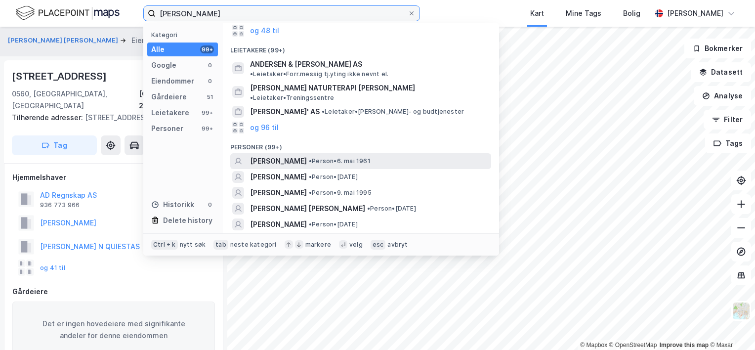
scroll to position [99, 0]
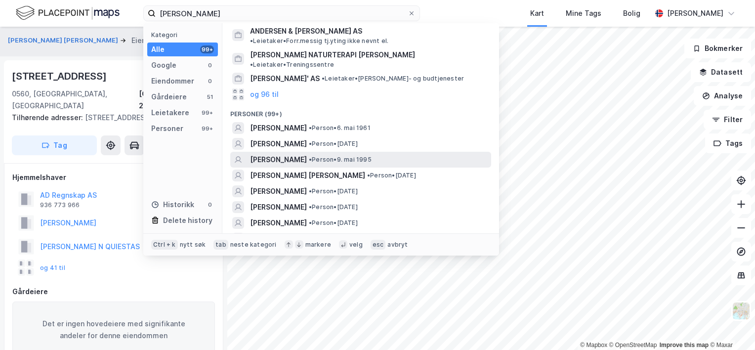
click at [307, 154] on span "[PERSON_NAME]" at bounding box center [278, 160] width 57 height 12
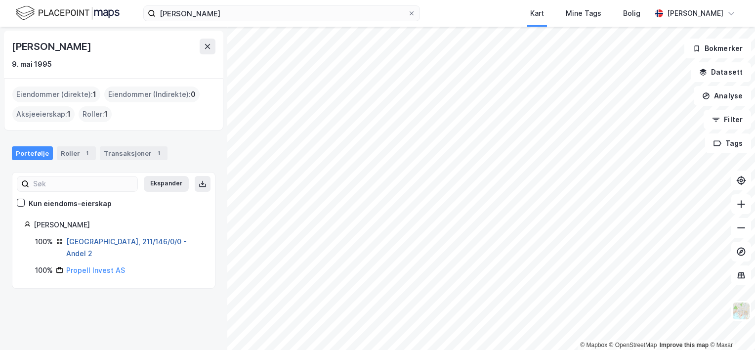
click at [147, 241] on link "[GEOGRAPHIC_DATA], 211/146/0/0 - Andel 2" at bounding box center [126, 247] width 121 height 20
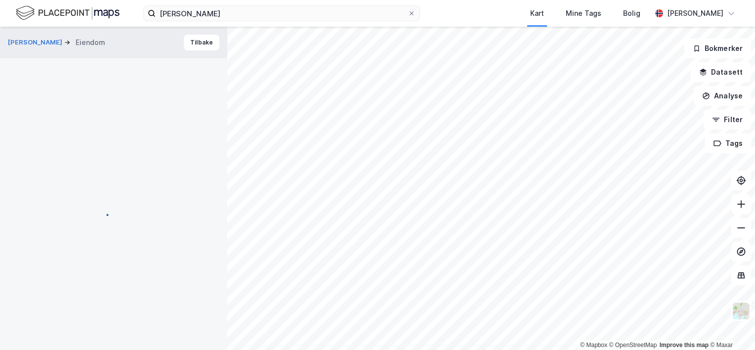
scroll to position [2, 0]
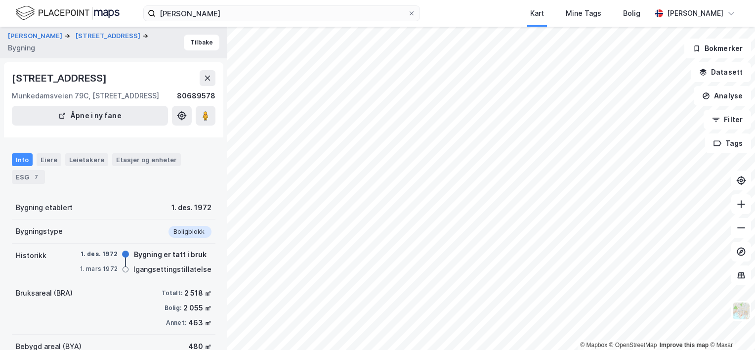
scroll to position [2, 0]
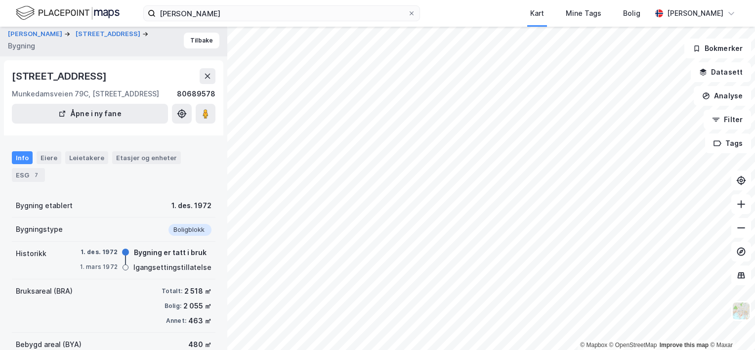
drag, startPoint x: 12, startPoint y: 74, endPoint x: 175, endPoint y: 79, distance: 162.6
click at [109, 79] on div "[STREET_ADDRESS]" at bounding box center [60, 76] width 97 height 16
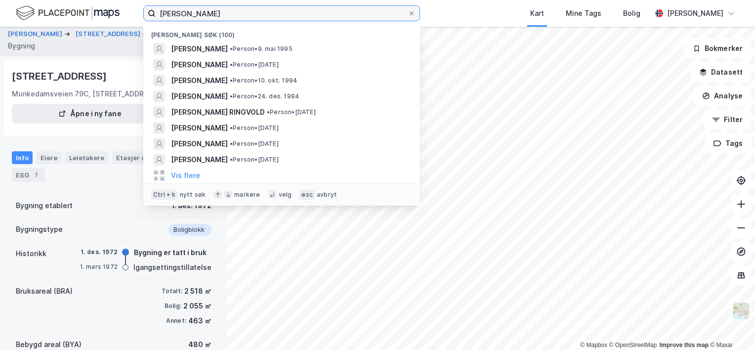
drag, startPoint x: 231, startPoint y: 14, endPoint x: 86, endPoint y: -1, distance: 145.5
click at [86, 0] on html "[PERSON_NAME] søk (100) [PERSON_NAME] • 9. mai 1995 [PERSON_NAME] • Person • [D…" at bounding box center [377, 175] width 755 height 350
paste input "[PERSON_NAME]"
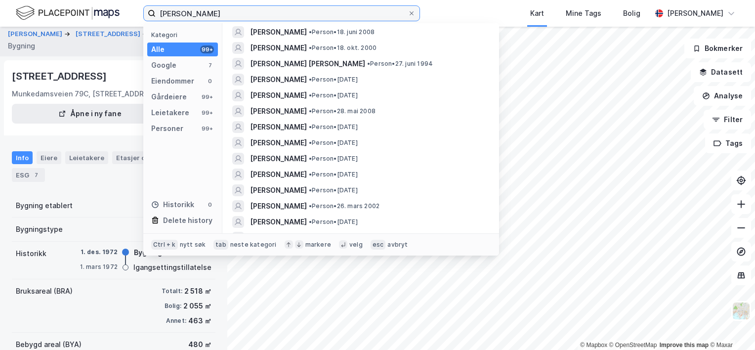
scroll to position [593, 0]
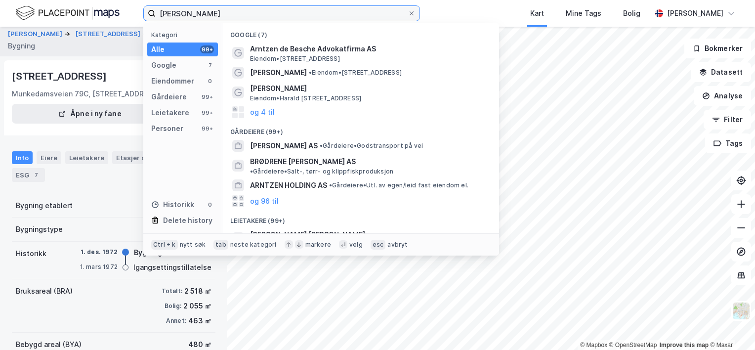
drag, startPoint x: 233, startPoint y: 14, endPoint x: 97, endPoint y: 4, distance: 136.2
click at [97, 4] on div "[PERSON_NAME] Kategori Alle 99+ Google 7 Eiendommer 0 Gårdeiere 99+ Leietakere …" at bounding box center [377, 13] width 755 height 27
paste input "[PERSON_NAME]"
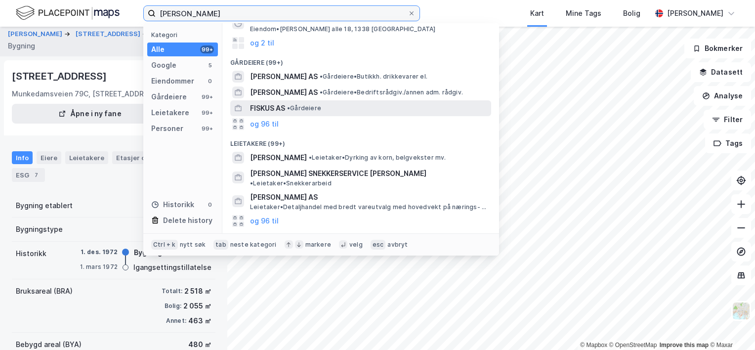
scroll to position [148, 0]
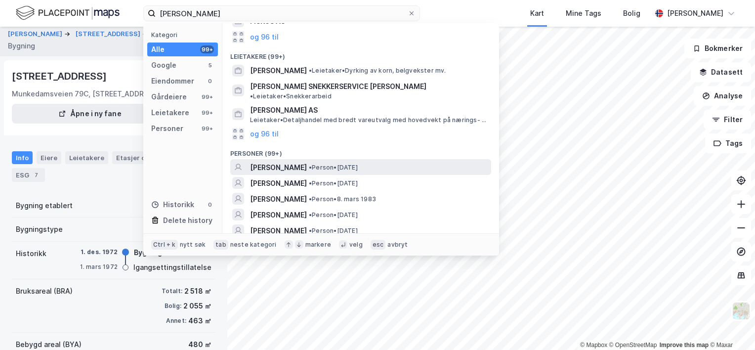
click at [343, 163] on span "• Person • [DATE]" at bounding box center [333, 167] width 49 height 8
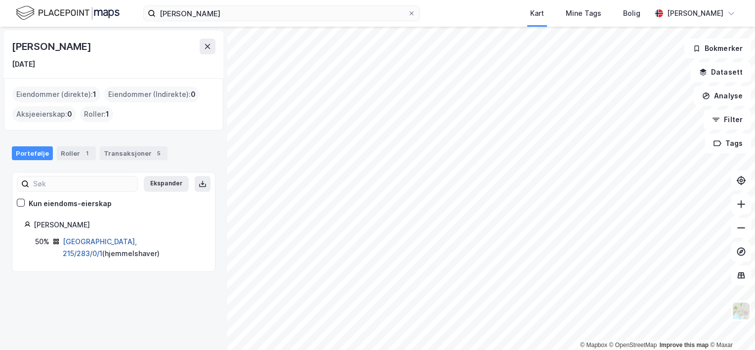
click at [103, 239] on link "[GEOGRAPHIC_DATA], 215/283/0/1" at bounding box center [100, 247] width 74 height 20
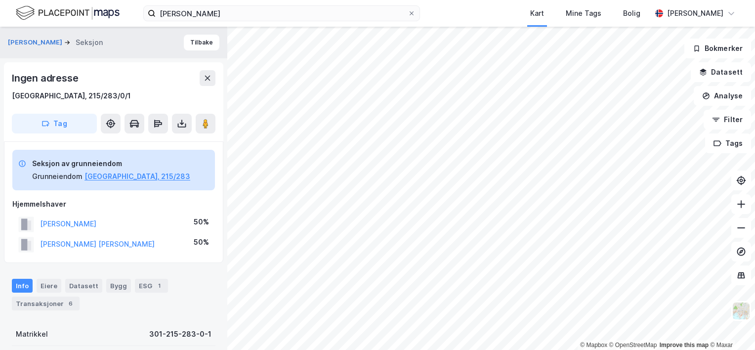
scroll to position [2, 0]
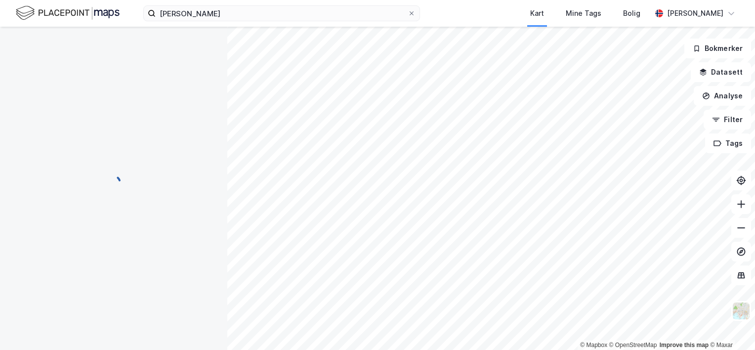
scroll to position [2, 0]
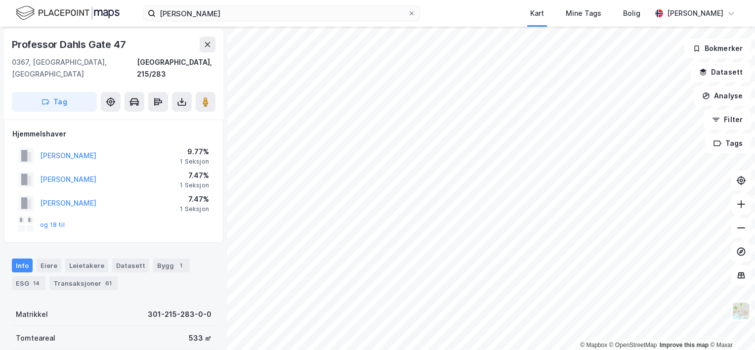
click at [92, 43] on div "Professor Dahls Gate 47" at bounding box center [70, 45] width 116 height 16
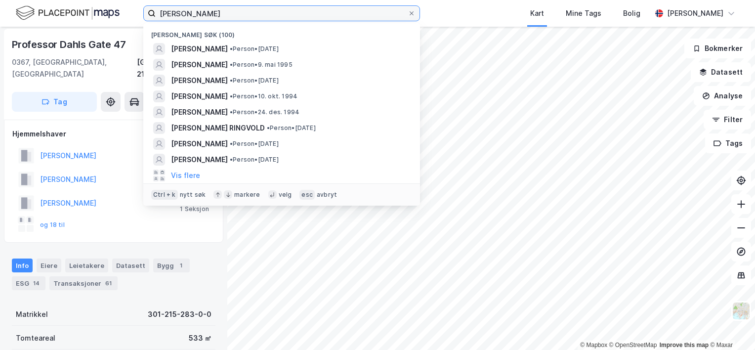
drag, startPoint x: 221, startPoint y: 19, endPoint x: 87, endPoint y: 20, distance: 133.9
click at [86, 21] on div "[PERSON_NAME] søk (100) [PERSON_NAME] • Person • [DATE] [PERSON_NAME] • Person …" at bounding box center [377, 13] width 755 height 27
paste input "[PERSON_NAME]"
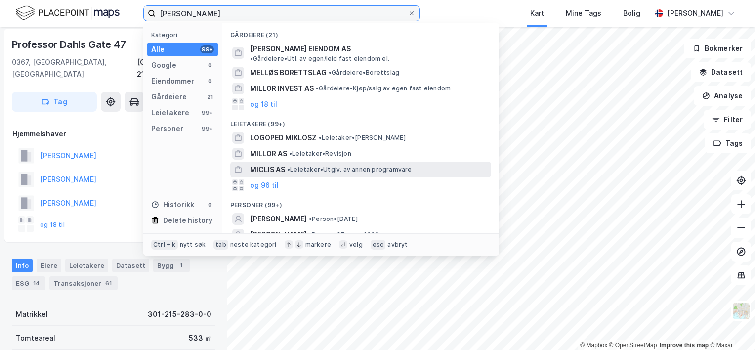
scroll to position [49, 0]
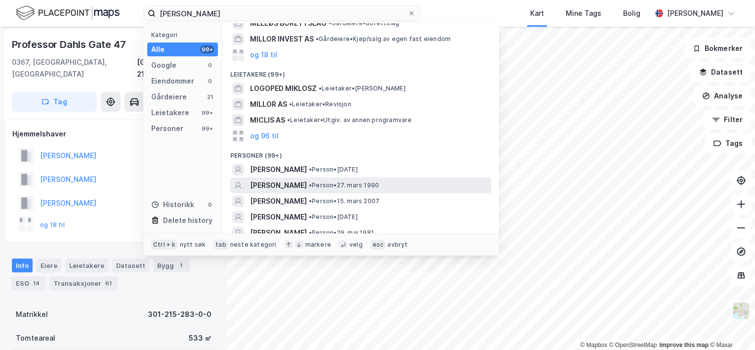
click at [280, 179] on span "[PERSON_NAME]" at bounding box center [278, 185] width 57 height 12
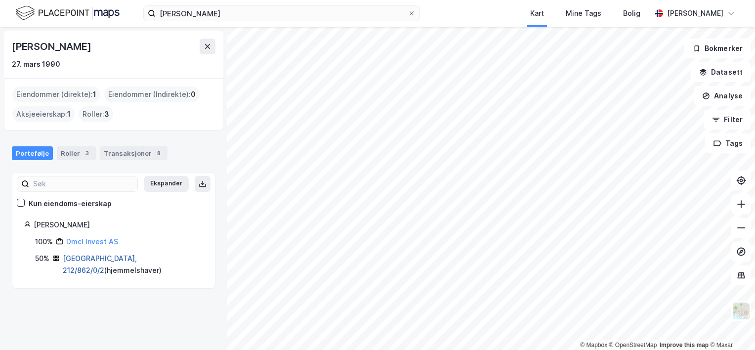
click at [87, 257] on link "[GEOGRAPHIC_DATA], 212/862/0/2" at bounding box center [100, 264] width 74 height 20
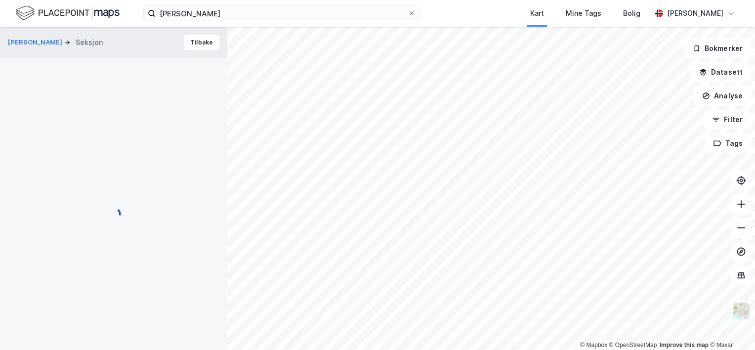
scroll to position [2, 0]
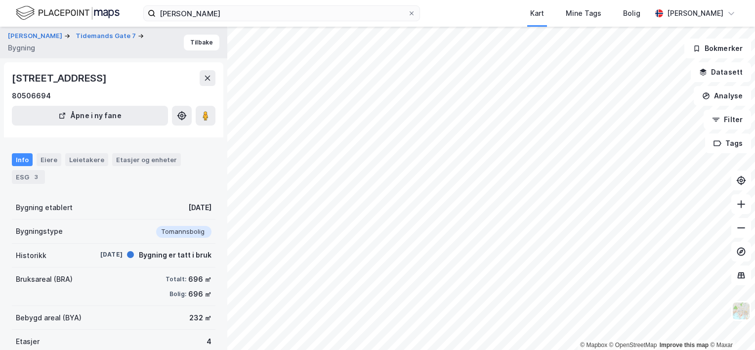
click at [51, 168] on div "Info Eiere Leietakere Etasjer og enheter ESG 3" at bounding box center [113, 168] width 203 height 31
click at [49, 162] on div "Eiere" at bounding box center [49, 159] width 25 height 13
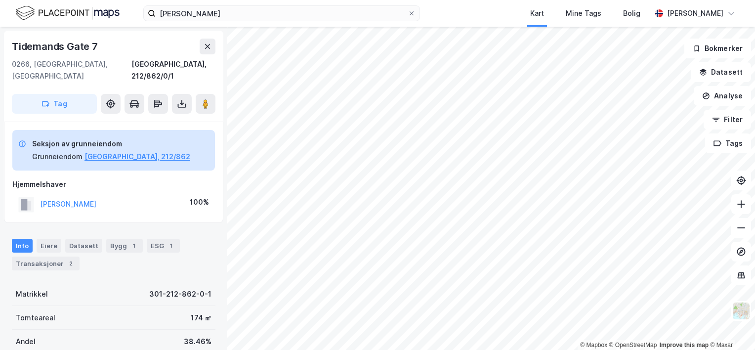
scroll to position [0, 0]
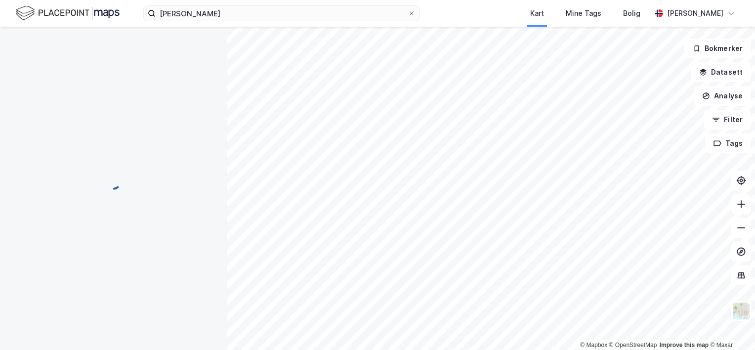
scroll to position [0, 0]
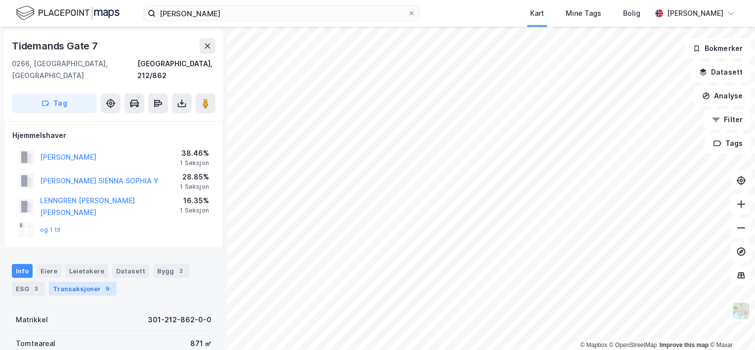
click at [95, 282] on div "Transaksjoner 9" at bounding box center [83, 289] width 68 height 14
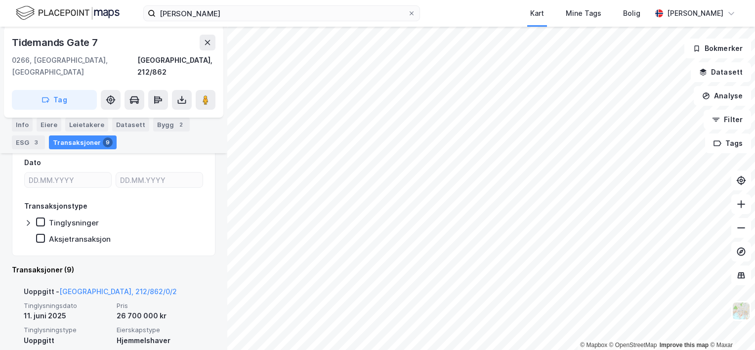
scroll to position [325, 0]
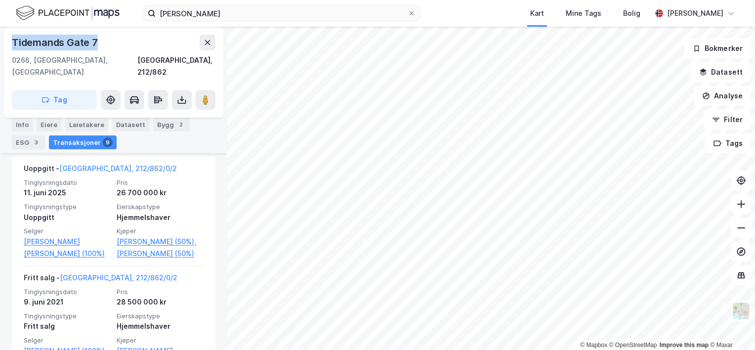
drag, startPoint x: 12, startPoint y: 41, endPoint x: 95, endPoint y: 43, distance: 83.0
click at [95, 43] on div "Tidemands Gate 7" at bounding box center [56, 43] width 88 height 16
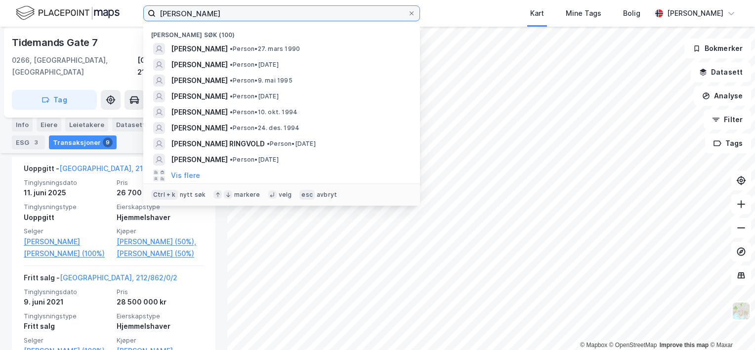
drag, startPoint x: 234, startPoint y: 11, endPoint x: 98, endPoint y: 5, distance: 136.5
click at [93, 3] on div "[PERSON_NAME] søk (100) [PERSON_NAME] • 27. mars 1990 [PERSON_NAME] • Person • …" at bounding box center [377, 13] width 755 height 27
paste input "[PERSON_NAME]"
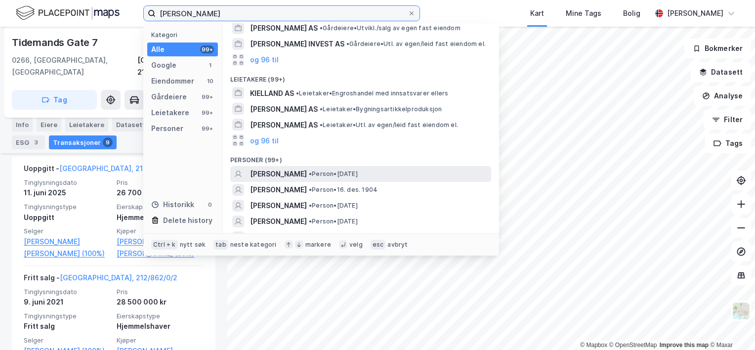
scroll to position [198, 0]
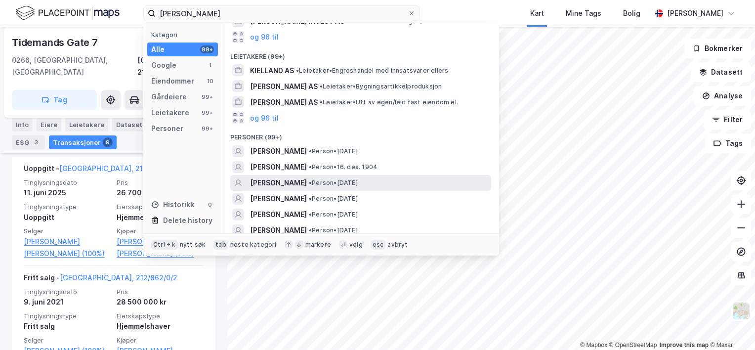
click at [292, 178] on span "[PERSON_NAME]" at bounding box center [278, 183] width 57 height 12
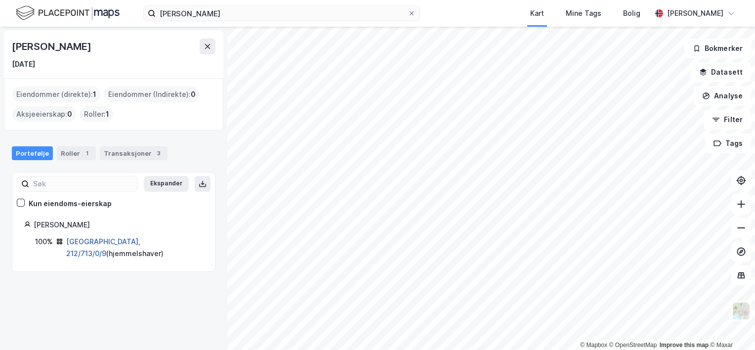
click at [110, 238] on link "[GEOGRAPHIC_DATA], 212/713/0/9" at bounding box center [103, 247] width 74 height 20
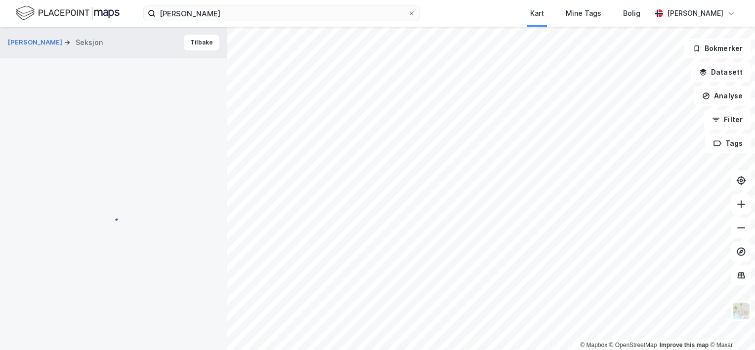
scroll to position [145, 0]
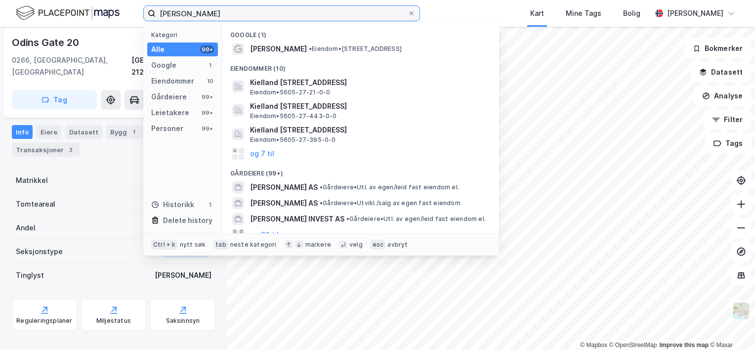
drag, startPoint x: 237, startPoint y: 14, endPoint x: 72, endPoint y: 10, distance: 165.5
click at [72, 10] on div "[PERSON_NAME] Kategori Alle 99+ Google 1 Eiendommer 10 Gårdeiere 99+ Leietakere…" at bounding box center [377, 13] width 755 height 27
paste input "Rinde"
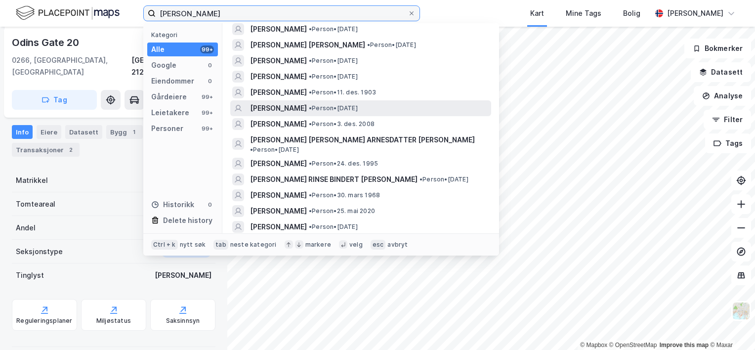
scroll to position [99, 0]
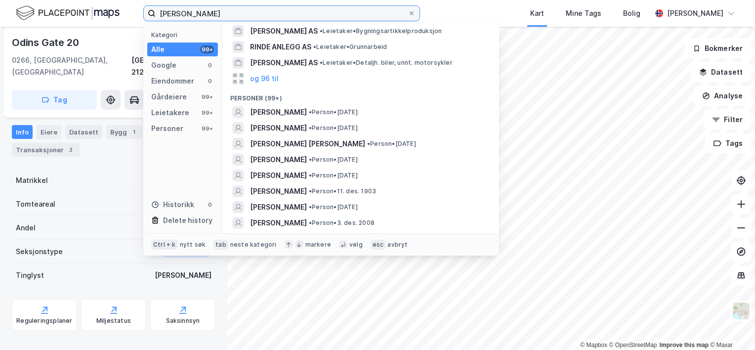
drag, startPoint x: 207, startPoint y: 11, endPoint x: 107, endPoint y: 6, distance: 99.9
click at [107, 6] on div "[PERSON_NAME] Kategori Alle 99+ Google 0 Eiendommer 0 Gårdeiere 99+ Leietakere …" at bounding box center [377, 13] width 755 height 27
paste input "[PERSON_NAME]"
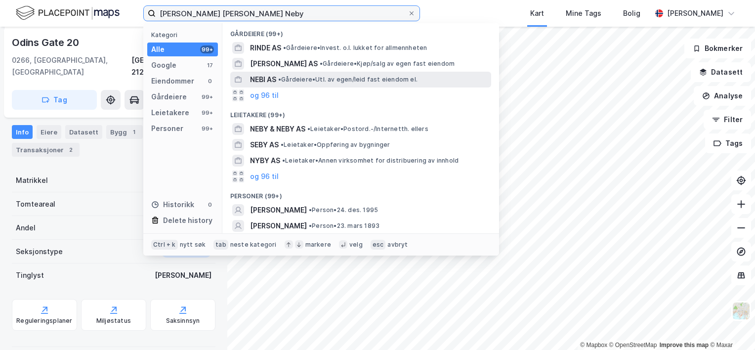
scroll to position [148, 0]
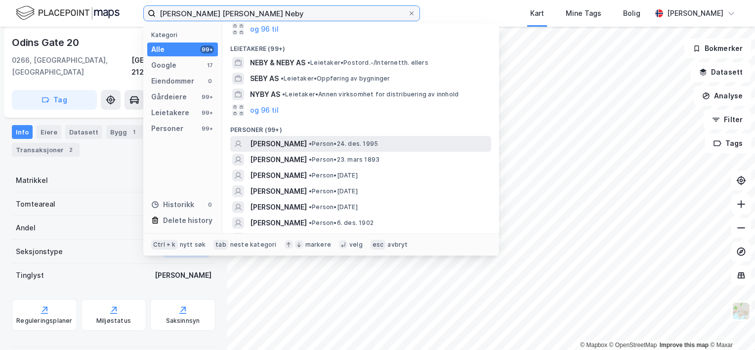
type input "[PERSON_NAME] [PERSON_NAME] Neby"
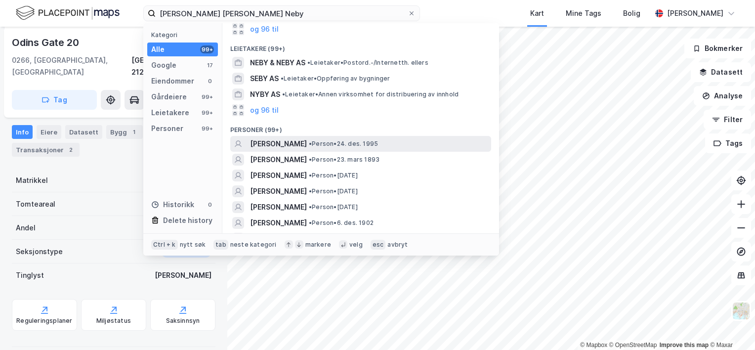
click at [296, 140] on span "[PERSON_NAME]" at bounding box center [278, 144] width 57 height 12
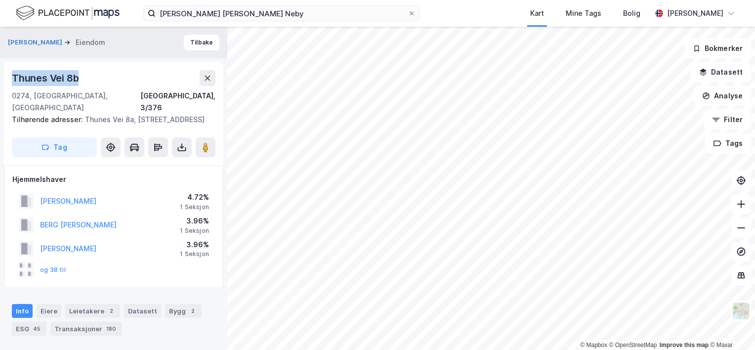
drag, startPoint x: 12, startPoint y: 76, endPoint x: 85, endPoint y: 81, distance: 73.3
click at [85, 81] on div "Thunes Vei 8b" at bounding box center [113, 78] width 203 height 16
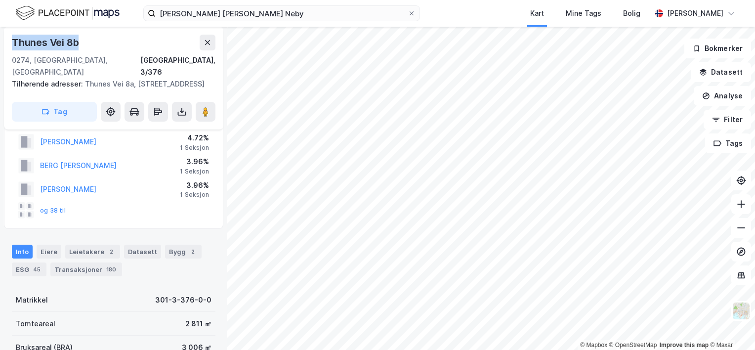
scroll to position [49, 0]
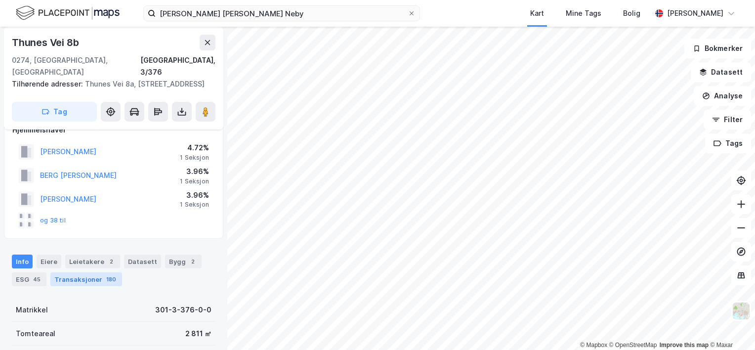
click at [95, 278] on div "Transaksjoner 180" at bounding box center [86, 279] width 72 height 14
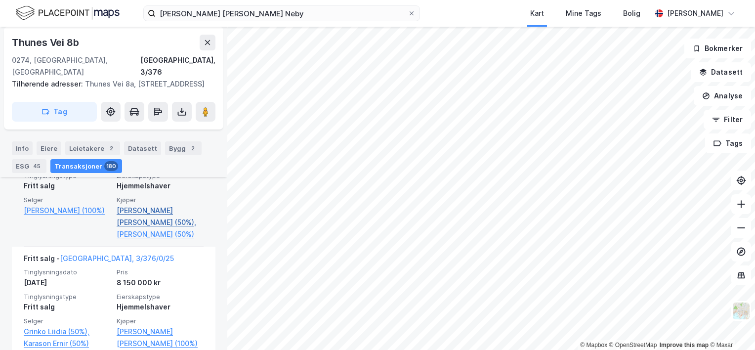
scroll to position [627, 0]
